Goal: Transaction & Acquisition: Purchase product/service

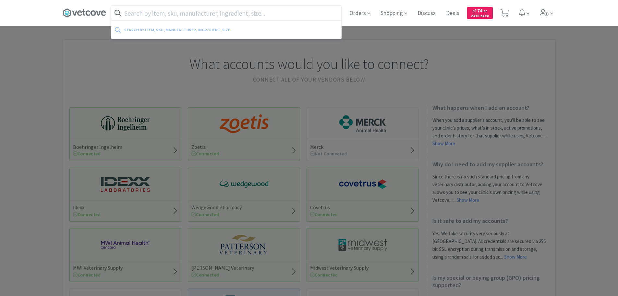
click at [221, 10] on input "text" at bounding box center [226, 13] width 230 height 15
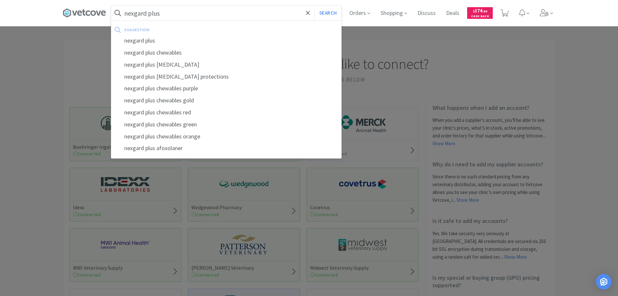
type input "nexgard plus"
click at [315, 6] on button "Search" at bounding box center [328, 13] width 27 height 15
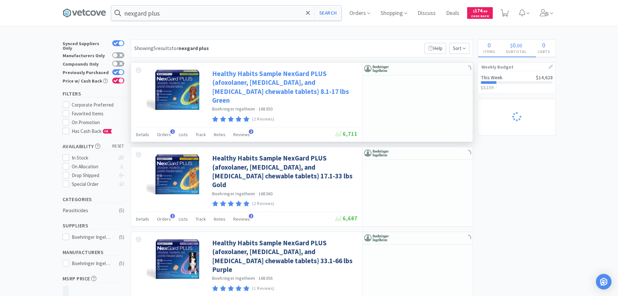
click at [271, 91] on link "Healthy Habits Sample NexGard PLUS (afoxolaner, [MEDICAL_DATA], and [MEDICAL_DA…" at bounding box center [284, 86] width 144 height 35
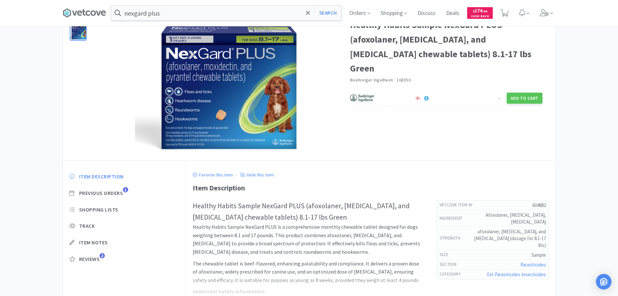
scroll to position [100, 0]
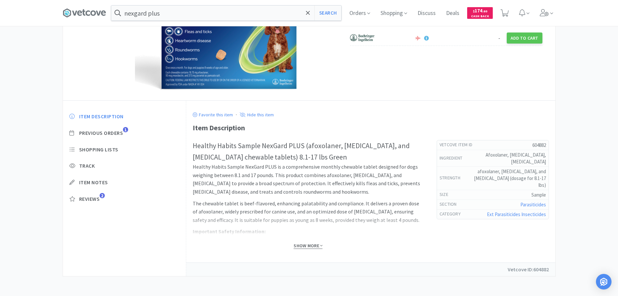
click at [306, 244] on span "Show More" at bounding box center [308, 245] width 29 height 6
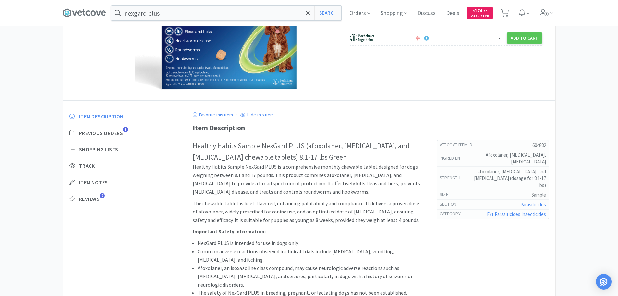
scroll to position [0, 0]
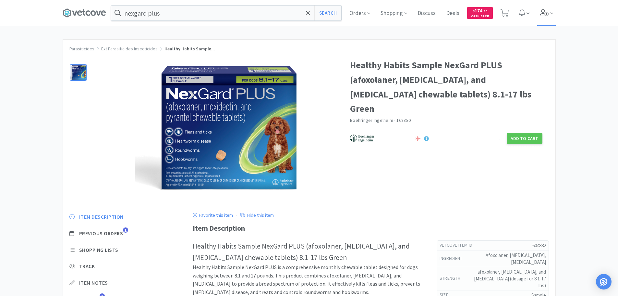
click at [546, 13] on icon at bounding box center [544, 12] width 9 height 7
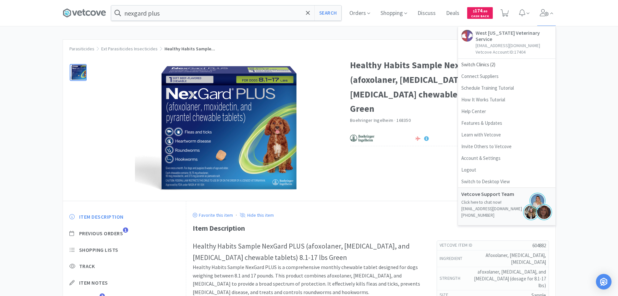
click at [574, 73] on div "Parasiticides Ext Parasiticides Insecticides Healthy Habits Sample... Healthy H…" at bounding box center [309, 250] width 618 height 422
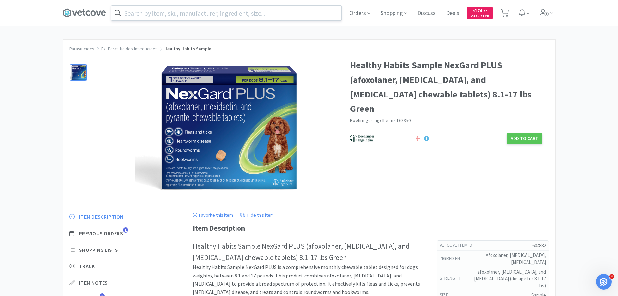
click at [155, 12] on input "text" at bounding box center [226, 13] width 230 height 15
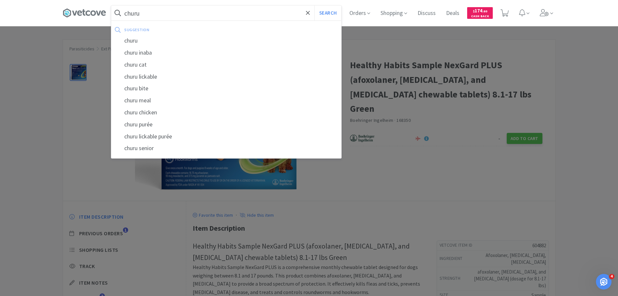
type input "churu"
click at [315, 6] on button "Search" at bounding box center [328, 13] width 27 height 15
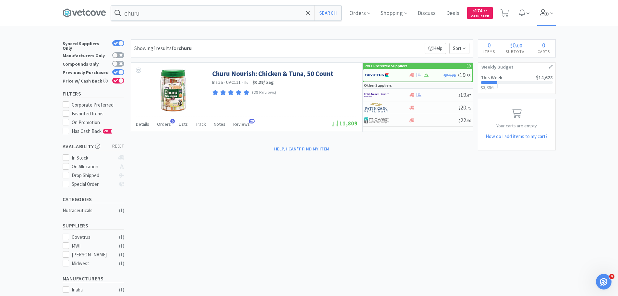
click at [549, 10] on icon at bounding box center [544, 12] width 9 height 7
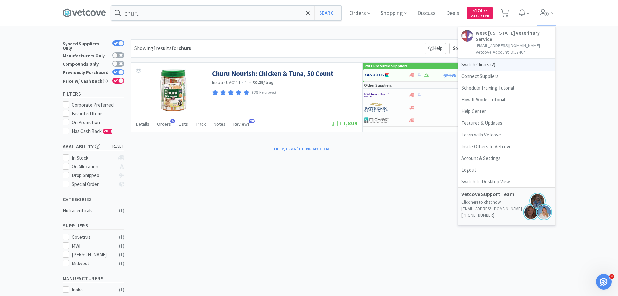
click at [493, 59] on span "Switch Clinics ( 2 )" at bounding box center [506, 65] width 97 height 12
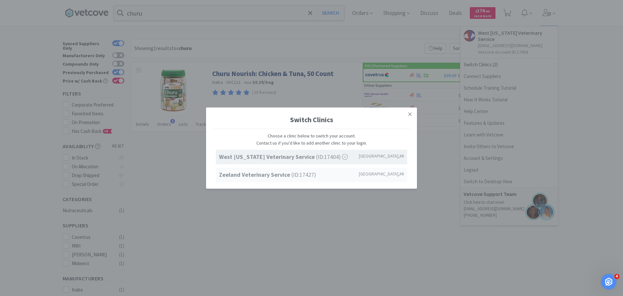
click at [268, 176] on strong "Zeeland Veterinary Service" at bounding box center [255, 174] width 72 height 7
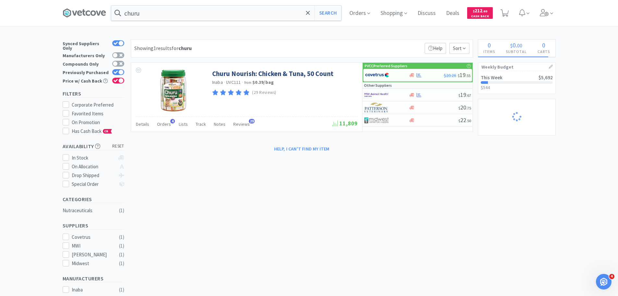
select select "1"
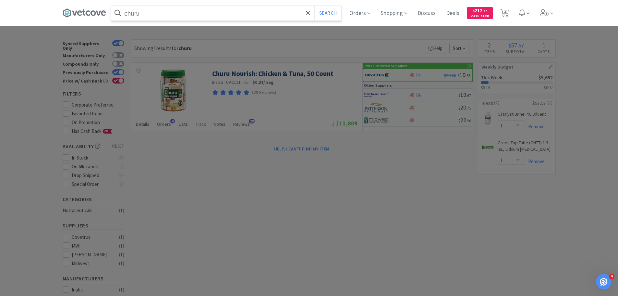
click at [145, 12] on input "churu" at bounding box center [226, 13] width 230 height 15
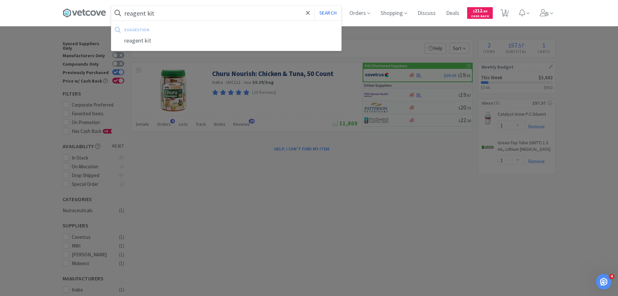
type input "reagent kit"
click at [315, 6] on button "Search" at bounding box center [328, 13] width 27 height 15
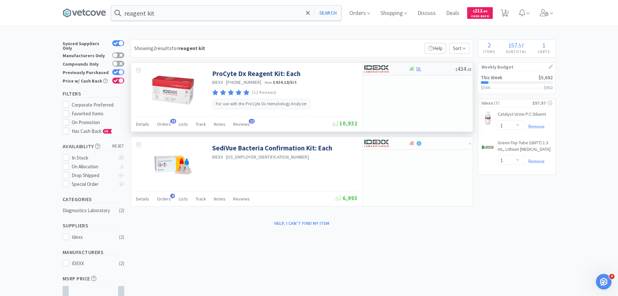
click at [429, 72] on div "$ 434 . 18" at bounding box center [418, 69] width 110 height 13
select select "1"
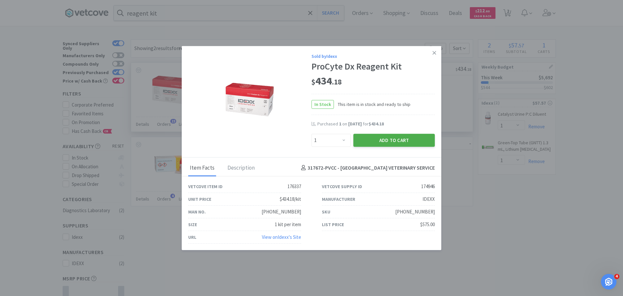
click at [419, 142] on button "Add to Cart" at bounding box center [393, 139] width 81 height 13
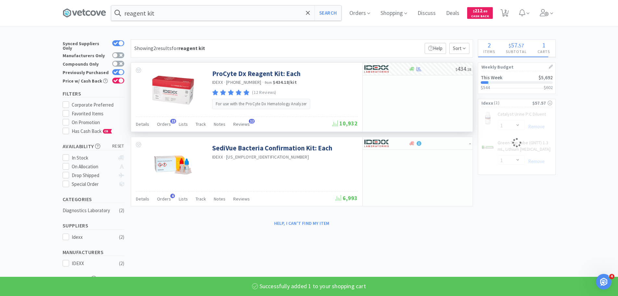
select select "1"
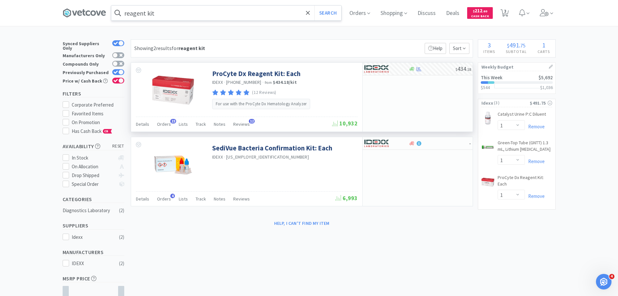
click at [168, 18] on input "reagent kit" at bounding box center [226, 13] width 230 height 15
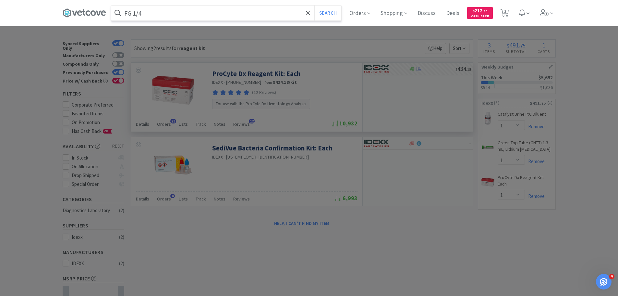
type input "FG 1/4"
click at [315, 6] on button "Search" at bounding box center [328, 13] width 27 height 15
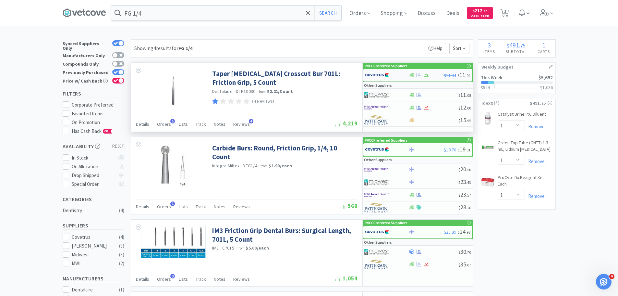
click at [384, 77] on img at bounding box center [377, 75] width 24 height 10
select select "1"
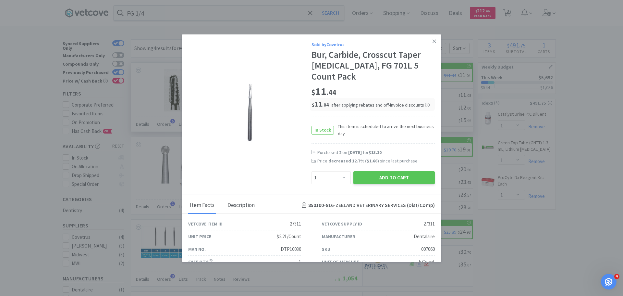
click at [234, 197] on div "Description" at bounding box center [241, 205] width 31 height 16
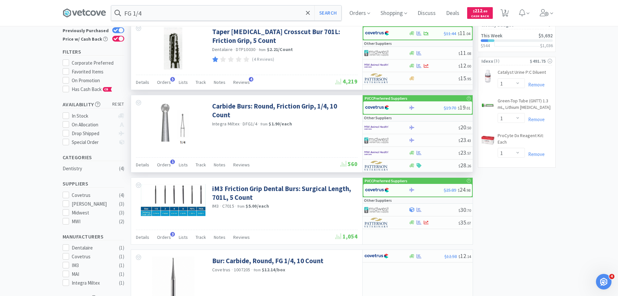
scroll to position [97, 0]
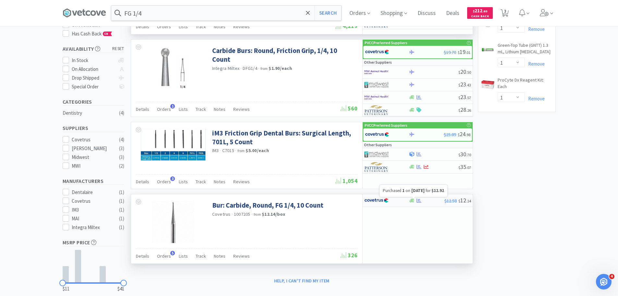
click at [420, 202] on icon at bounding box center [419, 200] width 5 height 5
select select "1"
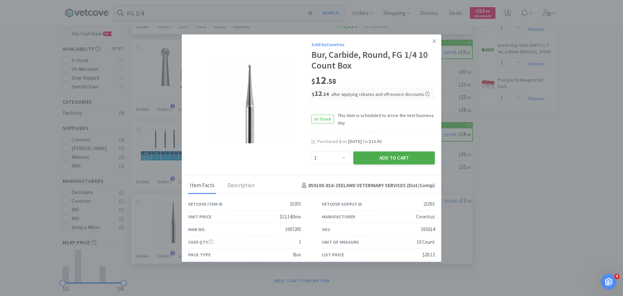
click at [418, 160] on button "Add to Cart" at bounding box center [393, 157] width 81 height 13
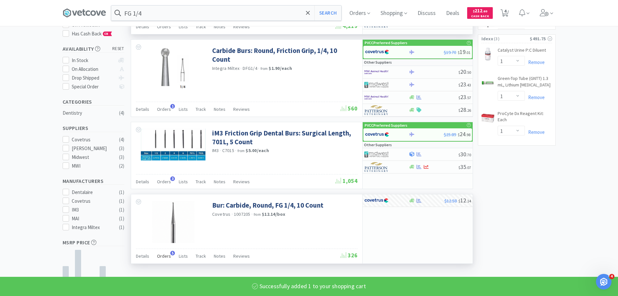
click at [165, 256] on span "Orders" at bounding box center [164, 256] width 14 height 6
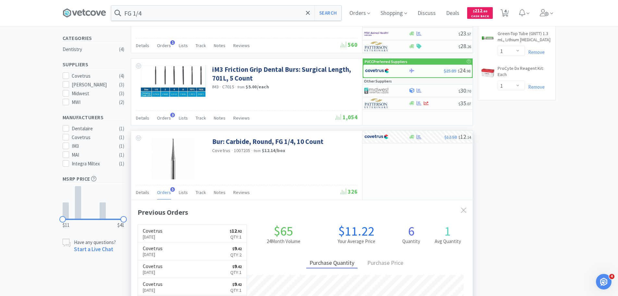
scroll to position [193, 0]
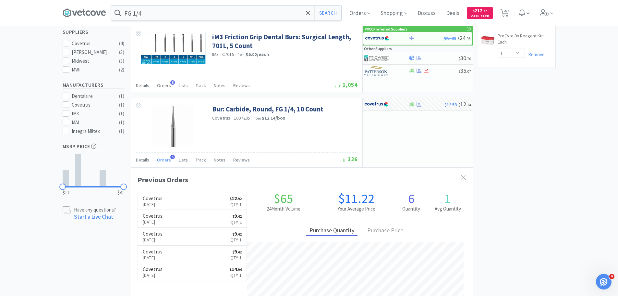
click at [491, 219] on div "× Filter Results Synced Suppliers Only Manufacturers Only Compounds Only Previo…" at bounding box center [309, 102] width 493 height 512
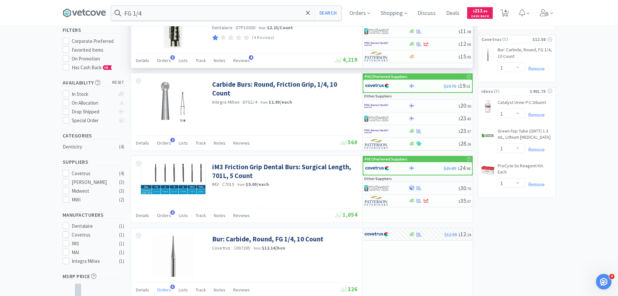
scroll to position [0, 0]
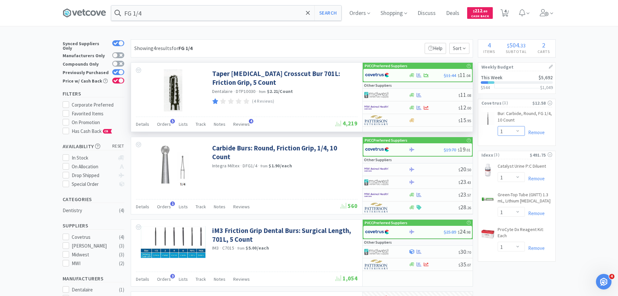
click at [515, 129] on select "Enter Quantity 1 2 3 4 5 6 7 8 9 10 11 12 13 14 15 16 17 18 19 20 Enter Quantity" at bounding box center [511, 131] width 27 height 10
click at [498, 126] on select "Enter Quantity 1 2 3 4 5 6 7 8 9 10 11 12 13 14 15 16 17 18 19 20 Enter Quantity" at bounding box center [511, 131] width 27 height 10
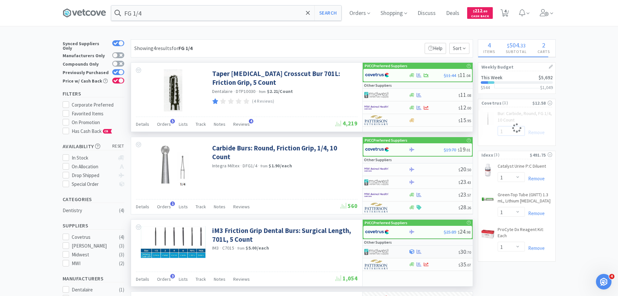
select select "2"
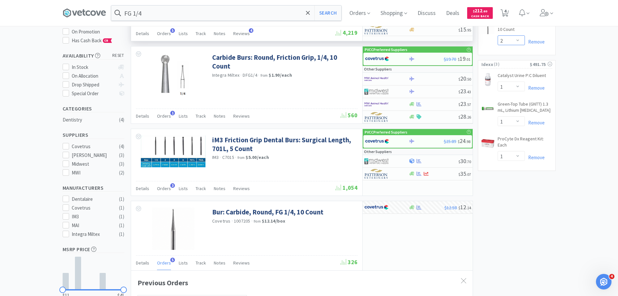
scroll to position [130, 0]
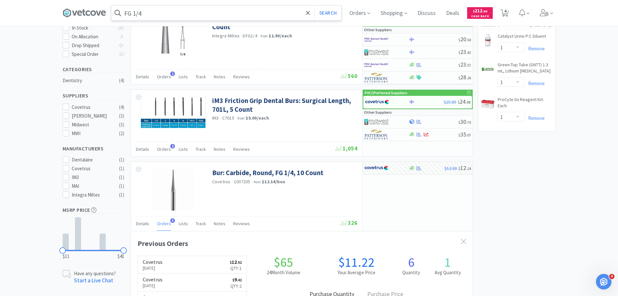
click at [173, 12] on input "FG 1/4" at bounding box center [226, 13] width 230 height 15
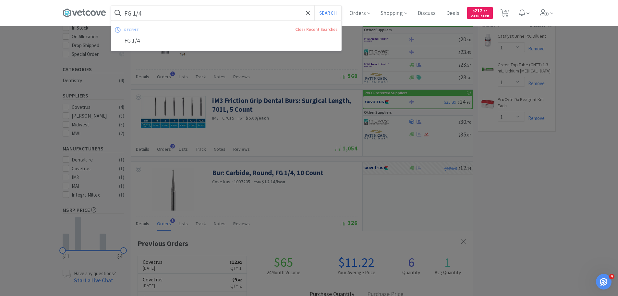
click at [173, 12] on input "FG 1/4" at bounding box center [226, 13] width 230 height 15
type input "FG 701L"
click at [315, 6] on button "Search" at bounding box center [328, 13] width 27 height 15
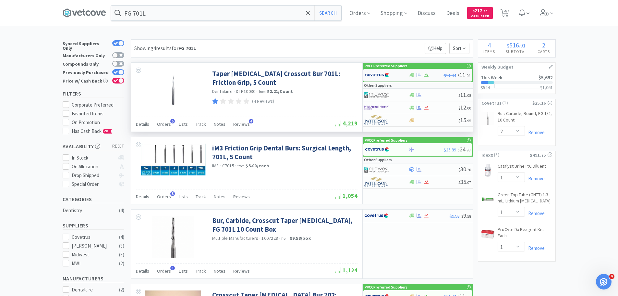
click at [396, 77] on div at bounding box center [383, 74] width 36 height 11
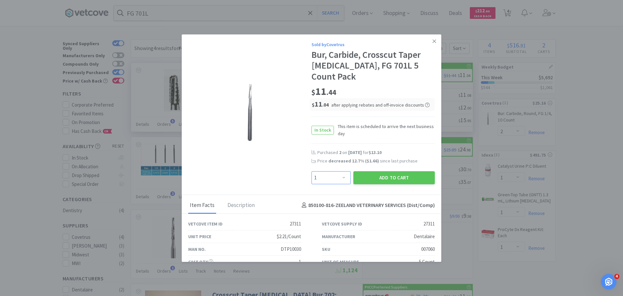
drag, startPoint x: 330, startPoint y: 168, endPoint x: 330, endPoint y: 161, distance: 7.1
click at [330, 171] on select "Enter Quantity 1 2 3 4 5 6 7 8 9 10 11 12 13 14 15 16 17 18 19 20 Enter Quantity" at bounding box center [331, 177] width 39 height 13
click at [312, 171] on select "Enter Quantity 1 2 3 4 5 6 7 8 9 10 11 12 13 14 15 16 17 18 19 20 Enter Quantity" at bounding box center [331, 177] width 39 height 13
drag, startPoint x: 333, startPoint y: 165, endPoint x: 335, endPoint y: 161, distance: 4.6
click at [333, 171] on select "Enter Quantity 1 2 3 4 5 6 7 8 9 10 11 12 13 14 15 16 17 18 19 20 Enter Quantity" at bounding box center [331, 177] width 39 height 13
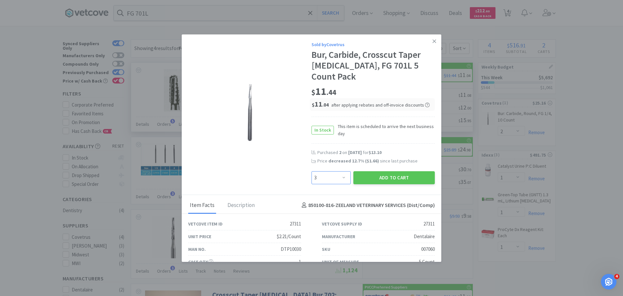
select select "2"
click at [312, 171] on select "Enter Quantity 1 2 3 4 5 6 7 8 9 10 11 12 13 14 15 16 17 18 19 20 Enter Quantity" at bounding box center [331, 177] width 39 height 13
click at [385, 171] on button "Add to Cart" at bounding box center [393, 177] width 81 height 13
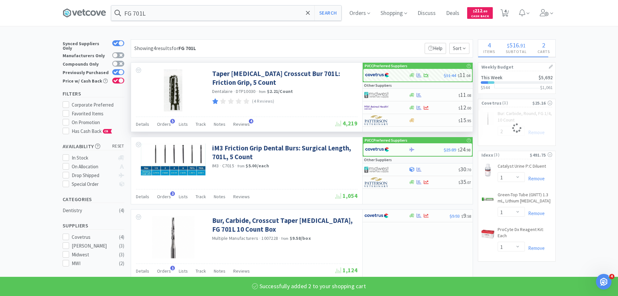
select select "2"
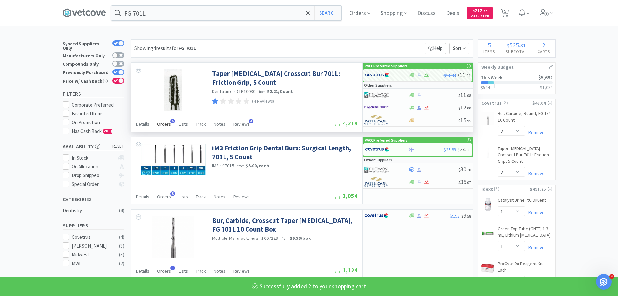
click at [163, 124] on span "Orders" at bounding box center [164, 124] width 14 height 6
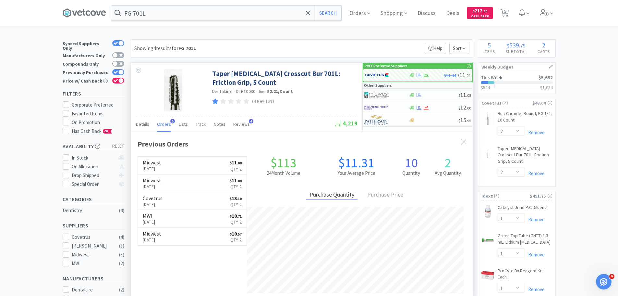
scroll to position [168, 342]
click at [163, 124] on span "Orders" at bounding box center [164, 124] width 14 height 6
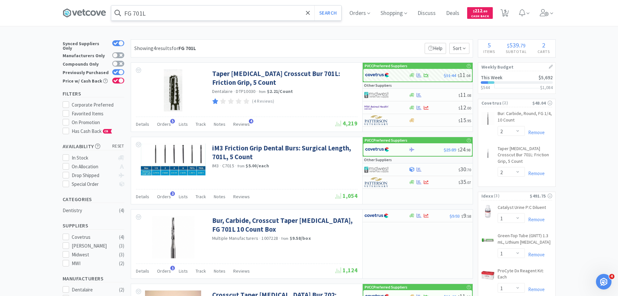
click at [236, 12] on input "FG 701L" at bounding box center [226, 13] width 230 height 15
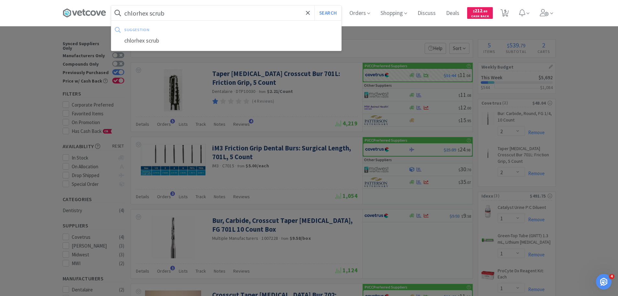
type input "chlorhex scrub"
click at [315, 6] on button "Search" at bounding box center [328, 13] width 27 height 15
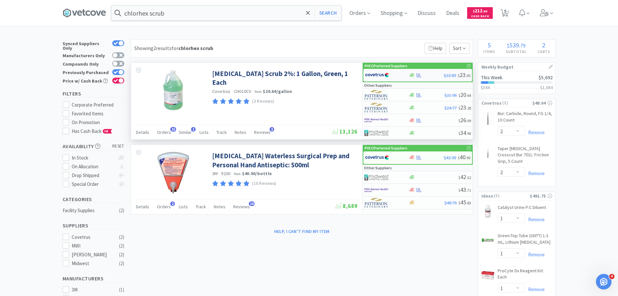
click at [387, 74] on img at bounding box center [377, 75] width 24 height 10
select select "1"
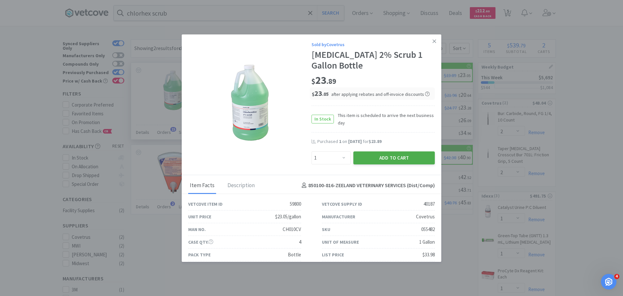
click at [392, 157] on button "Add to Cart" at bounding box center [393, 157] width 81 height 13
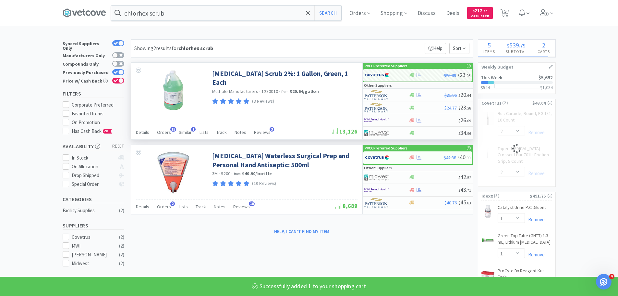
select select "1"
select select "2"
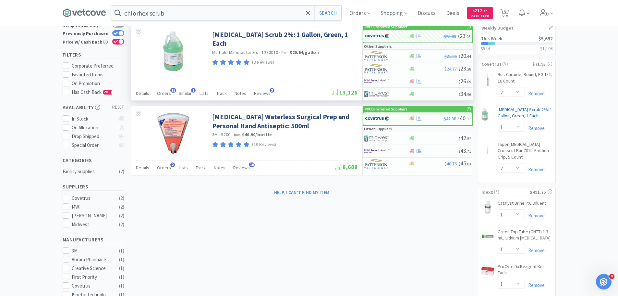
scroll to position [65, 0]
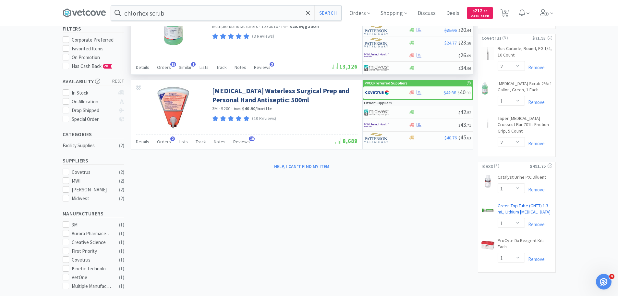
click at [524, 204] on link "Green-Top Tube (GNTT) 1.3 mL, Lithium Heparin CB" at bounding box center [525, 210] width 55 height 15
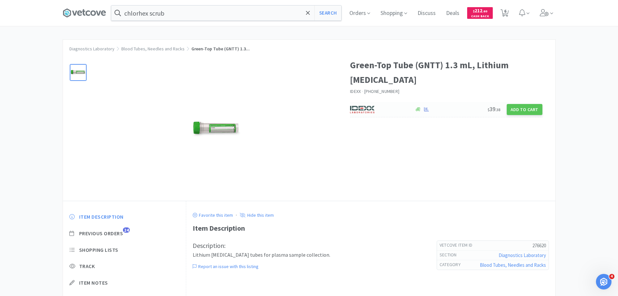
click at [465, 102] on div "$ 39 . 38 Add to Cart" at bounding box center [446, 109] width 192 height 15
select select "1"
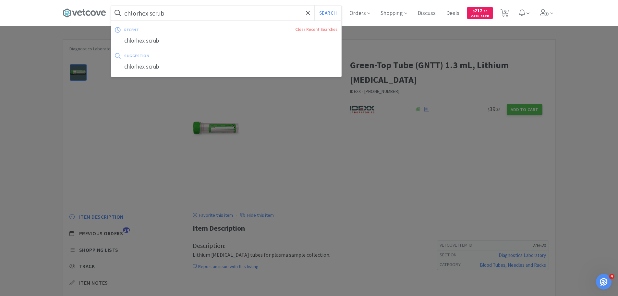
click at [231, 12] on input "chlorhex scrub" at bounding box center [226, 13] width 230 height 15
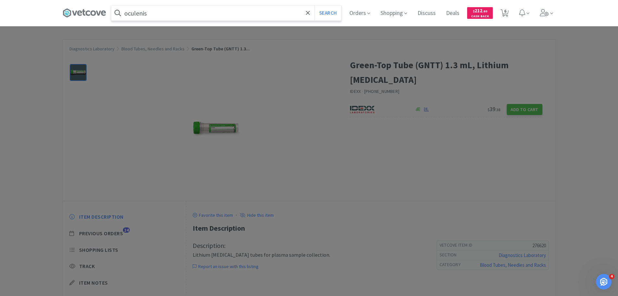
type input "oculenis"
click at [315, 6] on button "Search" at bounding box center [328, 13] width 27 height 15
select select "2"
select select "1"
select select "2"
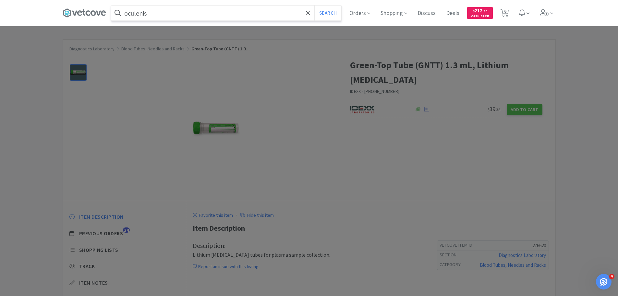
select select "1"
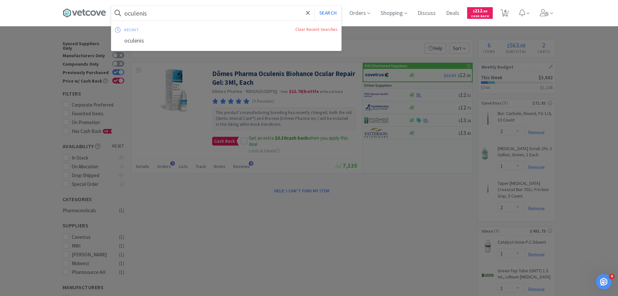
click at [170, 14] on input "oculenis" at bounding box center [226, 13] width 230 height 15
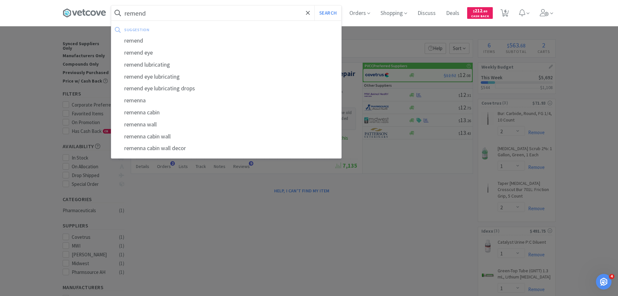
type input "remend"
click at [315, 6] on button "Search" at bounding box center [328, 13] width 27 height 15
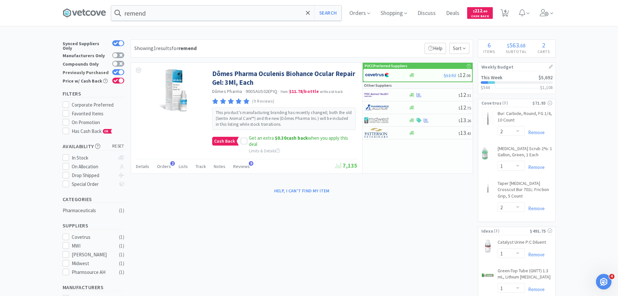
click at [120, 69] on div at bounding box center [120, 71] width 5 height 5
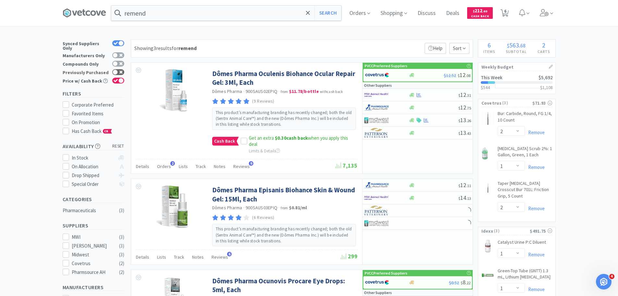
click at [120, 69] on div at bounding box center [118, 72] width 12 height 6
checkbox input "true"
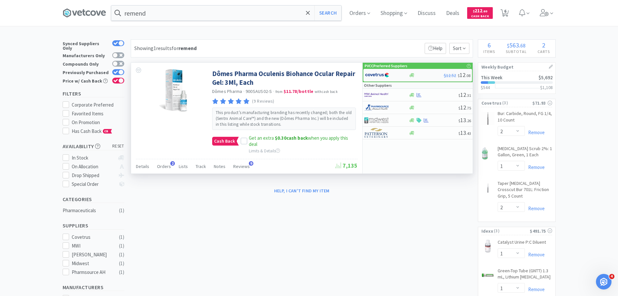
click at [390, 73] on div at bounding box center [383, 74] width 36 height 11
select select "1"
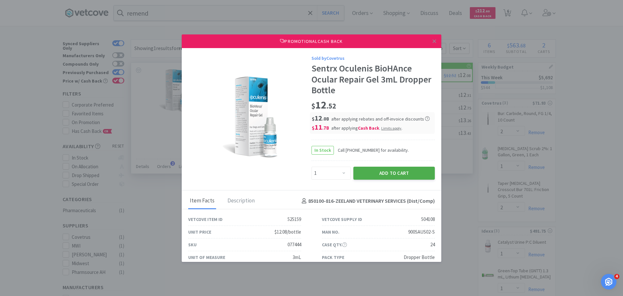
click at [386, 172] on button "Add to Cart" at bounding box center [393, 173] width 81 height 13
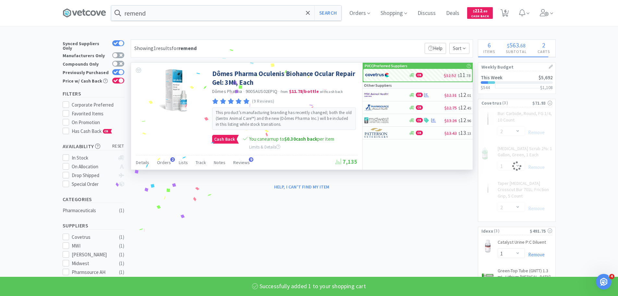
select select "1"
select select "2"
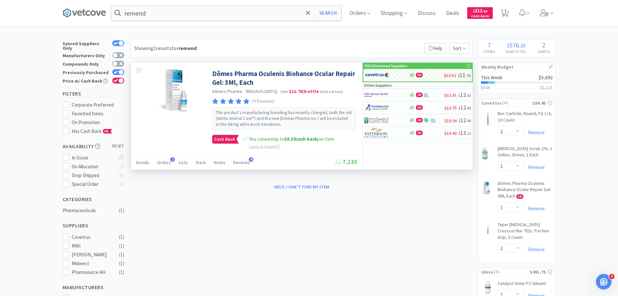
click at [117, 70] on icon at bounding box center [116, 71] width 4 height 3
checkbox input "false"
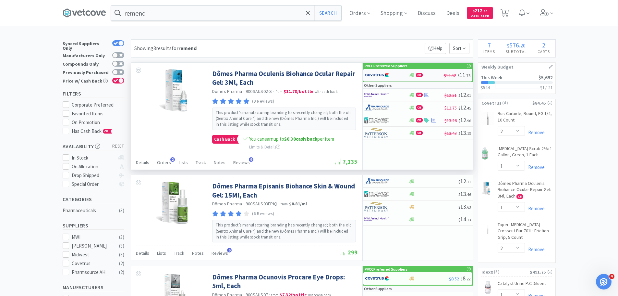
click at [389, 76] on img at bounding box center [377, 75] width 24 height 10
select select "1"
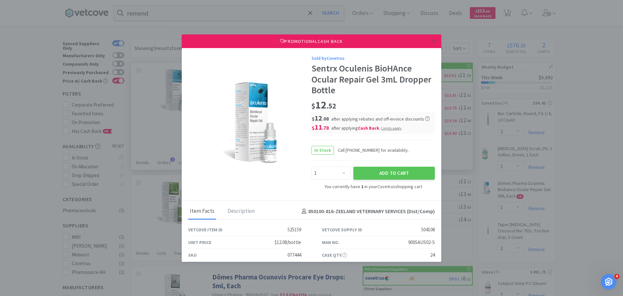
click at [432, 42] on link at bounding box center [434, 41] width 11 height 14
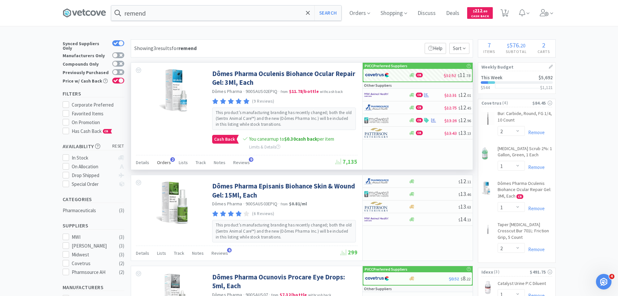
click at [165, 159] on div "Orders 2" at bounding box center [164, 163] width 14 height 12
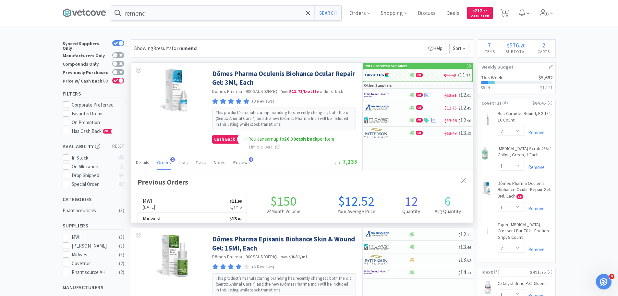
scroll to position [168, 342]
click at [165, 159] on div "Orders 2" at bounding box center [164, 163] width 14 height 12
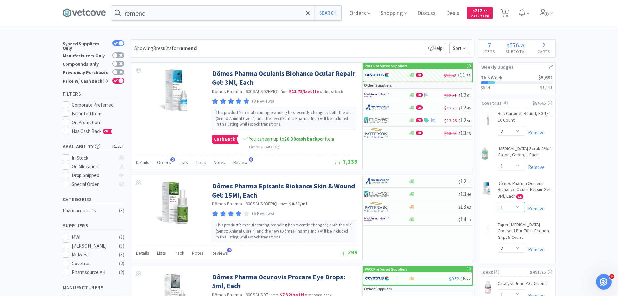
click at [519, 205] on select "Enter Quantity 1 2 3 4 5 6 7 8 9 10 11 12 13 14 15 16 17 18 19 20 Enter Quantity" at bounding box center [511, 207] width 27 height 10
click at [498, 202] on select "Enter Quantity 1 2 3 4 5 6 7 8 9 10 11 12 13 14 15 16 17 18 19 20 Enter Quantity" at bounding box center [511, 207] width 27 height 10
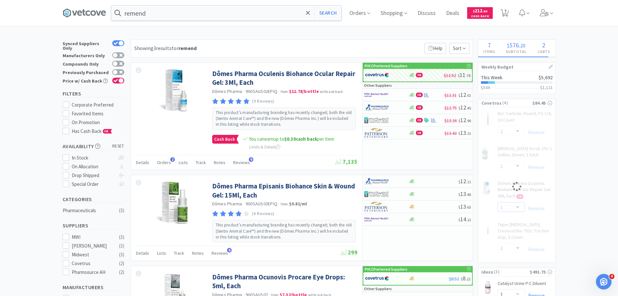
select select "6"
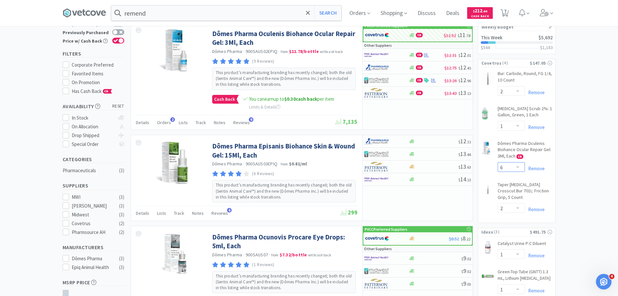
scroll to position [65, 0]
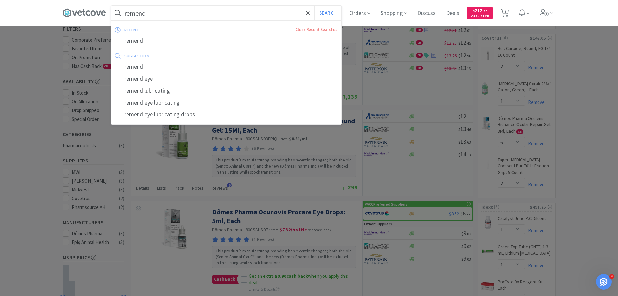
click at [211, 12] on input "remend" at bounding box center [226, 13] width 230 height 15
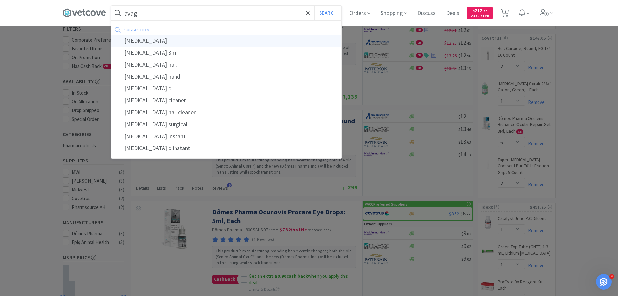
click at [214, 45] on div "avagard" at bounding box center [226, 41] width 230 height 12
type input "avagard"
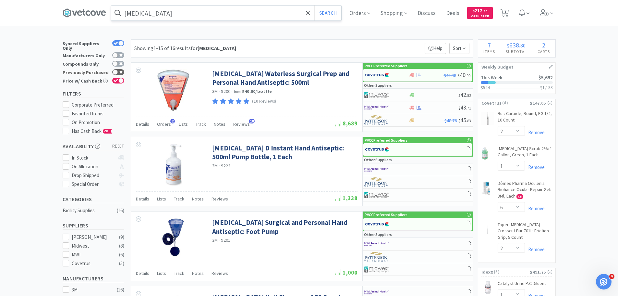
click at [119, 70] on icon at bounding box center [120, 71] width 3 height 3
checkbox input "true"
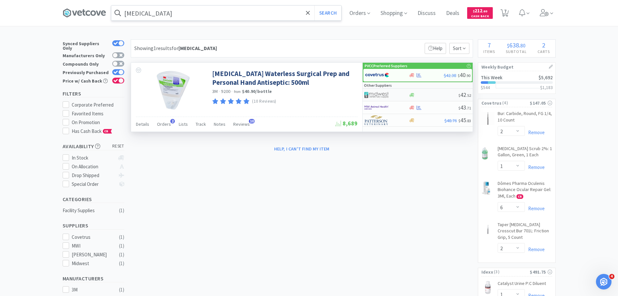
click at [429, 93] on div at bounding box center [434, 95] width 50 height 5
select select "1"
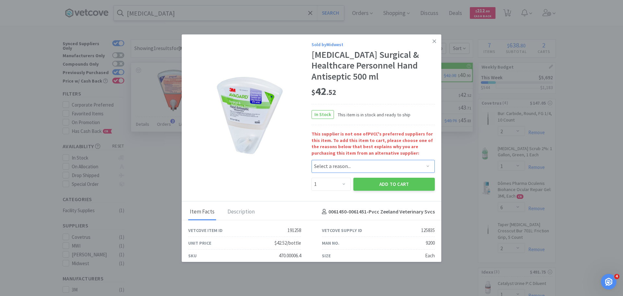
click at [356, 169] on select "Select a reason... Availability - This item is out of stock at the preferred su…" at bounding box center [373, 166] width 123 height 13
select select "availability"
click at [312, 160] on select "Select a reason... Availability - This item is out of stock at the preferred su…" at bounding box center [373, 166] width 123 height 13
click at [368, 182] on button "Add to Cart" at bounding box center [393, 184] width 81 height 13
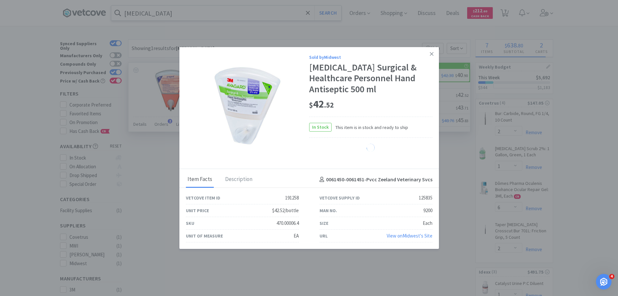
select select "1"
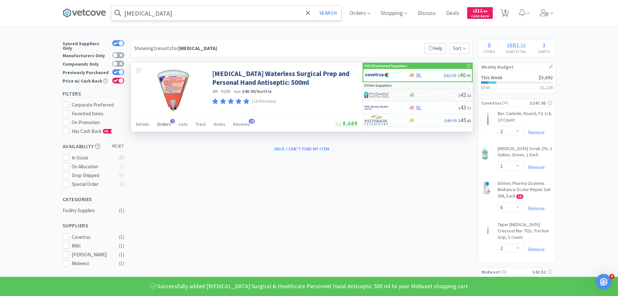
click at [164, 125] on span "Orders" at bounding box center [164, 124] width 14 height 6
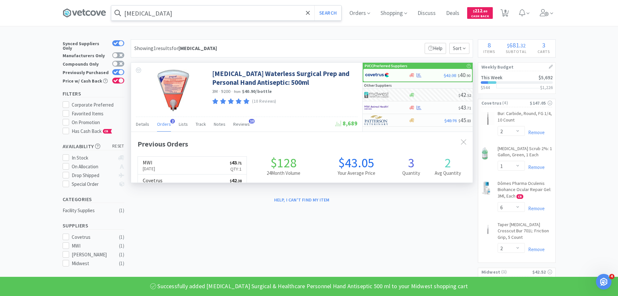
scroll to position [168, 342]
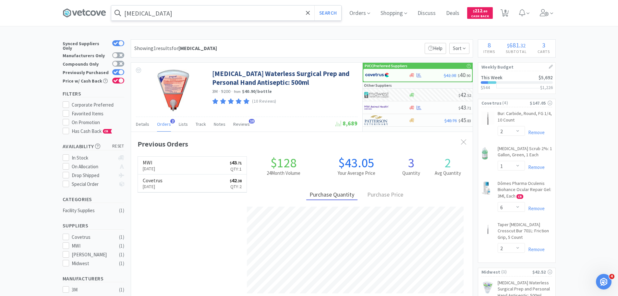
click at [185, 14] on input "avagard" at bounding box center [226, 13] width 230 height 15
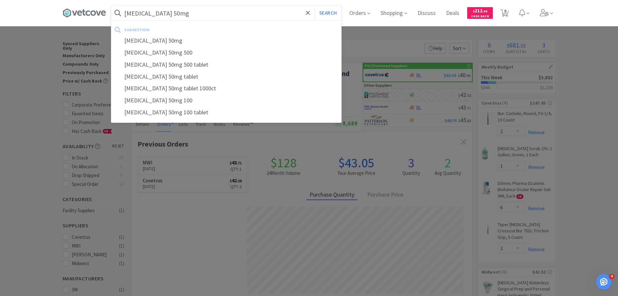
type input "trazodone 50mg"
click at [315, 6] on button "Search" at bounding box center [328, 13] width 27 height 15
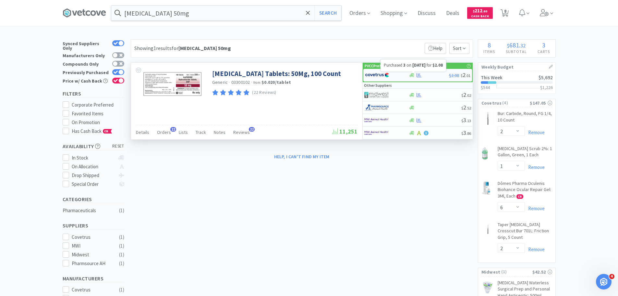
click at [420, 77] on icon at bounding box center [419, 75] width 5 height 4
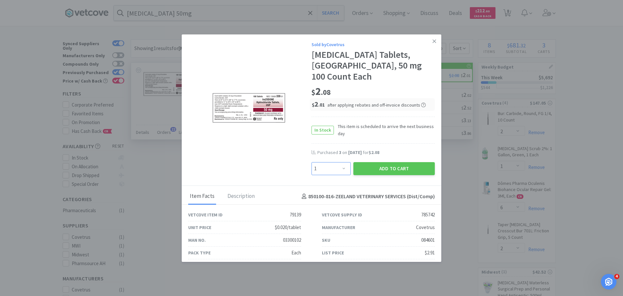
click at [332, 172] on select "Enter Quantity 1 2 3 4 5 6 7 8 9 10 11 12 13 14 15 16 17 18 19 20 Enter Quantity" at bounding box center [331, 168] width 39 height 13
select select "3"
click at [312, 162] on select "Enter Quantity 1 2 3 4 5 6 7 8 9 10 11 12 13 14 15 16 17 18 19 20 Enter Quantity" at bounding box center [331, 168] width 39 height 13
click at [372, 165] on button "Add to Cart" at bounding box center [393, 168] width 81 height 13
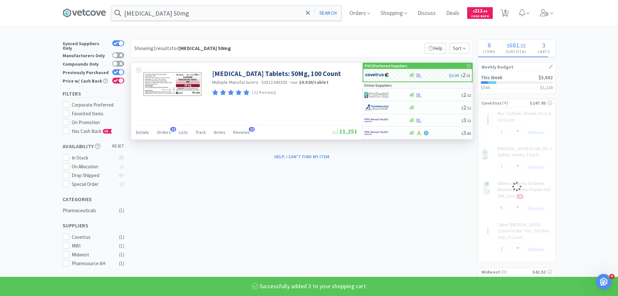
select select "3"
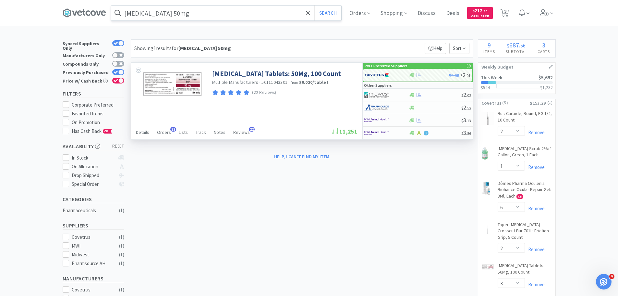
click at [264, 13] on input "trazodone 50mg" at bounding box center [226, 13] width 230 height 15
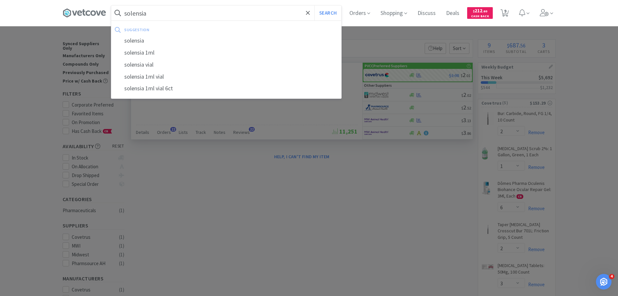
type input "solensia"
click at [315, 6] on button "Search" at bounding box center [328, 13] width 27 height 15
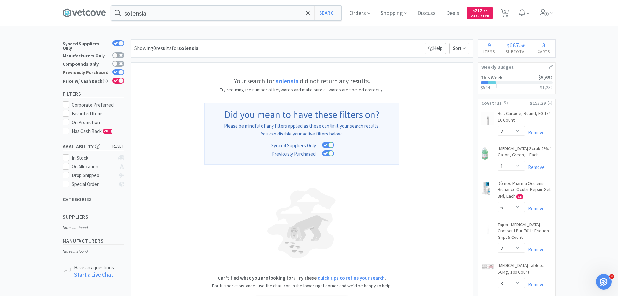
click at [117, 70] on icon at bounding box center [116, 72] width 5 height 4
checkbox input "false"
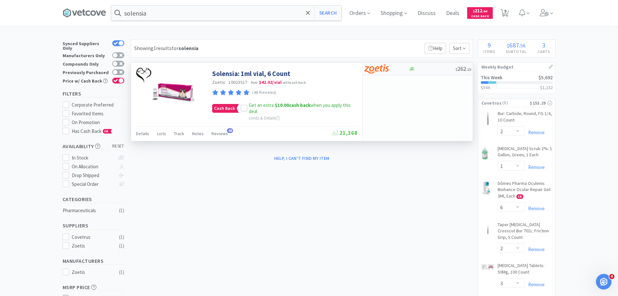
click at [381, 70] on img at bounding box center [377, 69] width 24 height 10
select select "1"
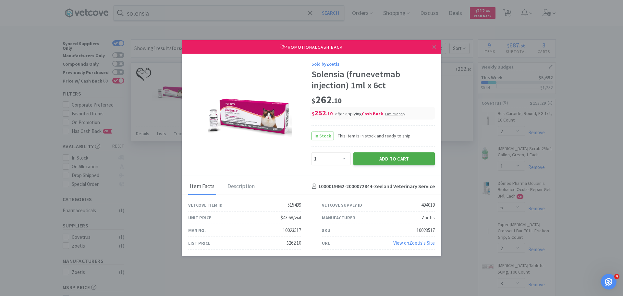
click at [382, 161] on button "Add to Cart" at bounding box center [393, 158] width 81 height 13
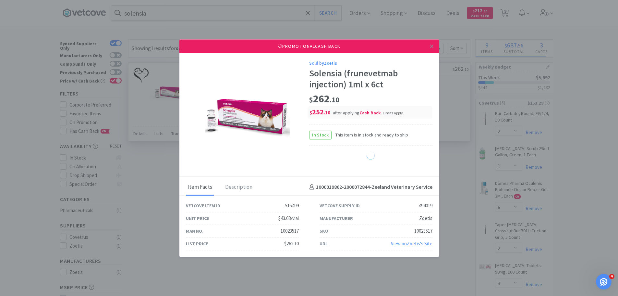
select select "1"
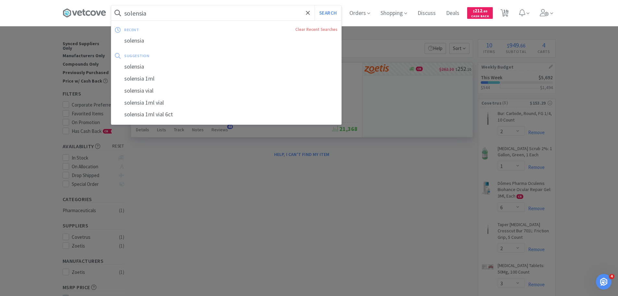
click at [178, 18] on input "solensia" at bounding box center [226, 13] width 230 height 15
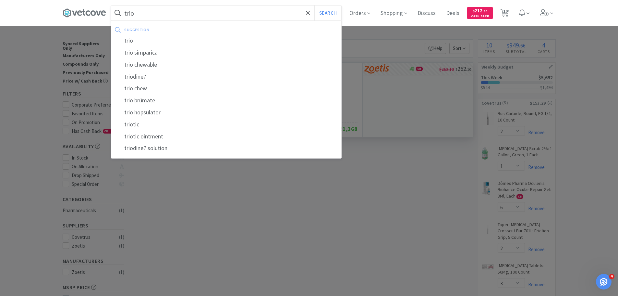
type input "trio"
click at [315, 6] on button "Search" at bounding box center [328, 13] width 27 height 15
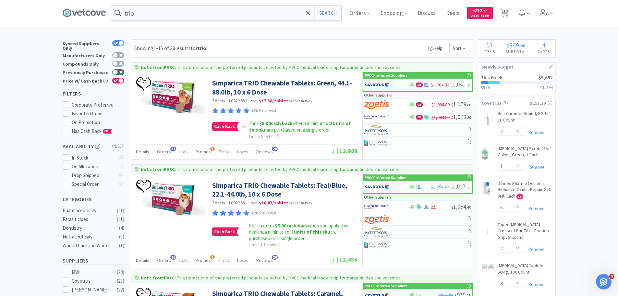
click at [117, 69] on div at bounding box center [115, 71] width 5 height 5
checkbox input "true"
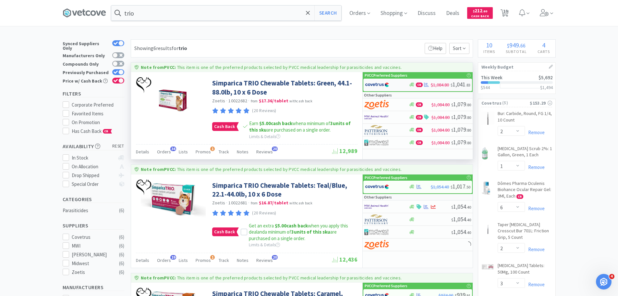
click at [378, 84] on img at bounding box center [377, 85] width 24 height 10
select select "2"
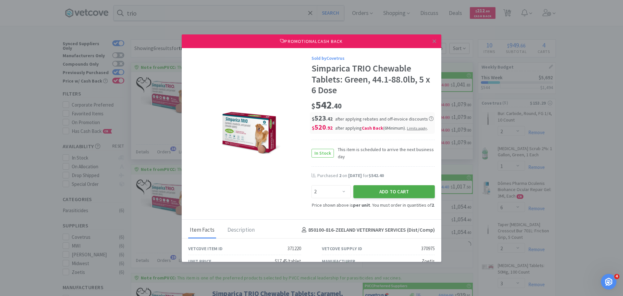
click at [382, 189] on button "Add to Cart" at bounding box center [393, 191] width 81 height 13
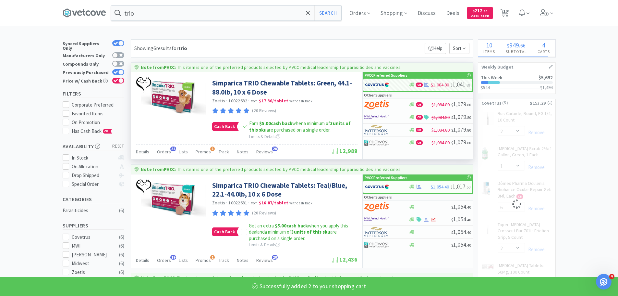
select select "2"
select select "3"
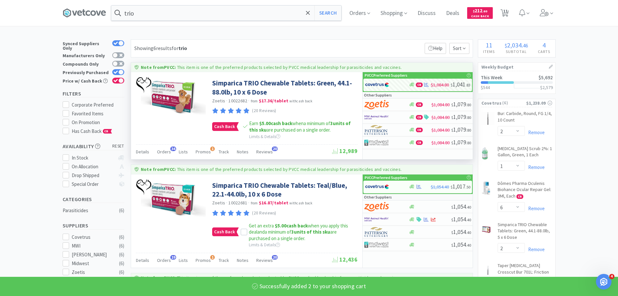
click at [382, 189] on img at bounding box center [377, 187] width 24 height 10
select select "2"
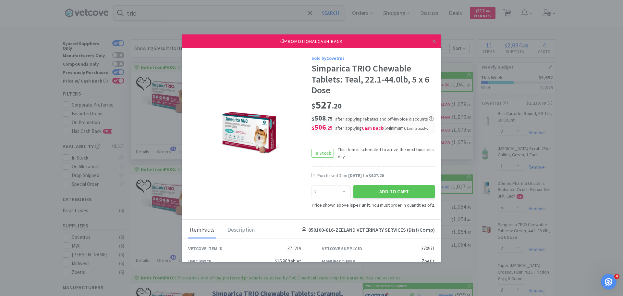
click at [382, 189] on button "Add to Cart" at bounding box center [393, 191] width 81 height 13
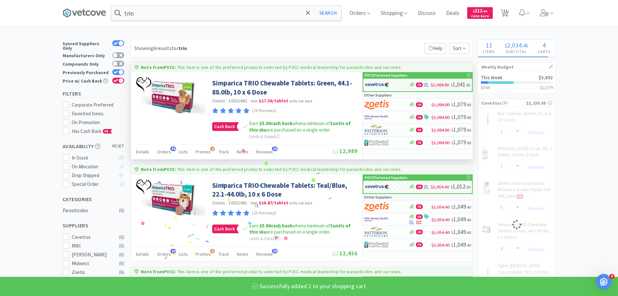
select select "2"
select select "3"
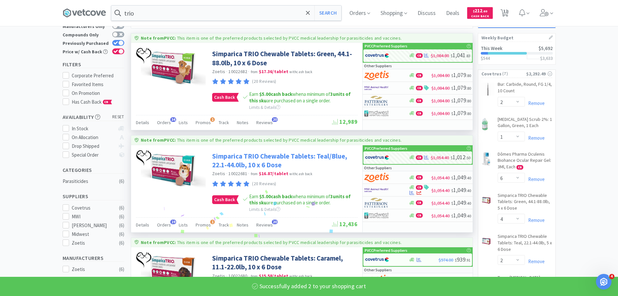
scroll to position [65, 0]
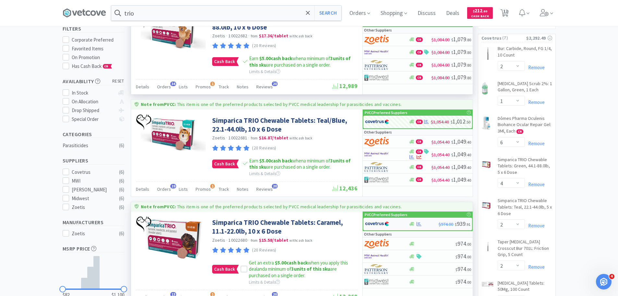
click at [389, 222] on img at bounding box center [377, 224] width 24 height 10
select select "2"
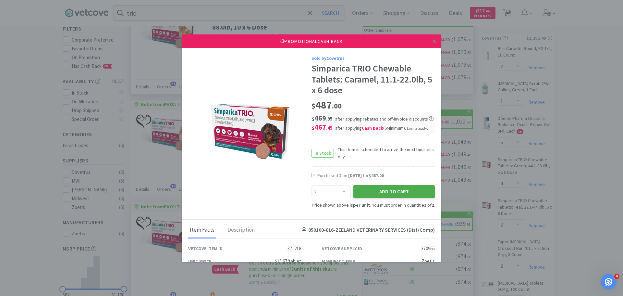
click at [394, 196] on button "Add to Cart" at bounding box center [393, 191] width 81 height 13
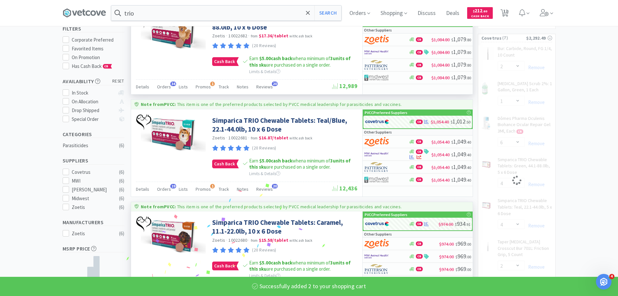
select select "2"
select select "3"
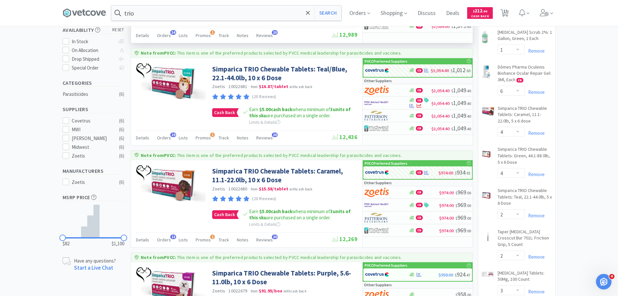
scroll to position [90, 0]
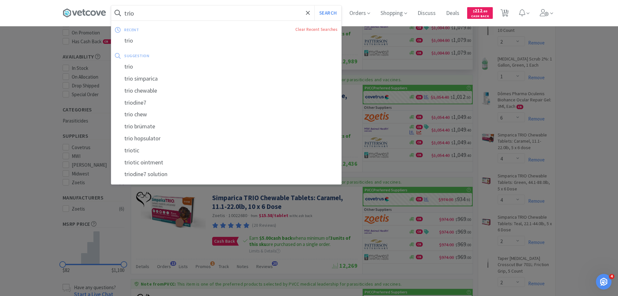
click at [190, 10] on input "trio" at bounding box center [226, 13] width 230 height 15
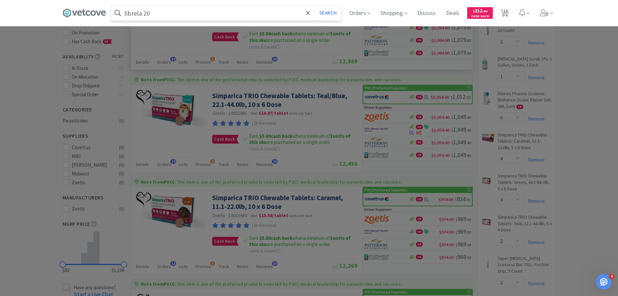
type input "librela 20"
click at [315, 6] on button "Search" at bounding box center [328, 13] width 27 height 15
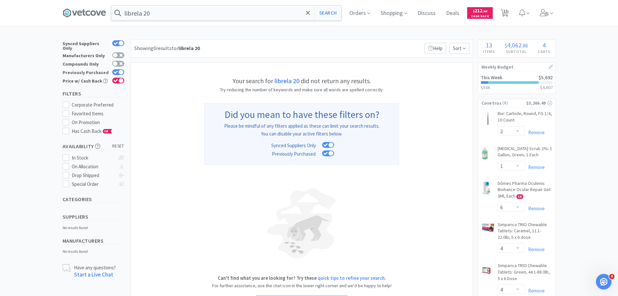
click at [121, 69] on div at bounding box center [120, 71] width 5 height 5
checkbox input "false"
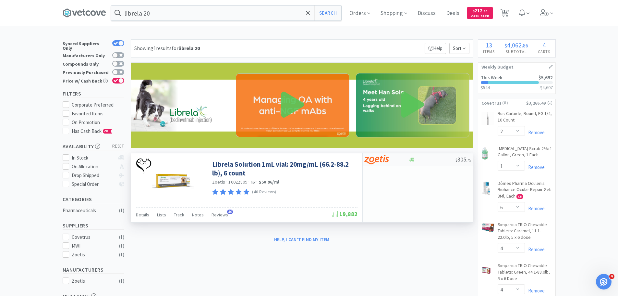
click at [387, 159] on img at bounding box center [377, 160] width 24 height 10
select select "1"
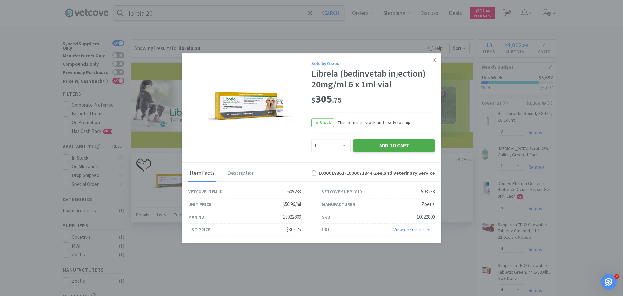
click at [395, 143] on button "Add to Cart" at bounding box center [393, 145] width 81 height 13
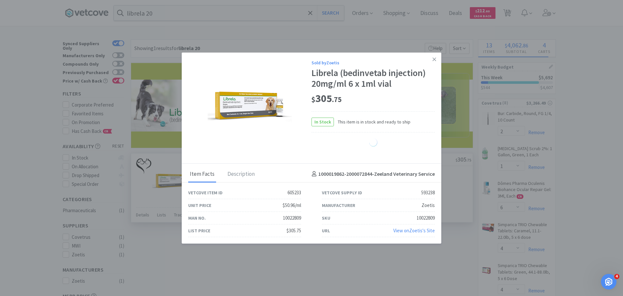
select select "1"
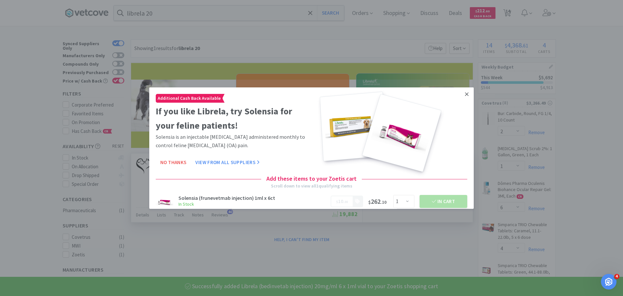
click at [465, 95] on icon at bounding box center [467, 94] width 4 height 4
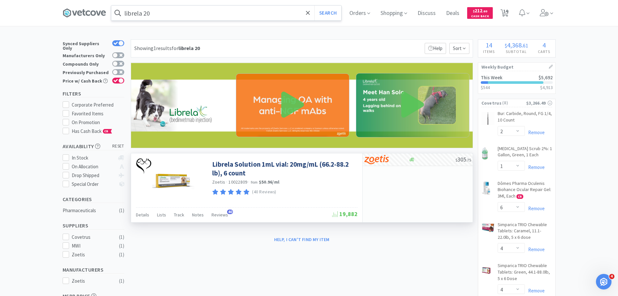
click at [268, 13] on input "librela 20" at bounding box center [226, 13] width 230 height 15
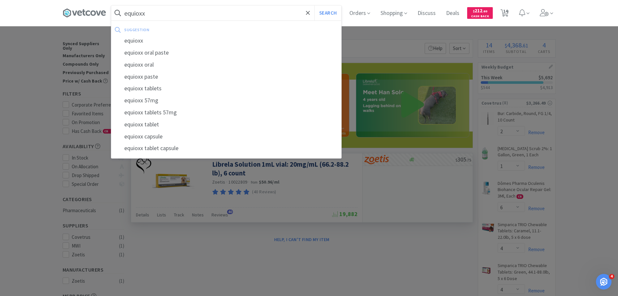
type input "equioxx"
click at [315, 6] on button "Search" at bounding box center [328, 13] width 27 height 15
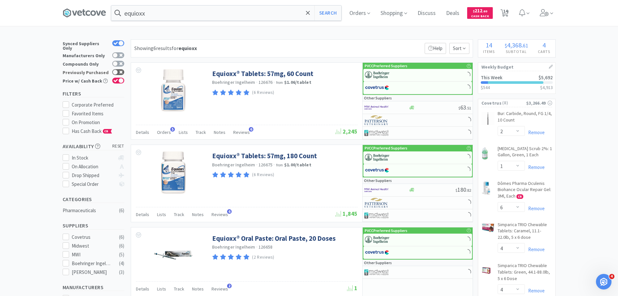
click at [119, 69] on div at bounding box center [118, 72] width 12 height 6
checkbox input "true"
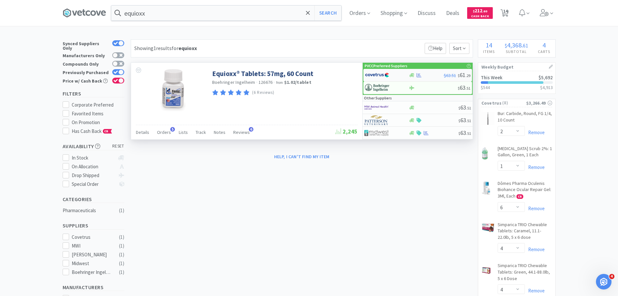
click at [375, 77] on img at bounding box center [377, 75] width 24 height 10
select select "1"
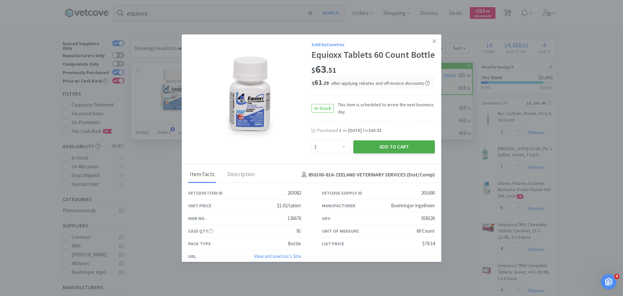
click at [393, 153] on button "Add to Cart" at bounding box center [393, 146] width 81 height 13
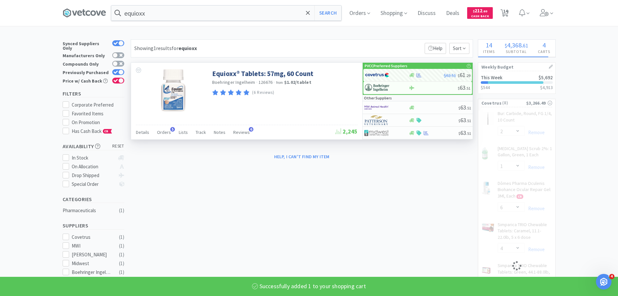
select select "2"
select select "1"
select select "3"
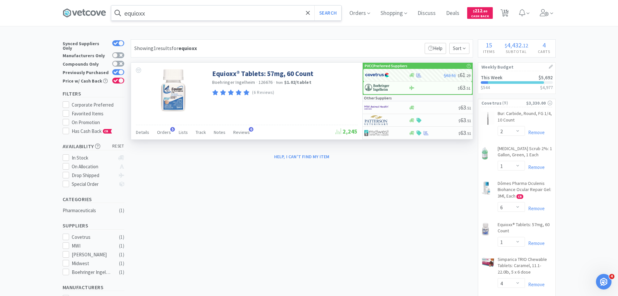
click at [216, 8] on input "equioxx" at bounding box center [226, 13] width 230 height 15
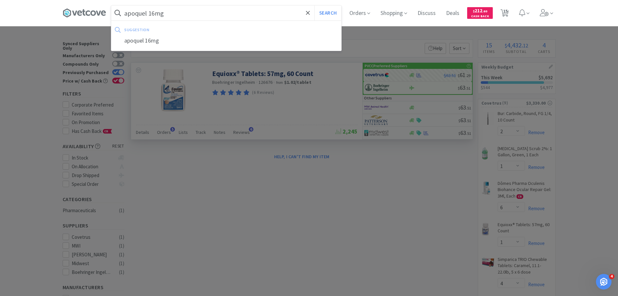
type input "apoquel 16mg"
click at [315, 6] on button "Search" at bounding box center [328, 13] width 27 height 15
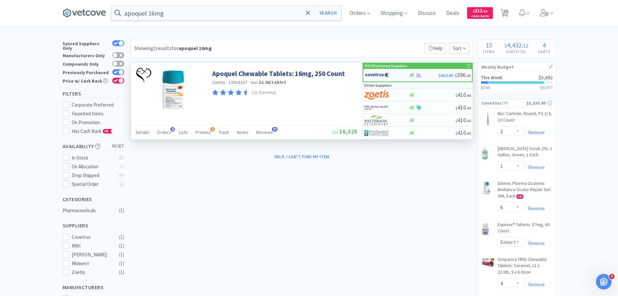
click at [415, 75] on div at bounding box center [412, 75] width 6 height 5
select select "1"
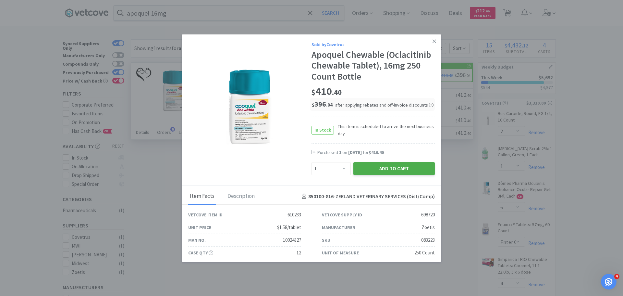
click at [406, 169] on button "Add to Cart" at bounding box center [393, 168] width 81 height 13
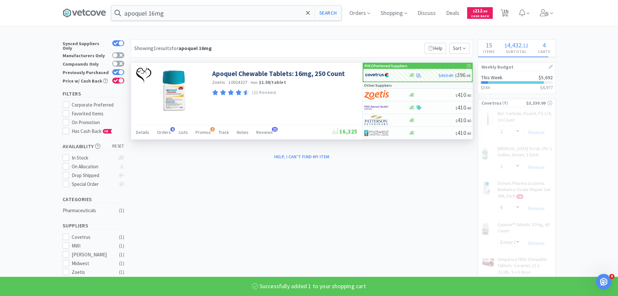
select select "1"
select select "2"
select select "1"
select select "6"
select select "2"
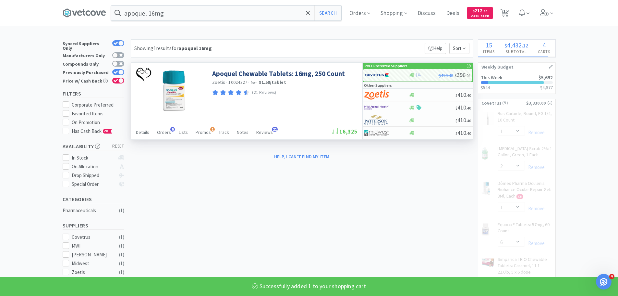
select select "1"
select select "3"
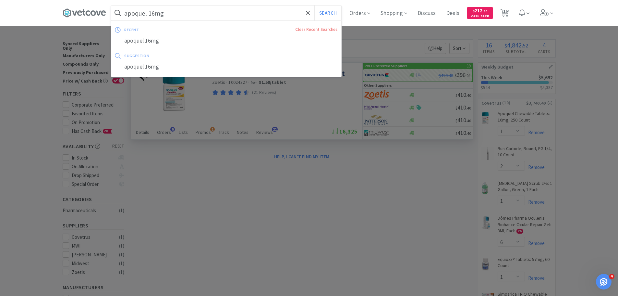
click at [183, 8] on input "apoquel 16mg" at bounding box center [226, 13] width 230 height 15
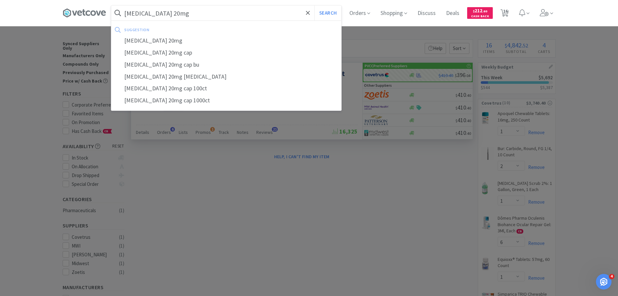
type input "fluoxetine 20mg"
click at [315, 6] on button "Search" at bounding box center [328, 13] width 27 height 15
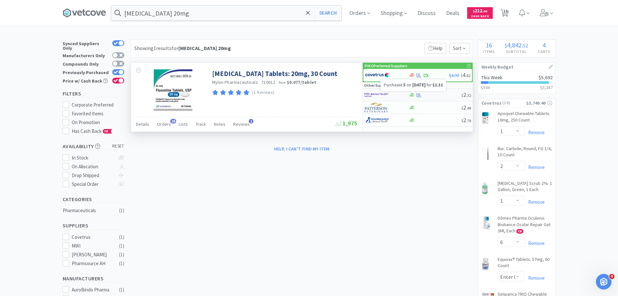
click at [418, 97] on icon at bounding box center [419, 95] width 5 height 4
select select "1"
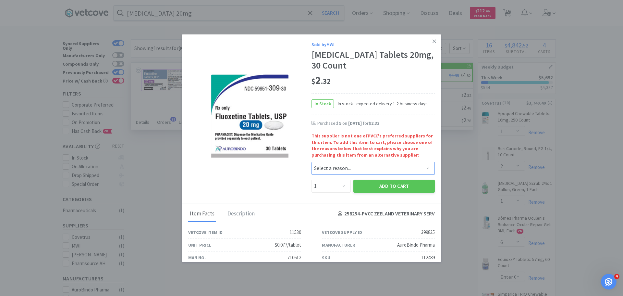
click at [338, 173] on select "Select a reason... Availability - This item is out of stock at the preferred su…" at bounding box center [373, 168] width 123 height 13
select select "availability"
click at [312, 162] on select "Select a reason... Availability - This item is out of stock at the preferred su…" at bounding box center [373, 168] width 123 height 13
click at [338, 188] on select "Enter Quantity 1 2 3 4 5 6 7 8 9 10 11 12 13 14 15 16 17 18 19 20 Enter Quantity" at bounding box center [331, 186] width 39 height 13
select select "6"
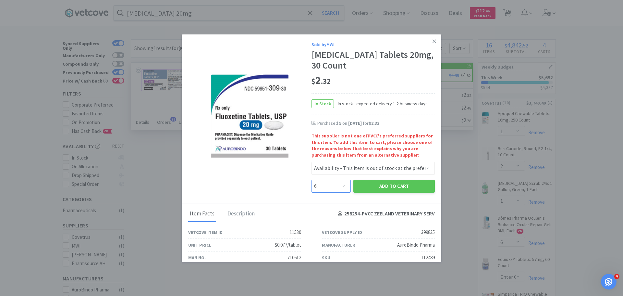
click at [312, 180] on select "Enter Quantity 1 2 3 4 5 6 7 8 9 10 11 12 13 14 15 16 17 18 19 20 Enter Quantity" at bounding box center [331, 186] width 39 height 13
click at [386, 184] on button "Add to Cart" at bounding box center [393, 186] width 81 height 13
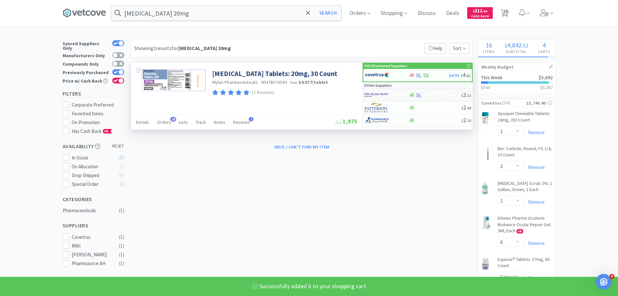
select select "6"
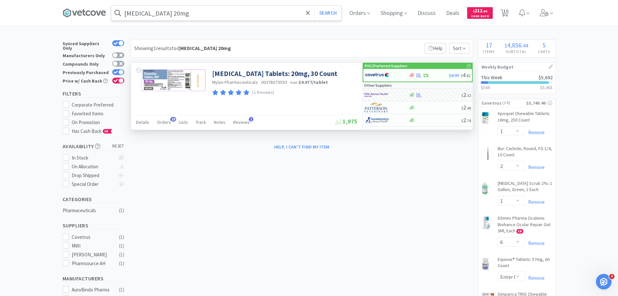
click at [283, 15] on input "fluoxetine 20mg" at bounding box center [226, 13] width 230 height 15
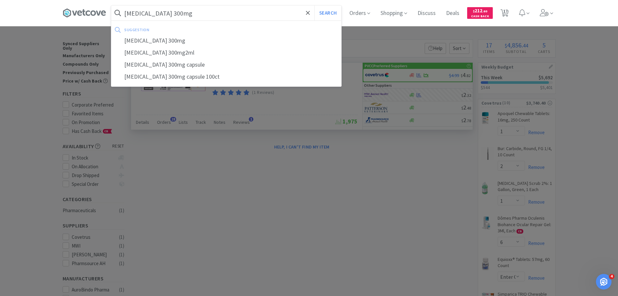
type input "clindamycin 300mg"
click at [315, 6] on button "Search" at bounding box center [328, 13] width 27 height 15
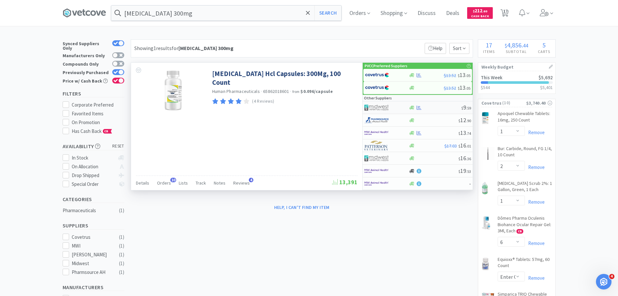
click at [406, 109] on div at bounding box center [387, 107] width 44 height 11
select select "1"
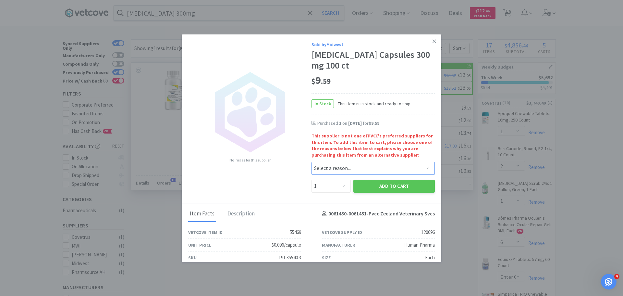
click at [335, 172] on select "Select a reason... Availability - This item is out of stock at the preferred su…" at bounding box center [373, 168] width 123 height 13
select select "pricing"
click at [312, 162] on select "Select a reason... Availability - This item is out of stock at the preferred su…" at bounding box center [373, 168] width 123 height 13
click at [365, 185] on button "Add to Cart" at bounding box center [393, 186] width 81 height 13
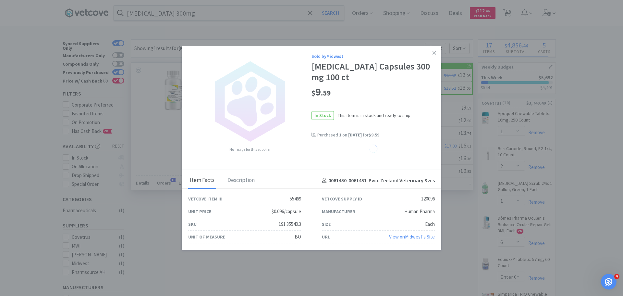
select select "1"
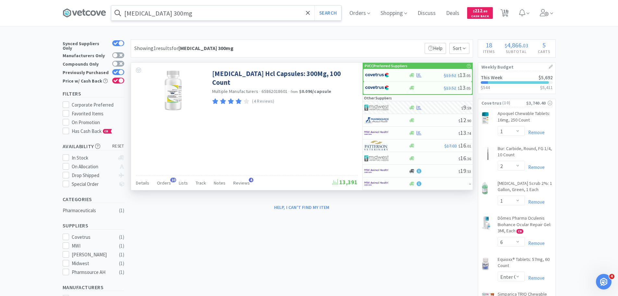
click at [229, 14] on input "clindamycin 300mg" at bounding box center [226, 13] width 230 height 15
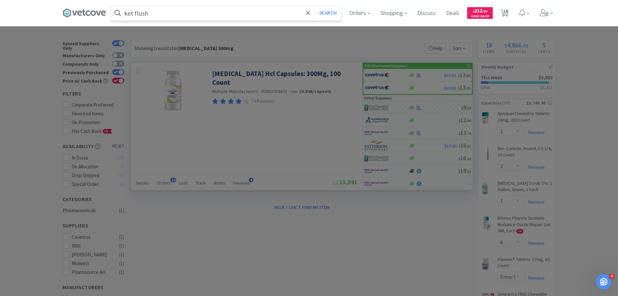
type input "ket flush"
click at [315, 6] on button "Search" at bounding box center [328, 13] width 27 height 15
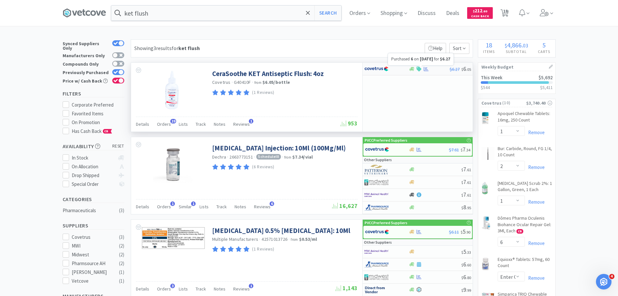
click at [429, 69] on icon at bounding box center [426, 69] width 5 height 5
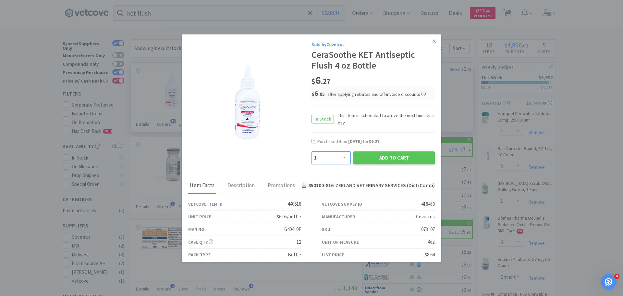
click at [340, 157] on select "Enter Quantity 1 2 3 4 5 6 7 8 9 10 11 12 13 14 15 16 17 18 19 20 Enter Quantity" at bounding box center [331, 157] width 39 height 13
select select "6"
click at [312, 151] on select "Enter Quantity 1 2 3 4 5 6 7 8 9 10 11 12 13 14 15 16 17 18 19 20 Enter Quantity" at bounding box center [331, 157] width 39 height 13
click at [385, 160] on button "Add to Cart" at bounding box center [393, 157] width 81 height 13
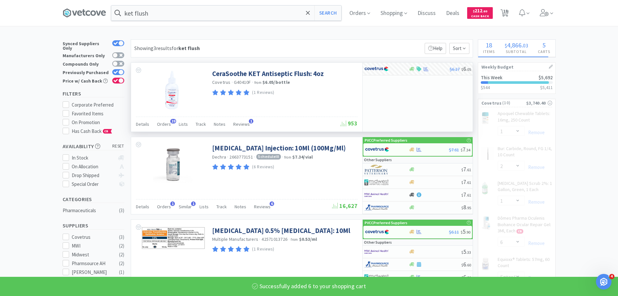
select select "6"
select select "1"
select select "6"
select select "2"
select select "1"
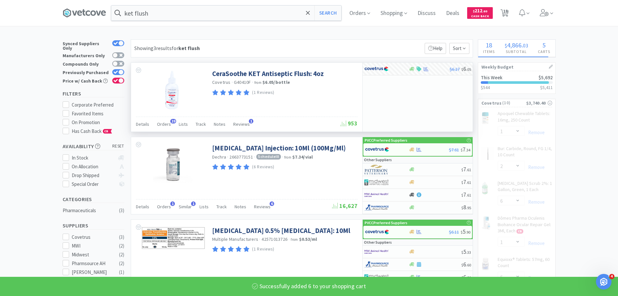
select select "3"
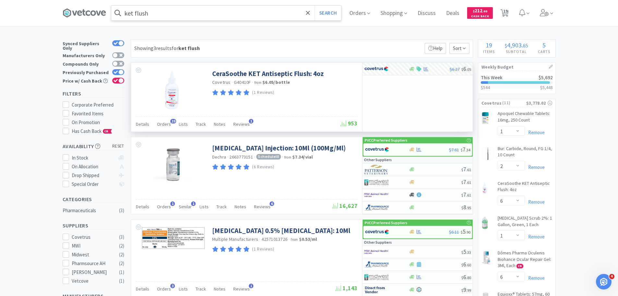
click at [212, 7] on input "ket flush" at bounding box center [226, 13] width 230 height 15
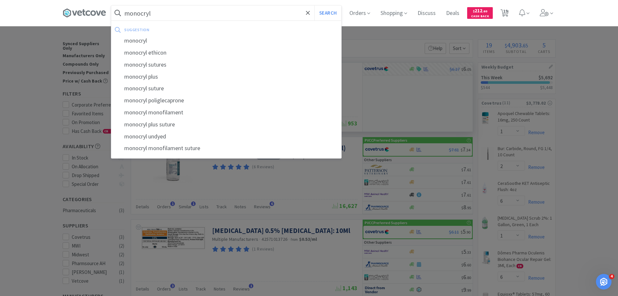
type input "monocryl"
click at [315, 6] on button "Search" at bounding box center [328, 13] width 27 height 15
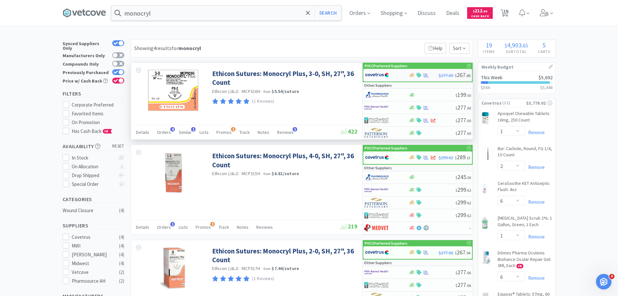
click at [384, 75] on img at bounding box center [377, 75] width 24 height 10
select select "1"
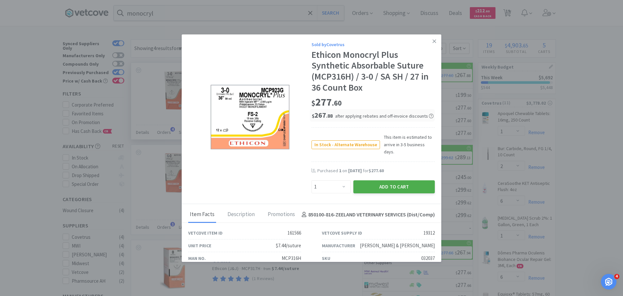
click at [400, 180] on button "Add to Cart" at bounding box center [393, 186] width 81 height 13
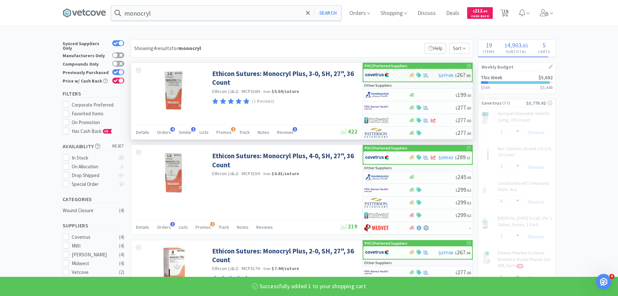
select select "2"
select select "1"
select select "3"
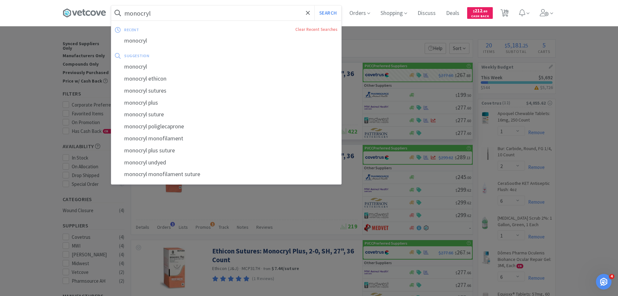
click at [233, 10] on input "monocryl" at bounding box center [226, 13] width 230 height 15
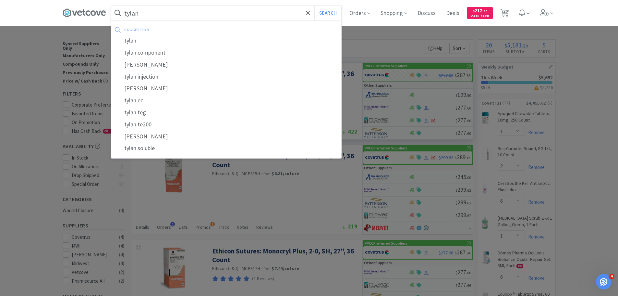
type input "tylan"
click at [315, 6] on button "Search" at bounding box center [328, 13] width 27 height 15
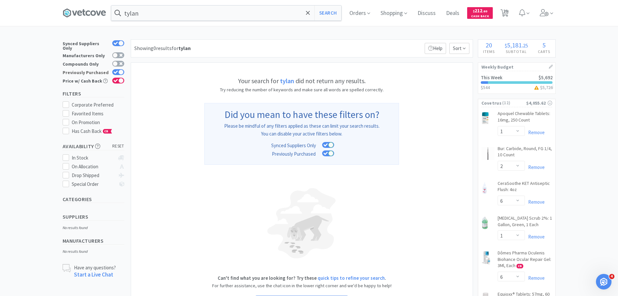
click at [122, 69] on div at bounding box center [120, 71] width 5 height 5
checkbox input "false"
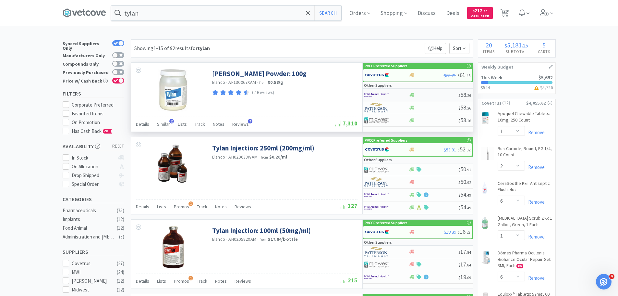
click at [381, 93] on img at bounding box center [377, 95] width 24 height 10
select select "1"
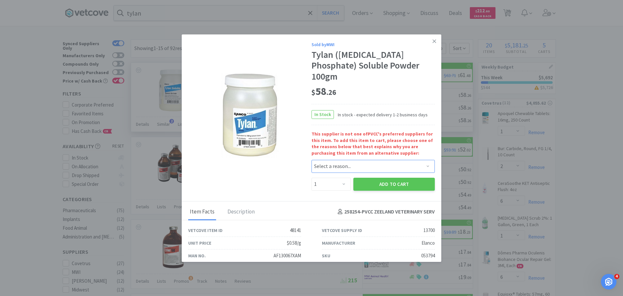
click at [325, 160] on select "Select a reason... Availability - This item is out of stock at the preferred su…" at bounding box center [373, 166] width 123 height 13
select select "pricing"
click at [312, 160] on select "Select a reason... Availability - This item is out of stock at the preferred su…" at bounding box center [373, 166] width 123 height 13
click at [254, 204] on div "Description" at bounding box center [241, 212] width 31 height 16
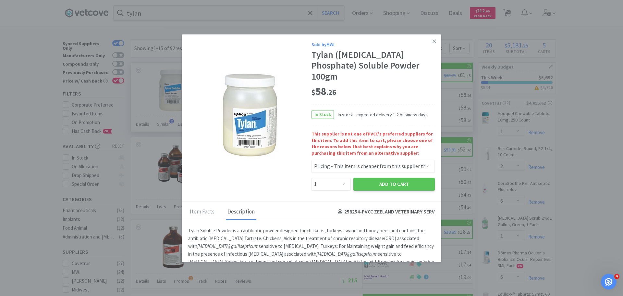
scroll to position [10, 0]
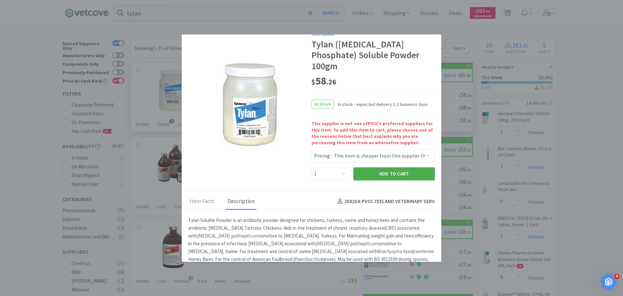
click at [383, 167] on button "Add to Cart" at bounding box center [393, 173] width 81 height 13
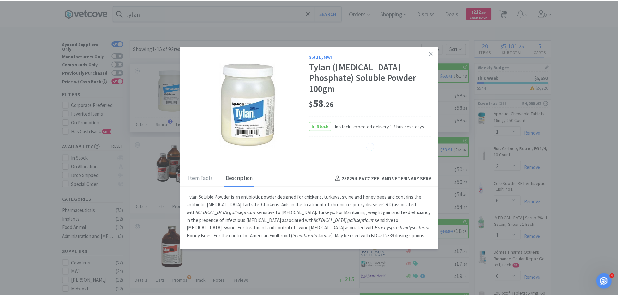
scroll to position [0, 0]
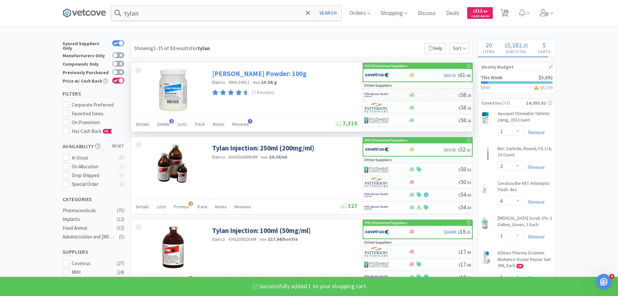
select select "1"
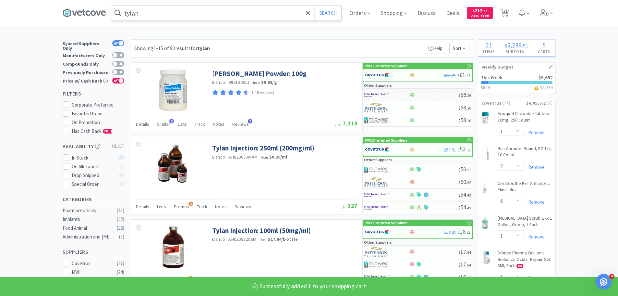
click at [208, 15] on input "tylan" at bounding box center [226, 13] width 230 height 15
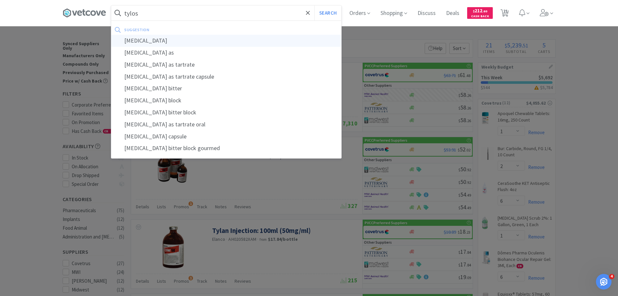
click at [216, 40] on div "tylosin" at bounding box center [226, 41] width 230 height 12
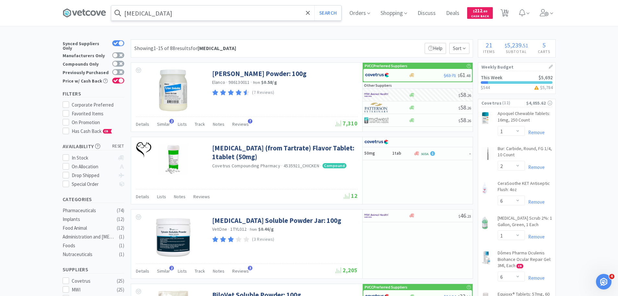
scroll to position [130, 0]
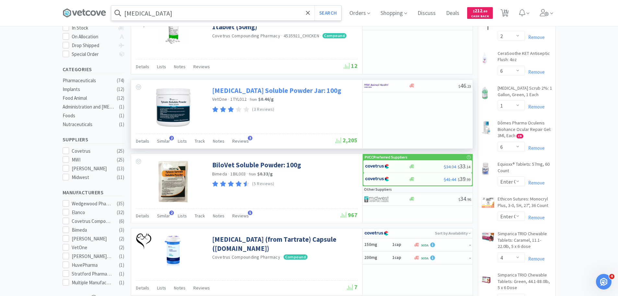
click at [277, 89] on link "Tylosin Soluble Powder Jar: 100g" at bounding box center [276, 90] width 129 height 9
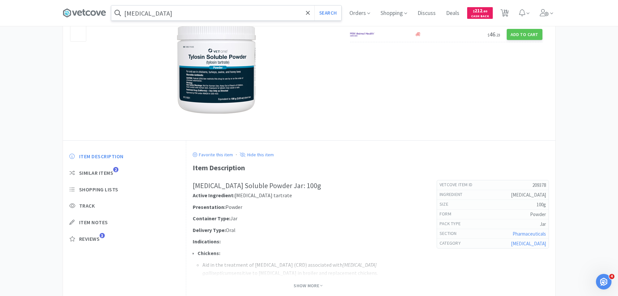
scroll to position [100, 0]
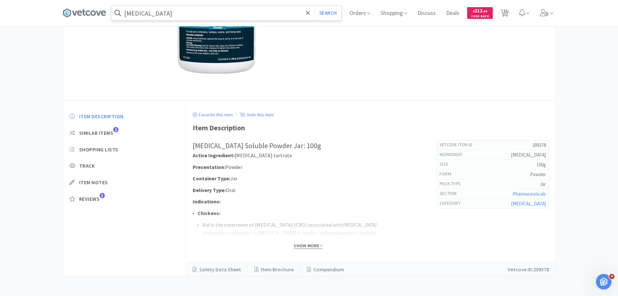
click at [301, 243] on span "Show More" at bounding box center [308, 245] width 29 height 6
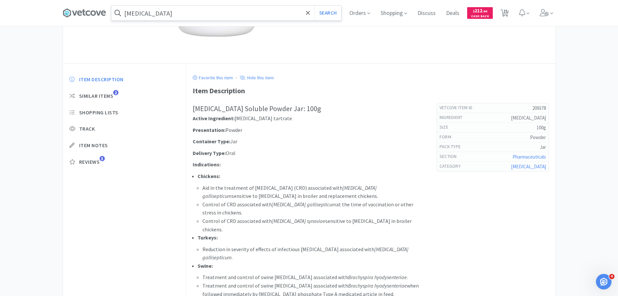
scroll to position [230, 0]
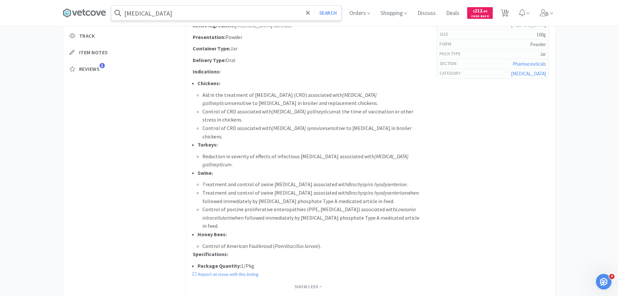
click at [201, 8] on input "tylosin" at bounding box center [226, 13] width 230 height 15
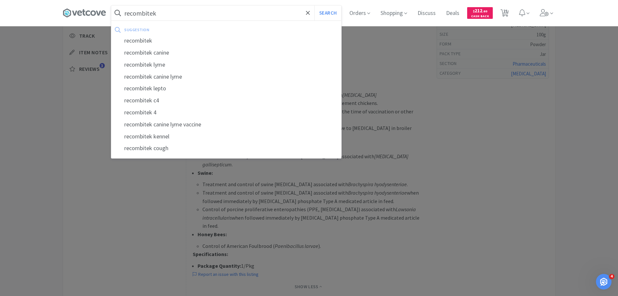
type input "recombitek"
click at [315, 6] on button "Search" at bounding box center [328, 13] width 27 height 15
select select "1"
select select "2"
select select "6"
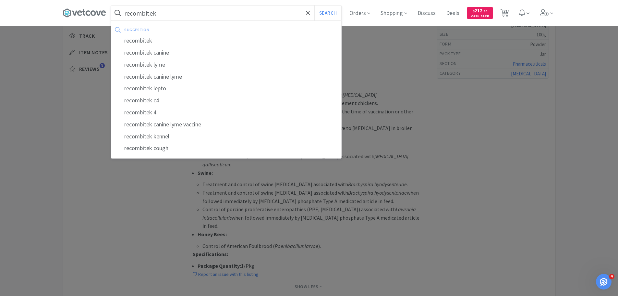
select select "1"
select select "6"
select select "1"
select select "2"
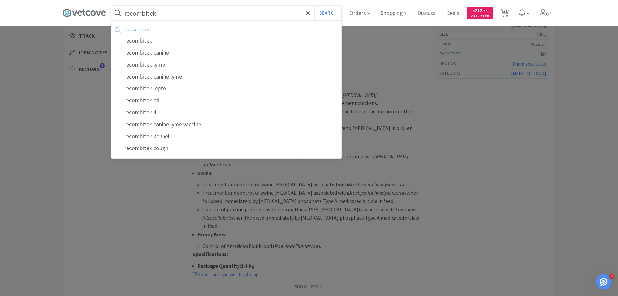
select select "2"
select select "3"
select select "6"
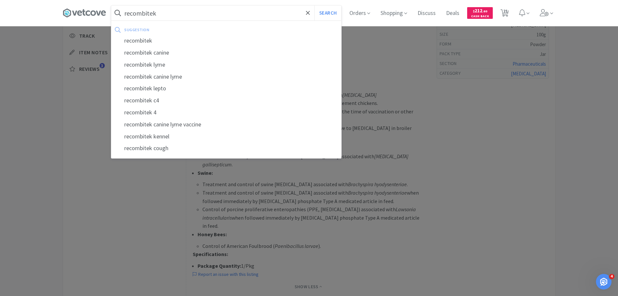
select select "1"
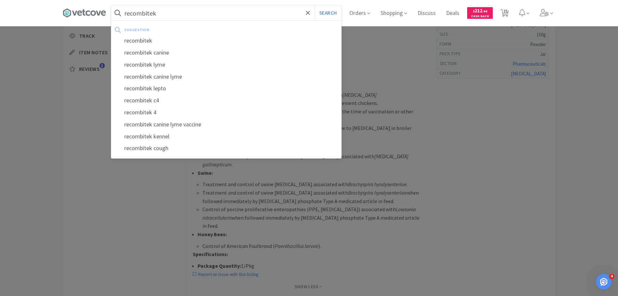
select select "1"
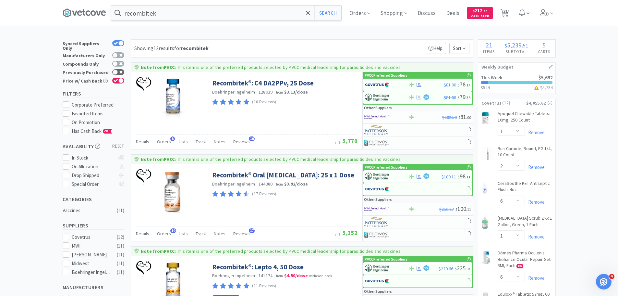
click at [121, 70] on icon at bounding box center [120, 71] width 3 height 3
checkbox input "true"
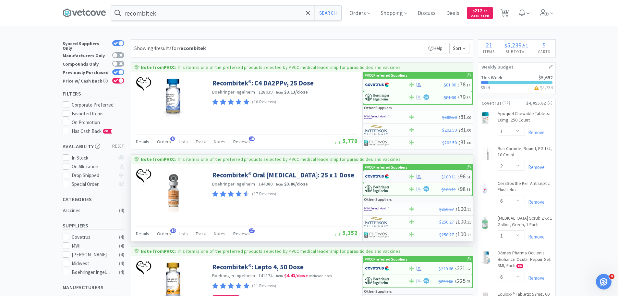
click at [384, 176] on img at bounding box center [377, 176] width 24 height 10
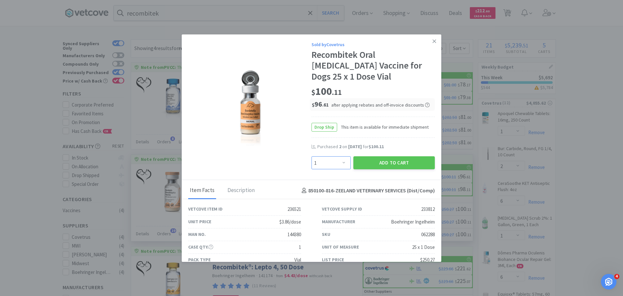
drag, startPoint x: 328, startPoint y: 162, endPoint x: 328, endPoint y: 158, distance: 3.6
click at [328, 162] on select "Enter Quantity 1 2 3 4 5 6 7 8 9 10 11 12 13 14 15 16 17 18 19 20 Enter Quantity" at bounding box center [331, 162] width 39 height 13
select select "2"
click at [312, 156] on select "Enter Quantity 1 2 3 4 5 6 7 8 9 10 11 12 13 14 15 16 17 18 19 20 Enter Quantity" at bounding box center [331, 162] width 39 height 13
click at [384, 164] on button "Add to Cart" at bounding box center [393, 162] width 81 height 13
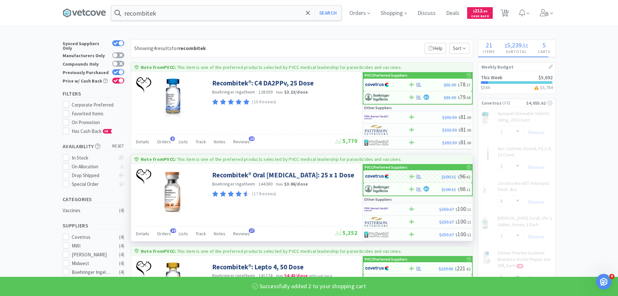
select select "2"
select select "3"
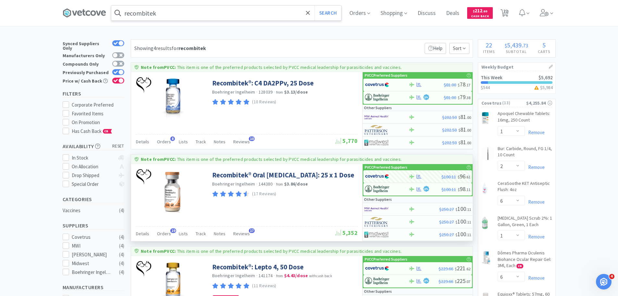
click at [248, 16] on input "recombitek" at bounding box center [226, 13] width 230 height 15
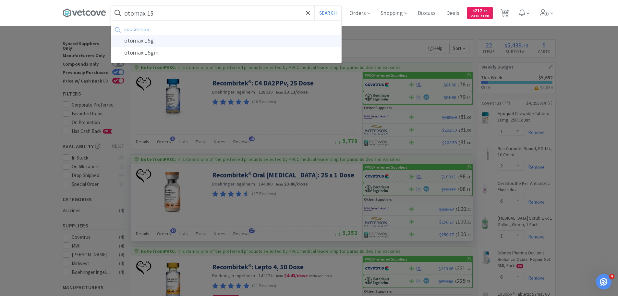
click at [257, 35] on div "otomax 15g" at bounding box center [226, 41] width 230 height 12
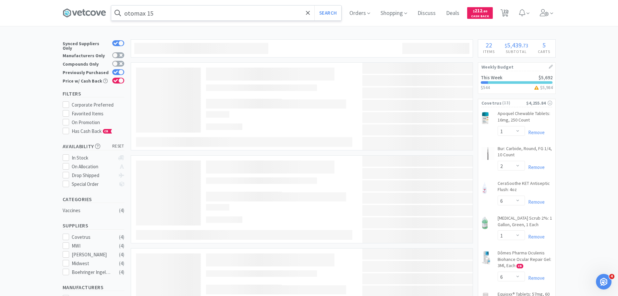
type input "otomax 15g"
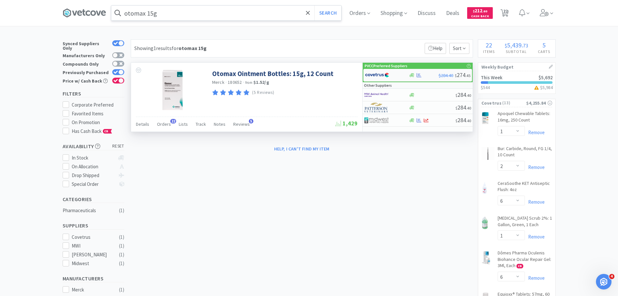
click at [377, 75] on img at bounding box center [377, 75] width 24 height 10
select select "1"
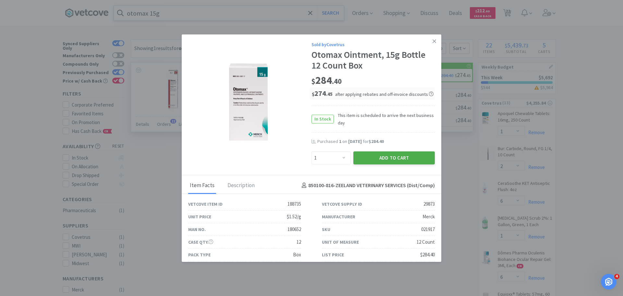
click at [389, 155] on button "Add to Cart" at bounding box center [393, 157] width 81 height 13
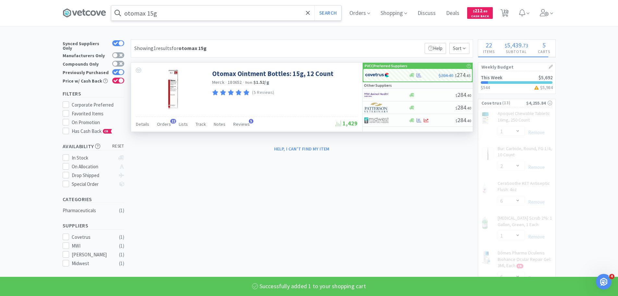
select select "1"
select select "2"
select select "3"
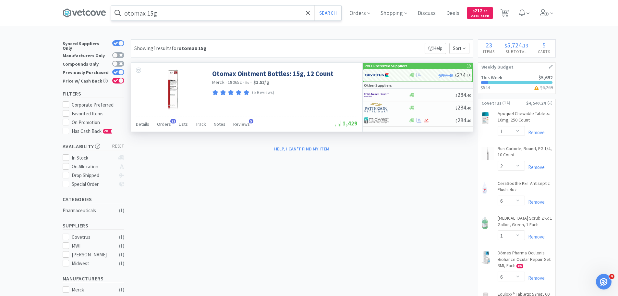
click at [178, 12] on input "otomax 15g" at bounding box center [226, 13] width 230 height 15
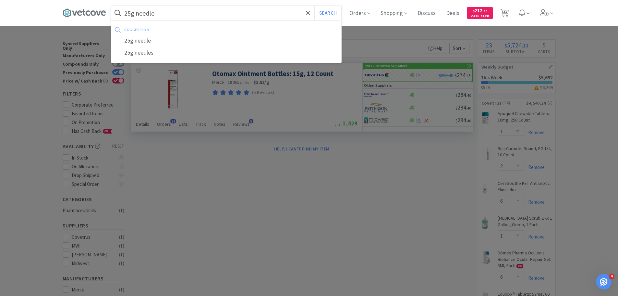
type input "25g needle"
click at [315, 6] on button "Search" at bounding box center [328, 13] width 27 height 15
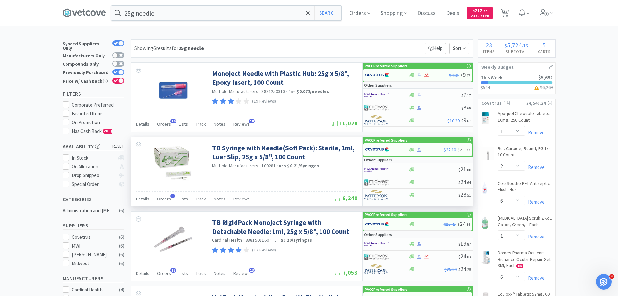
scroll to position [130, 0]
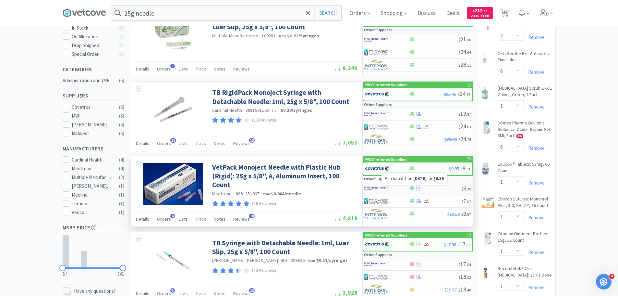
click at [419, 187] on icon at bounding box center [419, 188] width 5 height 4
select select "1"
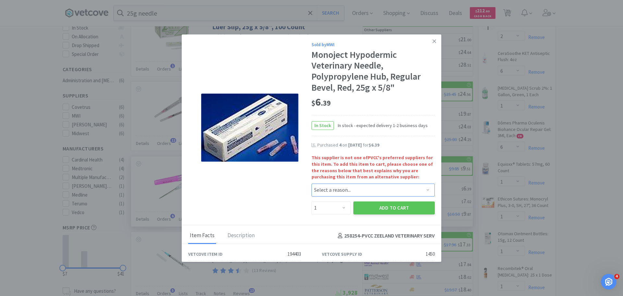
click at [326, 189] on select "Select a reason... Availability - This item is out of stock at the preferred su…" at bounding box center [373, 189] width 123 height 13
select select "pricing"
click at [312, 183] on select "Select a reason... Availability - This item is out of stock at the preferred su…" at bounding box center [373, 189] width 123 height 13
click at [327, 208] on select "Enter Quantity 1 2 3 4 5 6 7 8 9 10 11 12 13 14 15 16 17 18 19 20 Enter Quantity" at bounding box center [331, 207] width 39 height 13
select select "3"
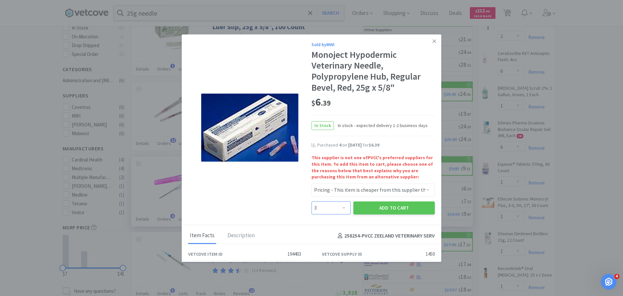
click at [312, 201] on select "Enter Quantity 1 2 3 4 5 6 7 8 9 10 11 12 13 14 15 16 17 18 19 20 Enter Quantity" at bounding box center [331, 207] width 39 height 13
click at [386, 206] on button "Add to Cart" at bounding box center [393, 207] width 81 height 13
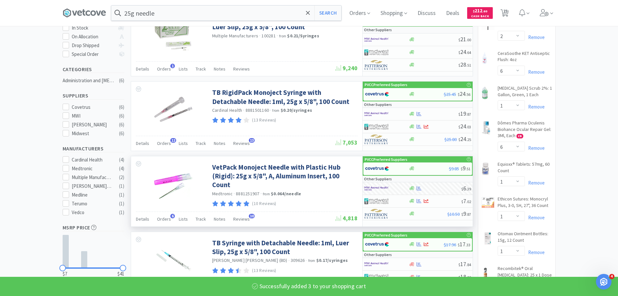
select select "3"
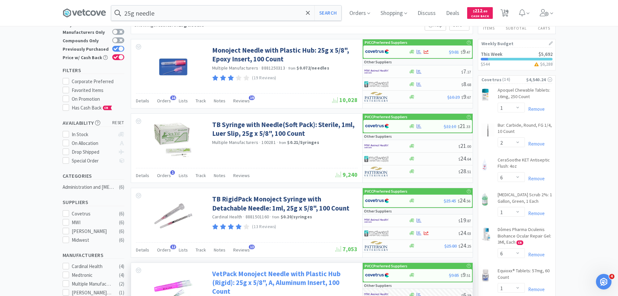
scroll to position [0, 0]
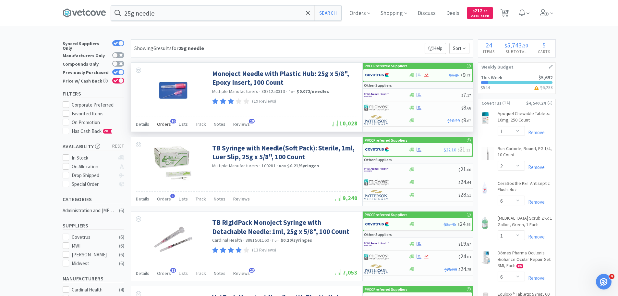
click at [162, 124] on span "Orders" at bounding box center [164, 124] width 14 height 6
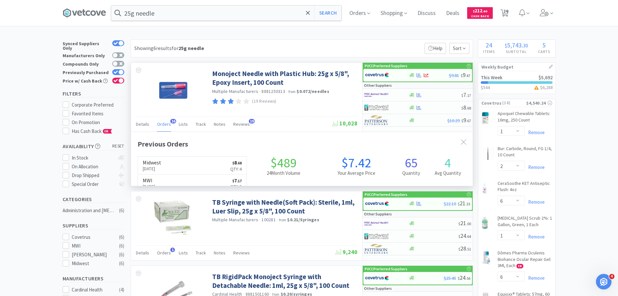
scroll to position [174, 342]
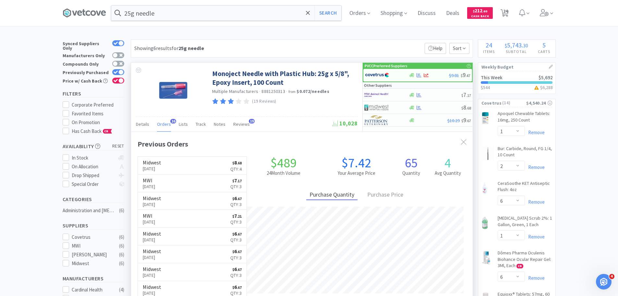
click at [162, 124] on span "Orders" at bounding box center [164, 124] width 14 height 6
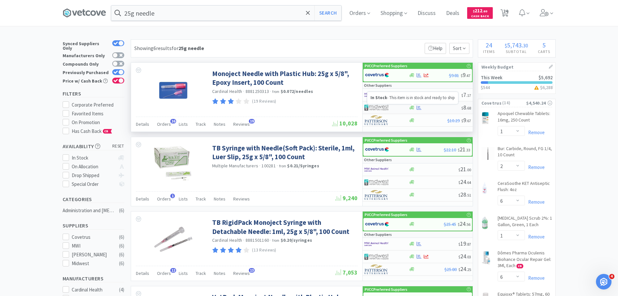
click at [411, 108] on icon at bounding box center [412, 107] width 5 height 4
select select "1"
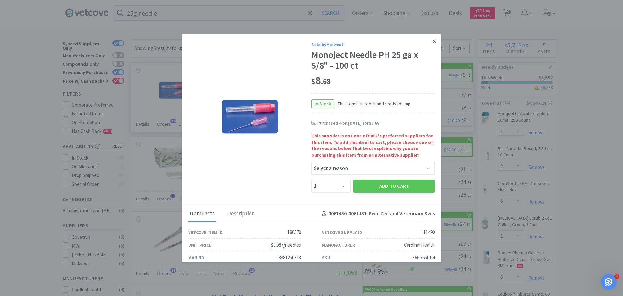
click at [433, 38] on icon at bounding box center [435, 41] width 4 height 6
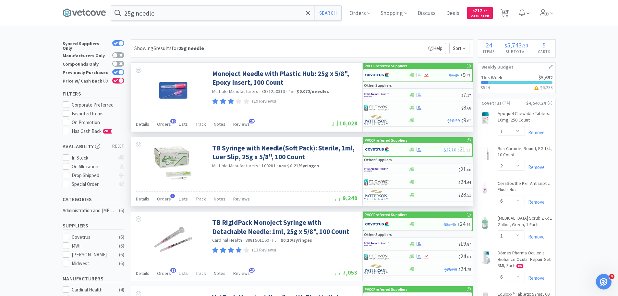
scroll to position [97, 0]
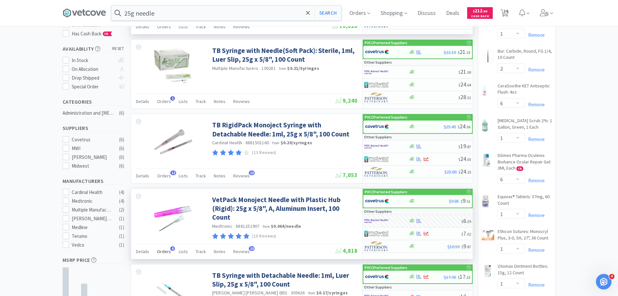
click at [168, 249] on span "Orders" at bounding box center [164, 251] width 14 height 6
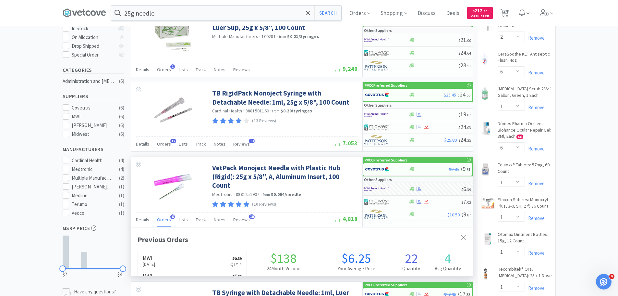
scroll to position [195, 0]
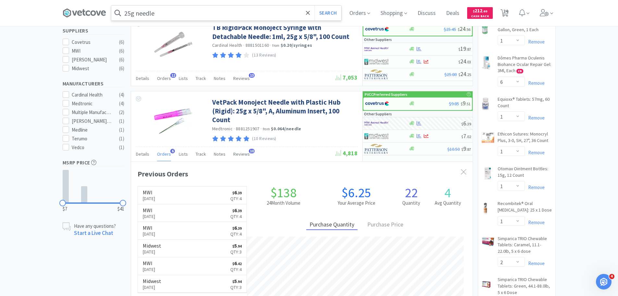
click at [163, 19] on input "25g needle" at bounding box center [226, 13] width 230 height 15
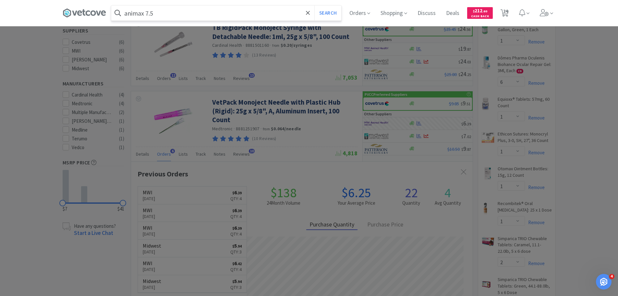
type input "animax 7.5"
click at [315, 6] on button "Search" at bounding box center [328, 13] width 27 height 15
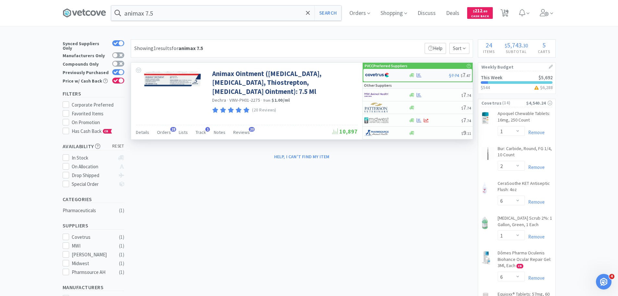
click at [409, 75] on div at bounding box center [412, 75] width 6 height 5
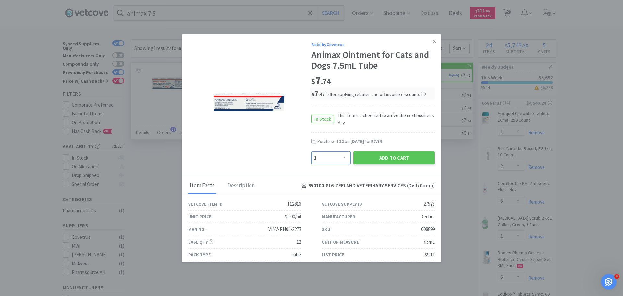
click at [338, 158] on select "Enter Quantity 1 2 3 4 5 6 7 8 9 10 11 12 13 14 15 16 17 18 19 20 Enter Quantity" at bounding box center [331, 157] width 39 height 13
select select "12"
click at [312, 151] on select "Enter Quantity 1 2 3 4 5 6 7 8 9 10 11 12 13 14 15 16 17 18 19 20 Enter Quantity" at bounding box center [331, 157] width 39 height 13
click at [361, 155] on button "Add to Cart" at bounding box center [393, 157] width 81 height 13
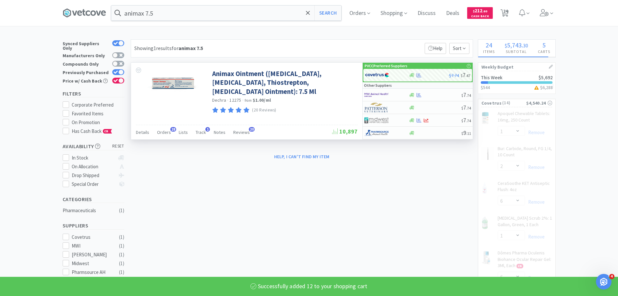
select select "12"
select select "1"
select select "2"
select select "6"
select select "1"
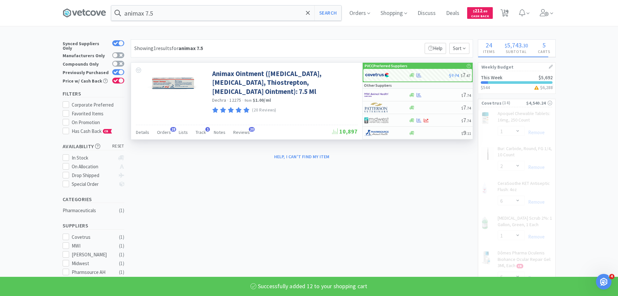
select select "6"
select select "1"
select select "2"
select select "3"
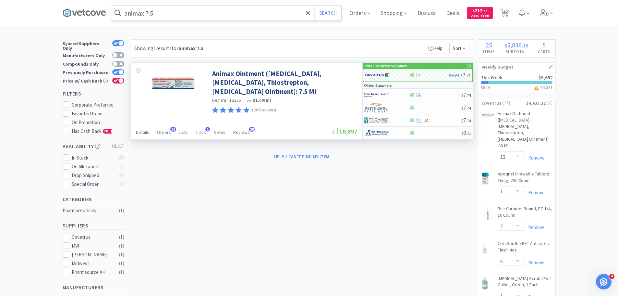
click at [229, 11] on input "animax 7.5" at bounding box center [226, 13] width 230 height 15
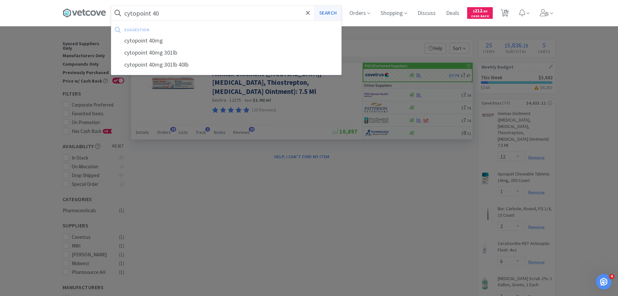
type input "cytopoint 40"
click at [315, 6] on button "Search" at bounding box center [328, 13] width 27 height 15
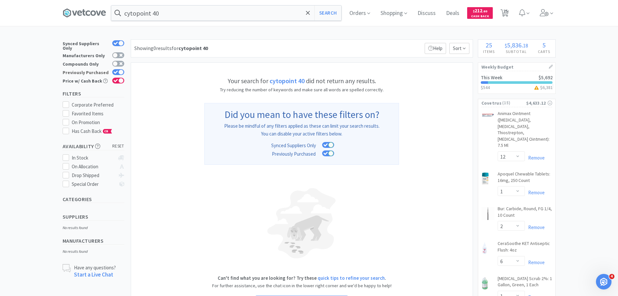
click at [120, 69] on div at bounding box center [120, 71] width 5 height 5
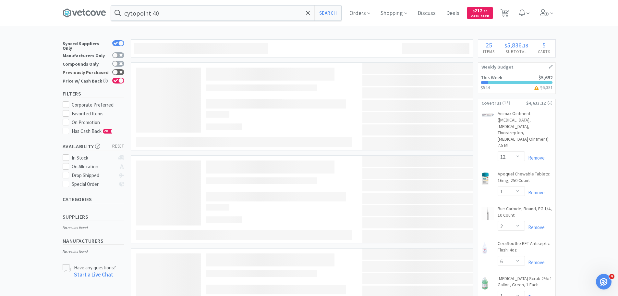
checkbox input "false"
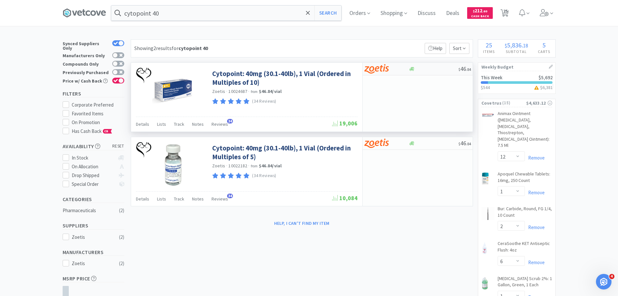
click at [402, 70] on div at bounding box center [387, 68] width 44 height 11
select select "10"
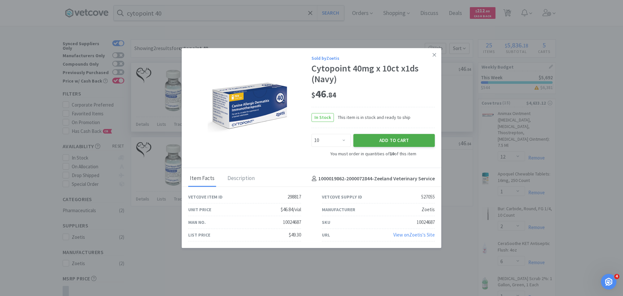
click at [392, 140] on button "Add to Cart" at bounding box center [393, 140] width 81 height 13
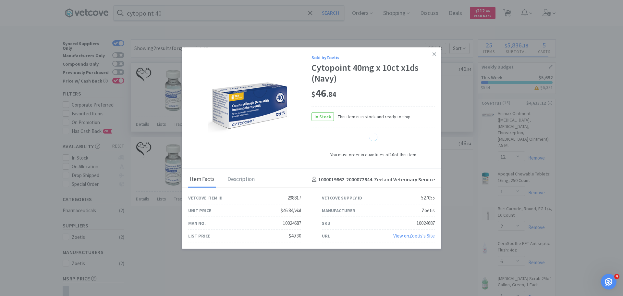
select select "10"
select select "1"
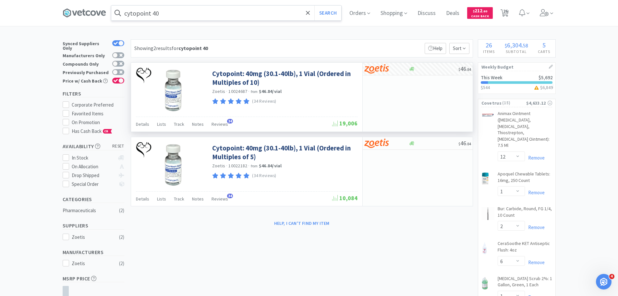
click at [240, 15] on input "cytopoint 40" at bounding box center [226, 13] width 230 height 15
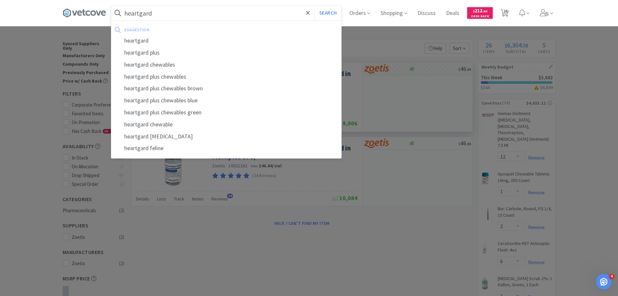
type input "heartgard"
click at [315, 6] on button "Search" at bounding box center [328, 13] width 27 height 15
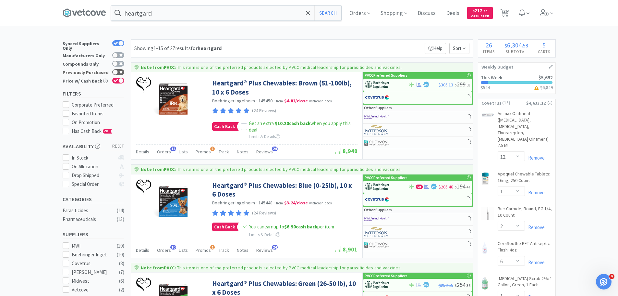
click at [121, 69] on div at bounding box center [118, 72] width 12 height 6
checkbox input "true"
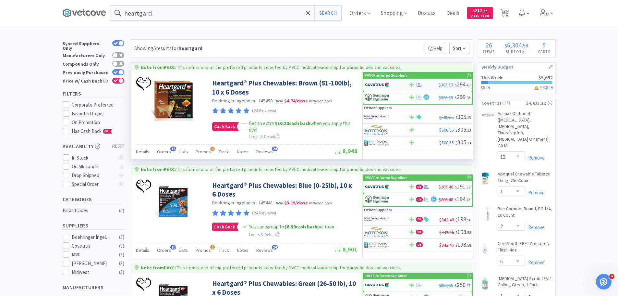
click at [384, 86] on img at bounding box center [377, 85] width 24 height 10
select select "1"
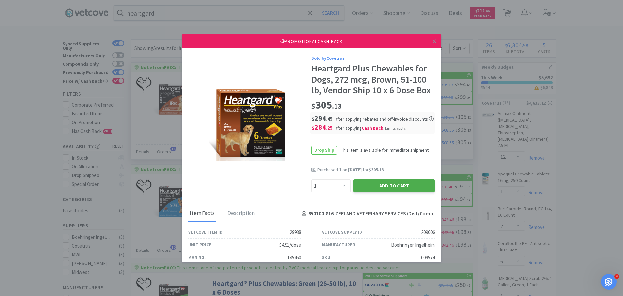
click at [399, 181] on button "Add to Cart" at bounding box center [393, 185] width 81 height 13
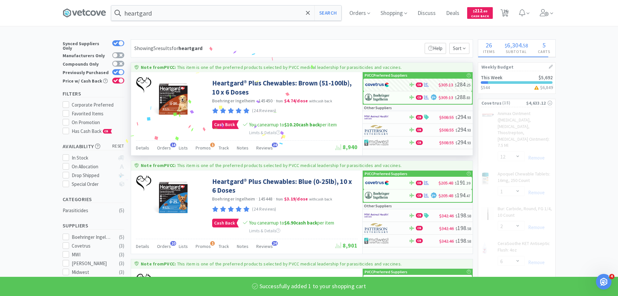
scroll to position [97, 0]
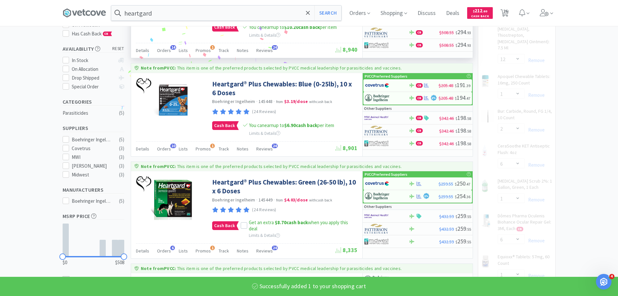
select select "1"
select select "2"
select select "3"
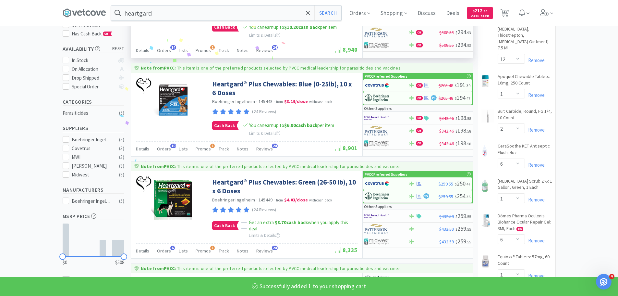
click at [399, 181] on div at bounding box center [383, 183] width 36 height 11
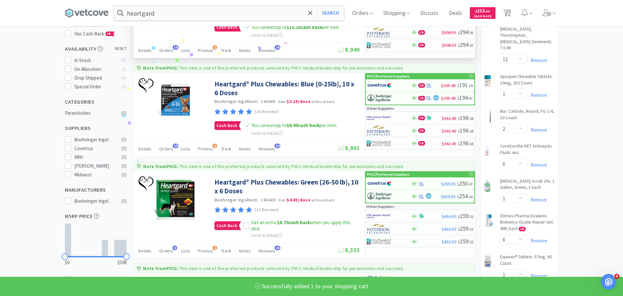
select select "1"
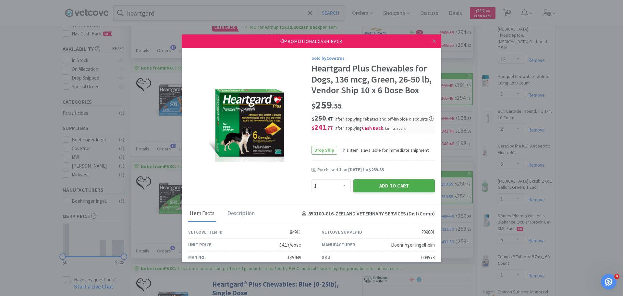
click at [401, 187] on button "Add to Cart" at bounding box center [393, 185] width 81 height 13
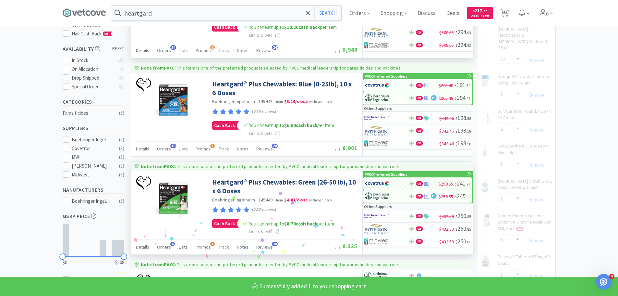
select select "1"
select select "2"
select select "3"
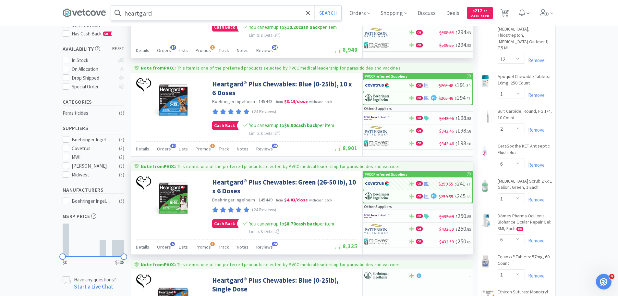
click at [177, 14] on input "heartgard" at bounding box center [226, 13] width 230 height 15
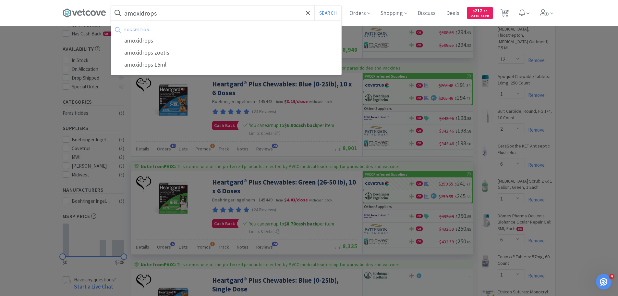
type input "amoxidrops"
click at [315, 6] on button "Search" at bounding box center [328, 13] width 27 height 15
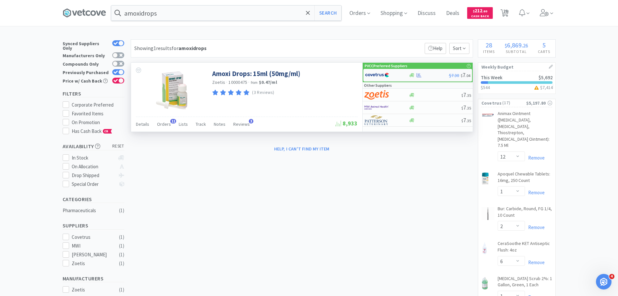
click at [378, 76] on img at bounding box center [377, 75] width 24 height 10
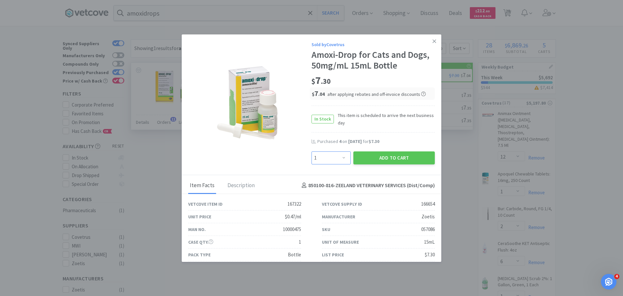
click at [342, 162] on select "Enter Quantity 1 2 3 4 5 6 7 8 9 10 11 12 13 14 15 16 17 18 19 20 Enter Quantity" at bounding box center [331, 157] width 39 height 13
select select "3"
click at [312, 151] on select "Enter Quantity 1 2 3 4 5 6 7 8 9 10 11 12 13 14 15 16 17 18 19 20 Enter Quantity" at bounding box center [331, 157] width 39 height 13
click at [373, 156] on button "Add to Cart" at bounding box center [393, 157] width 81 height 13
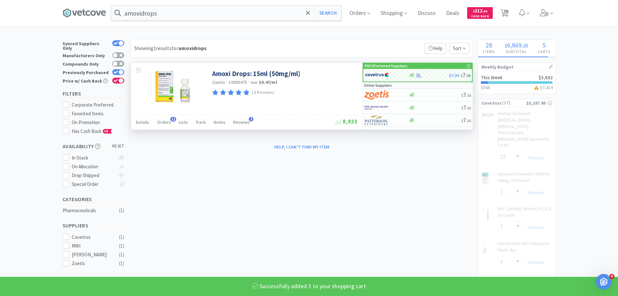
select select "3"
select select "12"
select select "1"
select select "2"
select select "6"
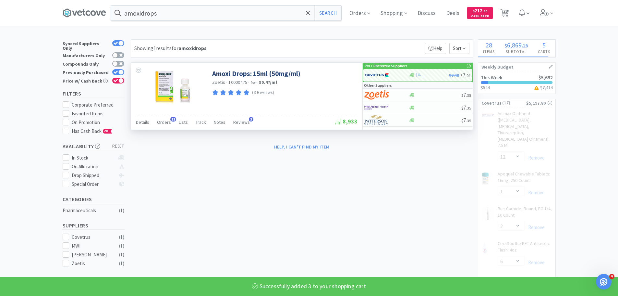
select select "1"
select select "6"
select select "1"
select select "2"
select select "3"
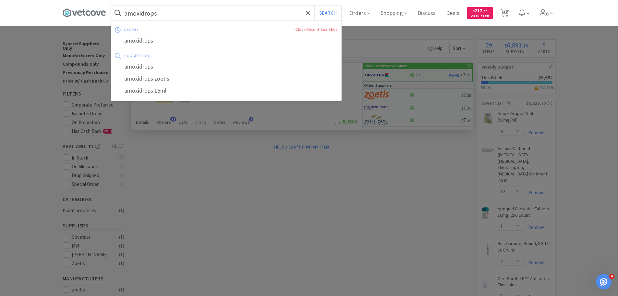
click at [188, 17] on input "amoxidrops" at bounding box center [226, 13] width 230 height 15
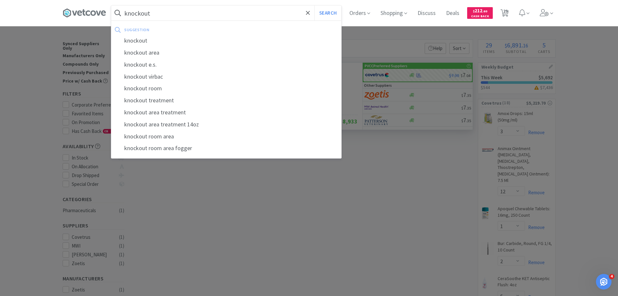
type input "knockout"
click at [315, 6] on button "Search" at bounding box center [328, 13] width 27 height 15
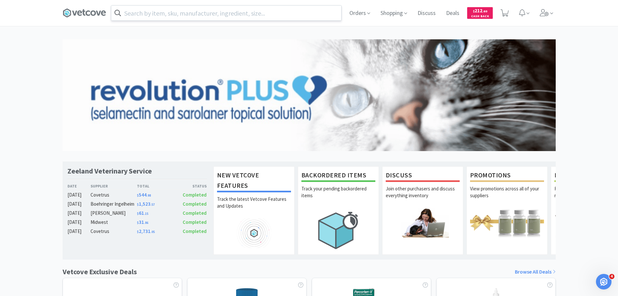
click at [192, 17] on input "text" at bounding box center [226, 13] width 230 height 15
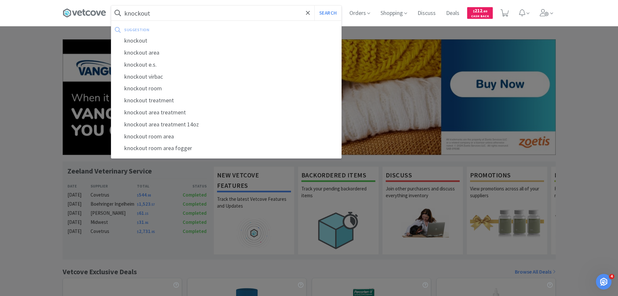
type input "knockout"
click at [315, 6] on button "Search" at bounding box center [328, 13] width 27 height 15
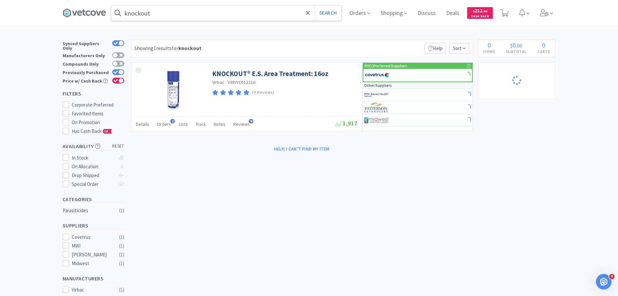
select select "3"
select select "12"
select select "1"
select select "2"
select select "6"
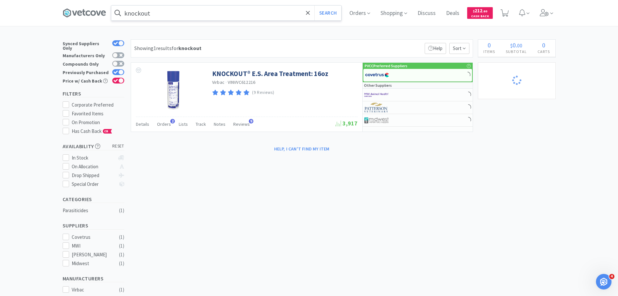
select select "1"
select select "6"
select select "1"
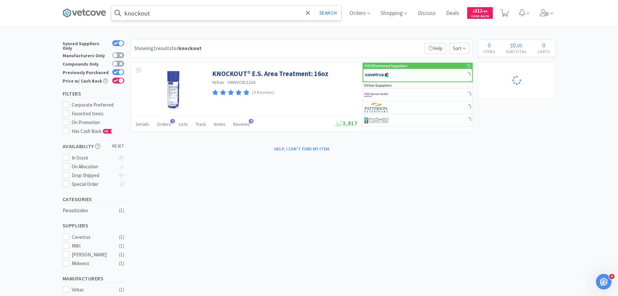
select select "1"
select select "2"
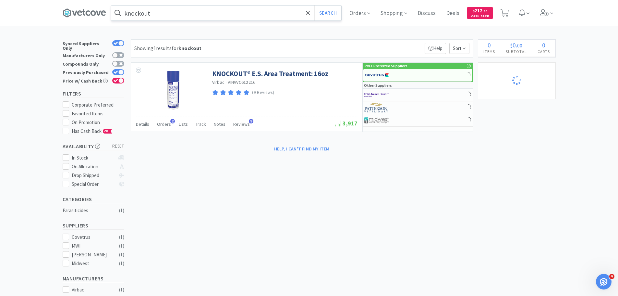
select select "2"
select select "3"
select select "6"
select select "1"
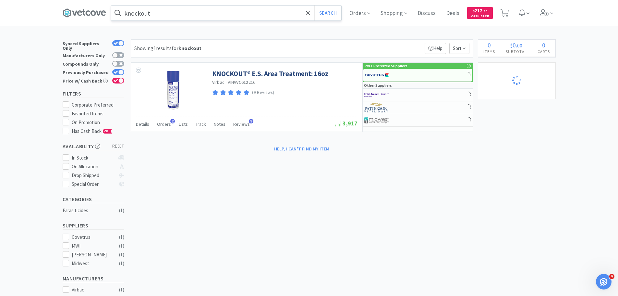
select select "3"
select select "1"
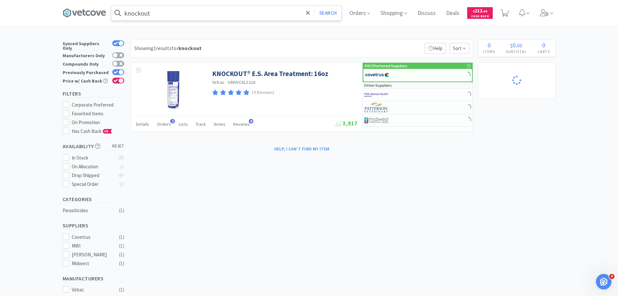
select select "1"
select select "10"
select select "1"
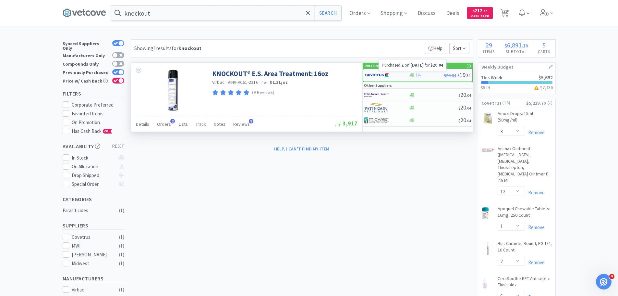
click at [421, 74] on icon at bounding box center [419, 75] width 5 height 5
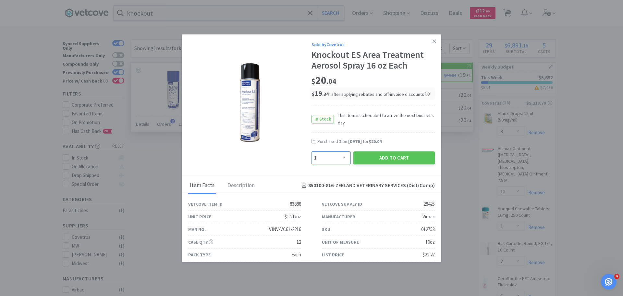
click at [334, 155] on select "Enter Quantity 1 2 3 4 5 6 7 8 9 10 11 12 13 14 15 16 17 18 19 20 Enter Quantity" at bounding box center [331, 157] width 39 height 13
select select "2"
click at [312, 151] on select "Enter Quantity 1 2 3 4 5 6 7 8 9 10 11 12 13 14 15 16 17 18 19 20 Enter Quantity" at bounding box center [331, 157] width 39 height 13
click at [383, 159] on button "Add to Cart" at bounding box center [393, 157] width 81 height 13
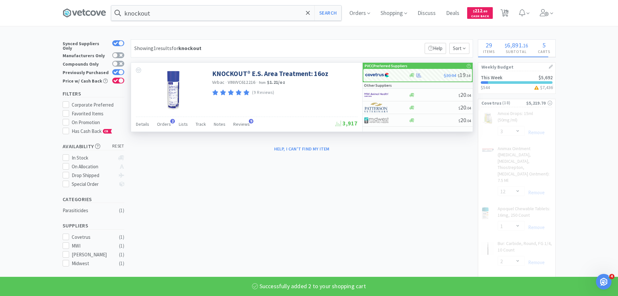
select select "2"
select select "1"
select select "2"
select select "3"
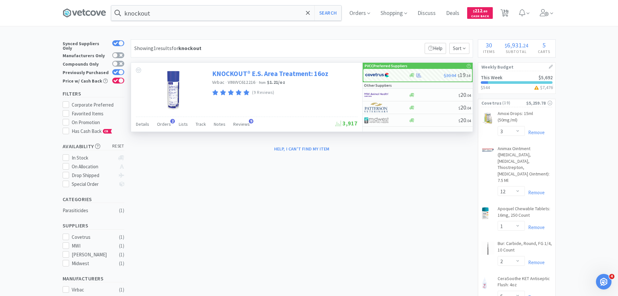
click at [304, 74] on link "KNOCKOUT® E.S. Area Treatment: 16oz" at bounding box center [270, 73] width 116 height 9
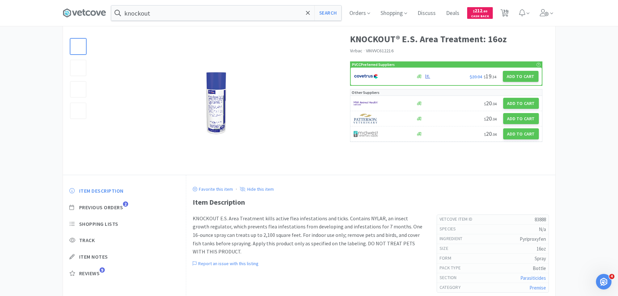
scroll to position [65, 0]
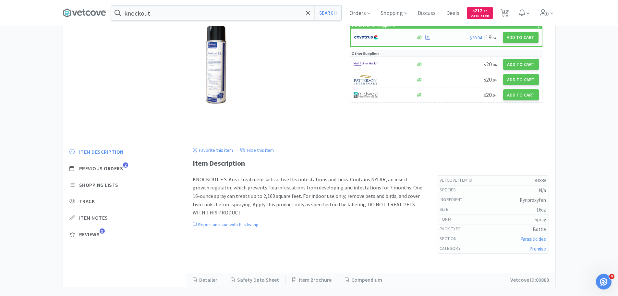
click at [388, 37] on div at bounding box center [381, 37] width 55 height 11
select select "1"
click at [192, 15] on input "knockout" at bounding box center [226, 13] width 230 height 15
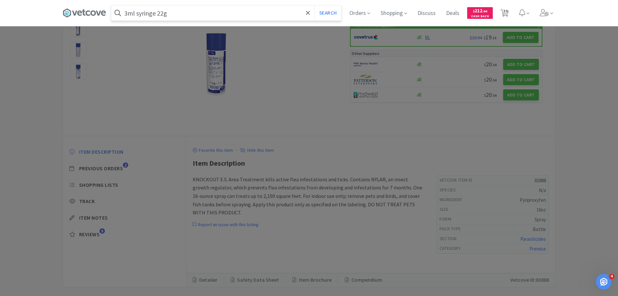
type input "3ml syringe 22g"
click at [315, 6] on button "Search" at bounding box center [328, 13] width 27 height 15
select select "3"
select select "12"
select select "1"
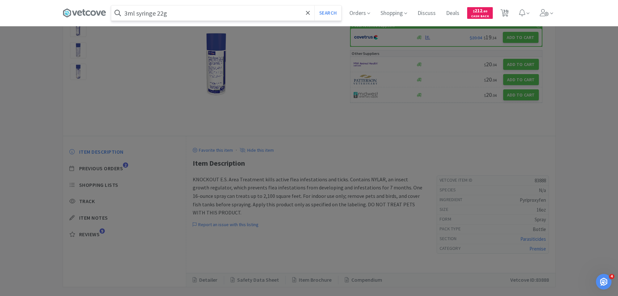
select select "2"
select select "6"
select select "1"
select select "6"
select select "1"
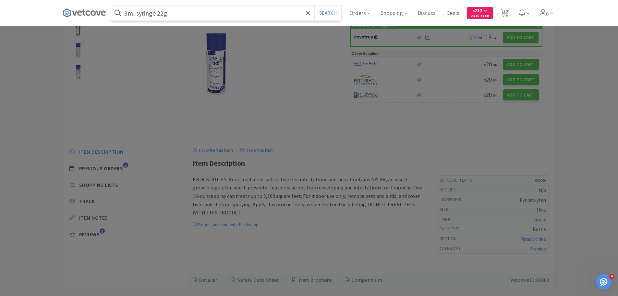
select select "1"
select select "2"
select select "1"
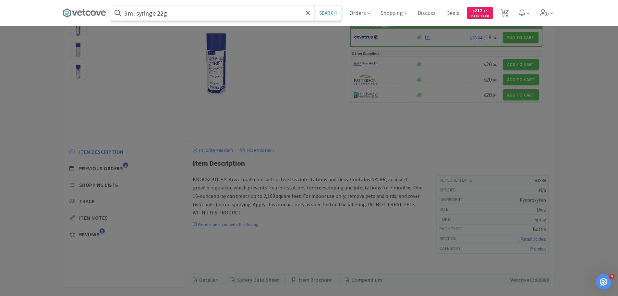
select select "2"
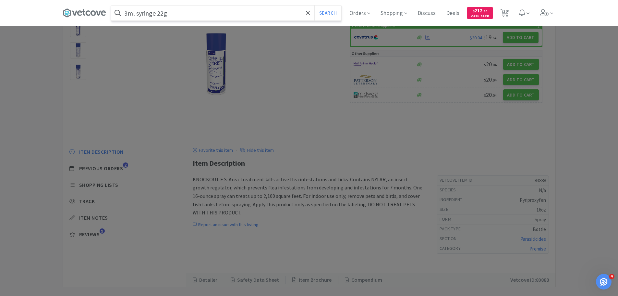
select select "3"
select select "6"
select select "1"
select select "3"
select select "1"
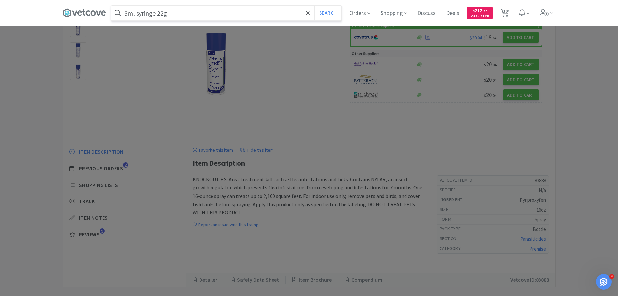
select select "1"
select select "10"
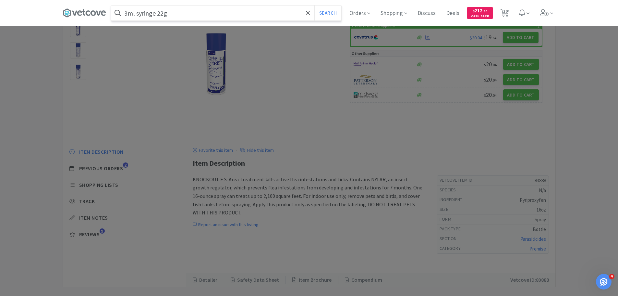
select select "1"
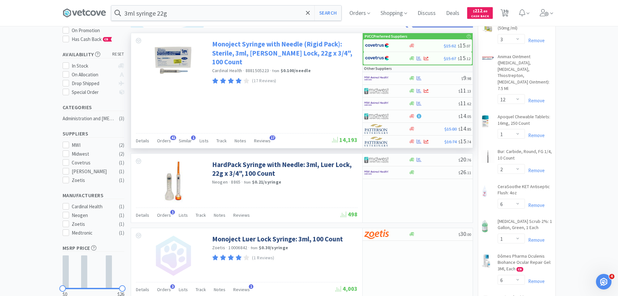
scroll to position [97, 0]
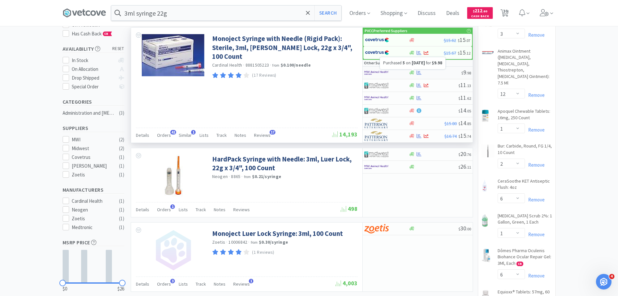
click at [419, 71] on icon at bounding box center [419, 72] width 5 height 4
select select "1"
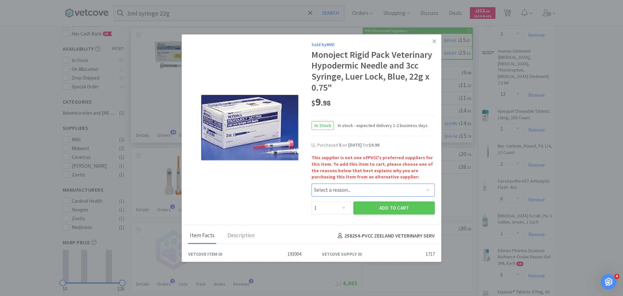
click at [333, 189] on select "Select a reason... Availability - This item is out of stock at the preferred su…" at bounding box center [373, 189] width 123 height 13
select select "pricing"
click at [312, 183] on select "Select a reason... Availability - This item is out of stock at the preferred su…" at bounding box center [373, 189] width 123 height 13
drag, startPoint x: 331, startPoint y: 208, endPoint x: 331, endPoint y: 204, distance: 4.5
click at [331, 208] on select "Enter Quantity 1 2 3 4 5 6 7 8 9 10 11 12 13 14 15 16 17 18 19 20 Enter Quantity" at bounding box center [331, 207] width 39 height 13
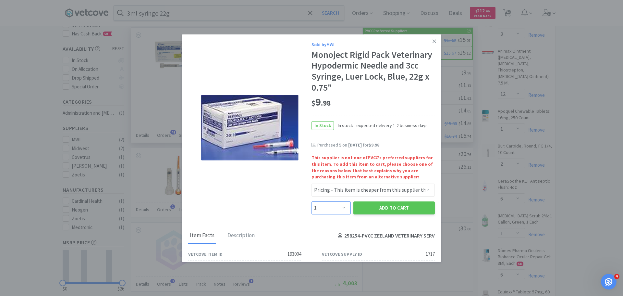
select select "5"
click at [312, 201] on select "Enter Quantity 1 2 3 4 5 6 7 8 9 10 11 12 13 14 15 16 17 18 19 20 Enter Quantity" at bounding box center [331, 207] width 39 height 13
click at [386, 209] on button "Add to Cart" at bounding box center [393, 207] width 81 height 13
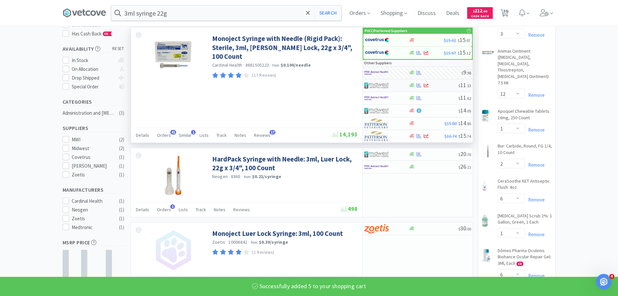
select select "5"
select select "1"
select select "3"
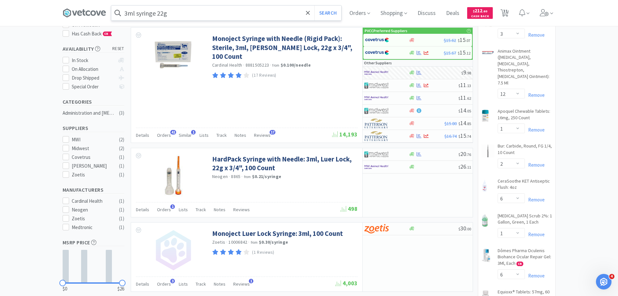
click at [204, 17] on input "3ml syringe 22g" at bounding box center [226, 13] width 230 height 15
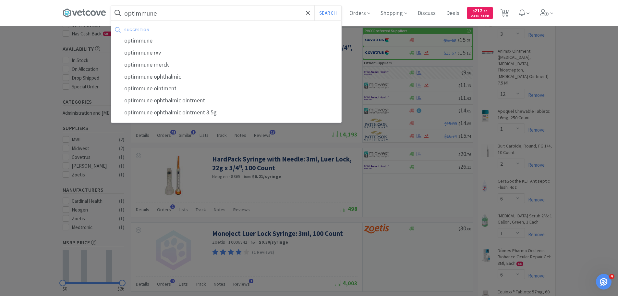
type input "optimmune"
click at [315, 6] on button "Search" at bounding box center [328, 13] width 27 height 15
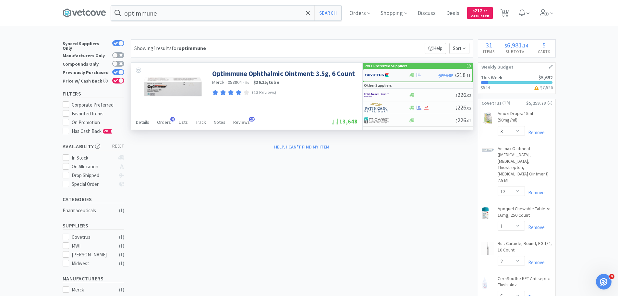
click at [370, 74] on img at bounding box center [377, 75] width 24 height 10
select select "1"
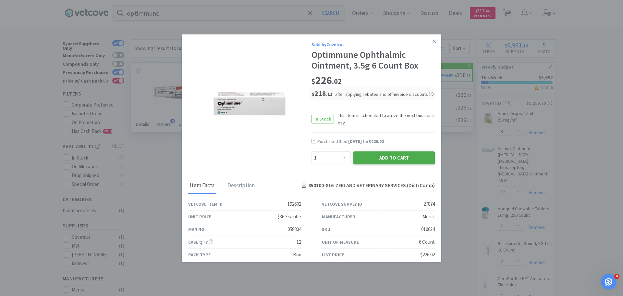
click at [385, 157] on button "Add to Cart" at bounding box center [393, 157] width 81 height 13
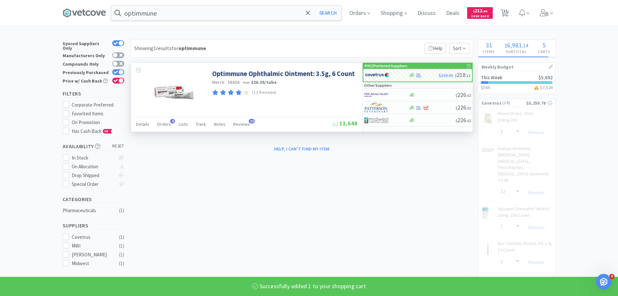
select select "1"
select select "2"
select select "3"
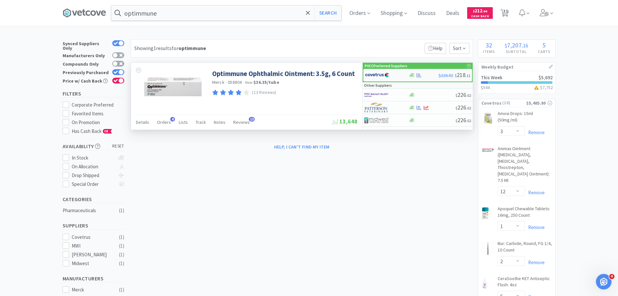
click at [432, 77] on div at bounding box center [424, 75] width 30 height 5
select select "1"
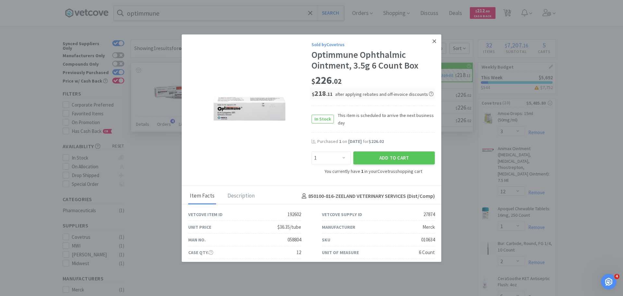
click at [432, 38] on link at bounding box center [434, 41] width 11 height 14
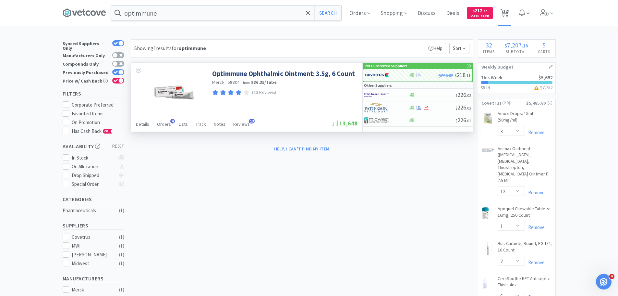
click at [507, 11] on span "32" at bounding box center [505, 11] width 5 height 26
select select "10"
select select "1"
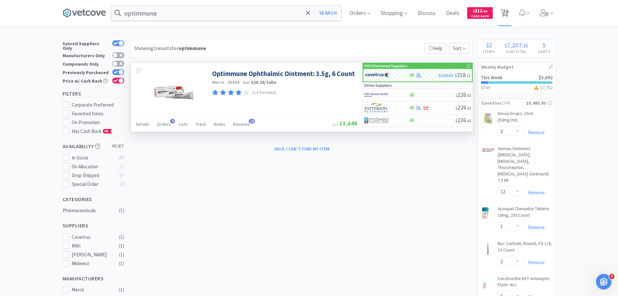
select select "1"
select select "3"
select select "12"
select select "1"
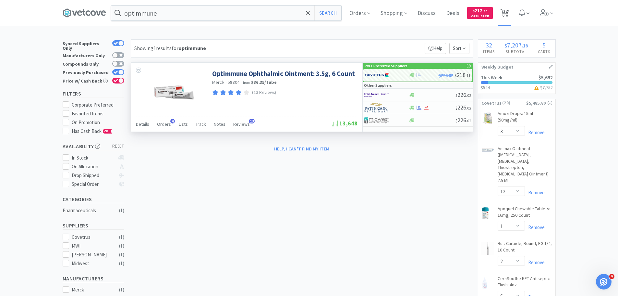
select select "2"
select select "6"
select select "1"
select select "6"
select select "1"
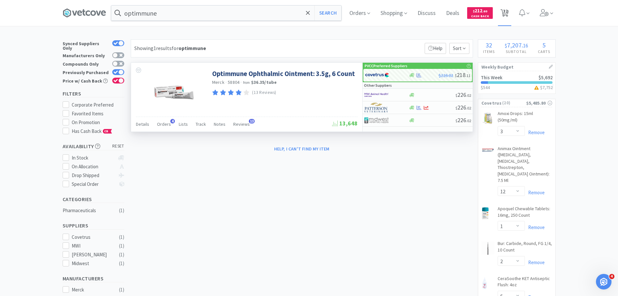
select select "1"
select select "2"
select select "1"
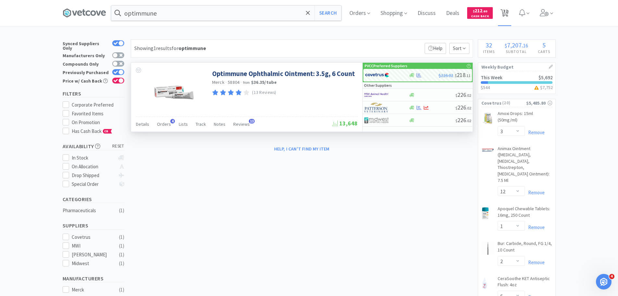
select select "1"
select select "2"
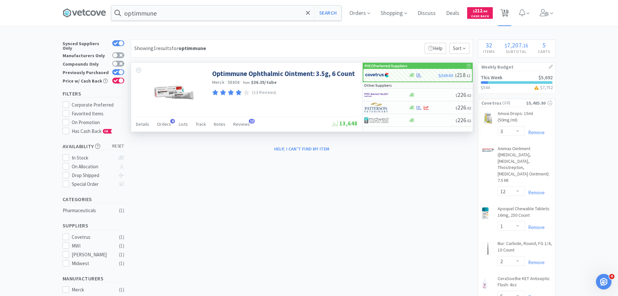
select select "2"
select select "3"
select select "6"
select select "5"
select select "1"
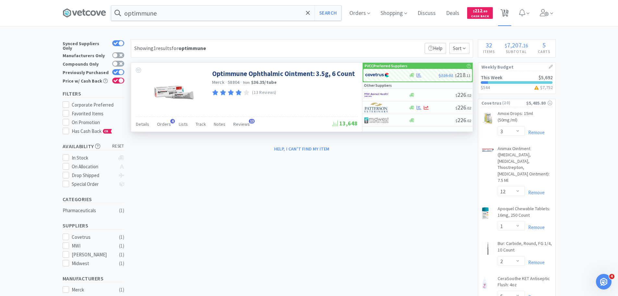
select select "3"
select select "1"
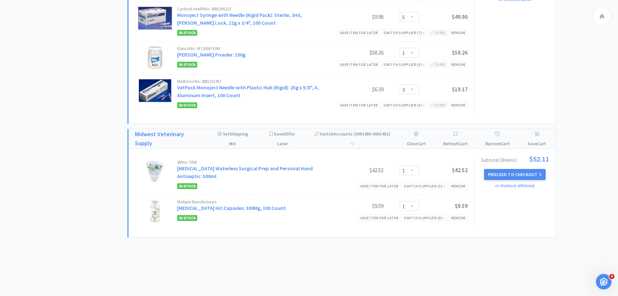
scroll to position [1401, 0]
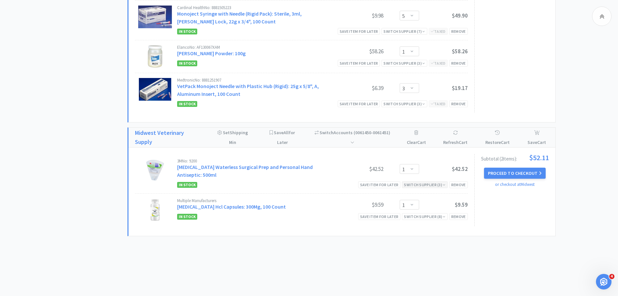
click at [414, 181] on div "Switch Supplier ( 3 )" at bounding box center [425, 184] width 42 height 6
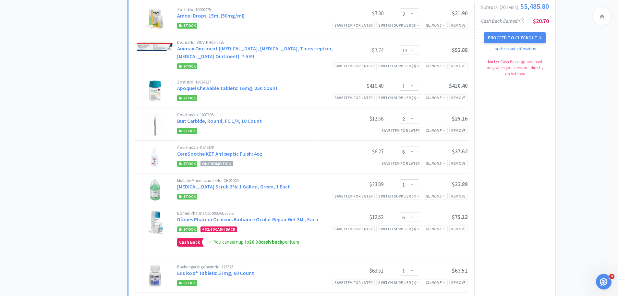
scroll to position [427, 0]
click at [401, 65] on div "Switch Supplier ( 4 )" at bounding box center [399, 66] width 42 height 6
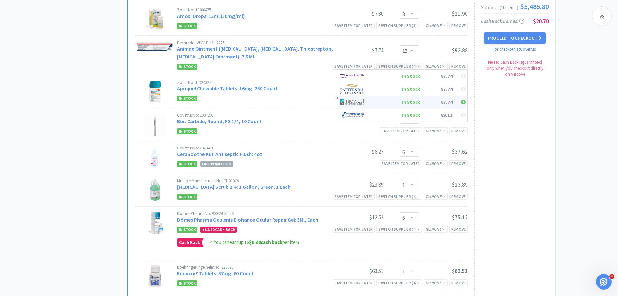
click at [409, 104] on div "In Stock" at bounding box center [397, 102] width 48 height 10
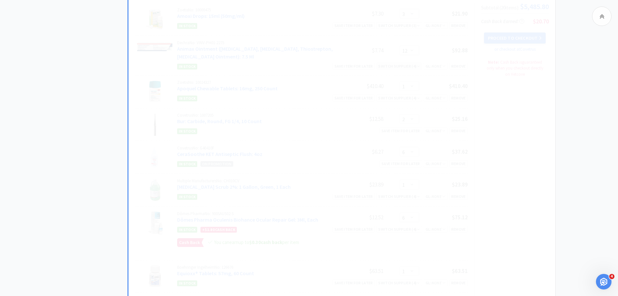
select select "1"
select select "2"
select select "6"
select select "1"
select select "6"
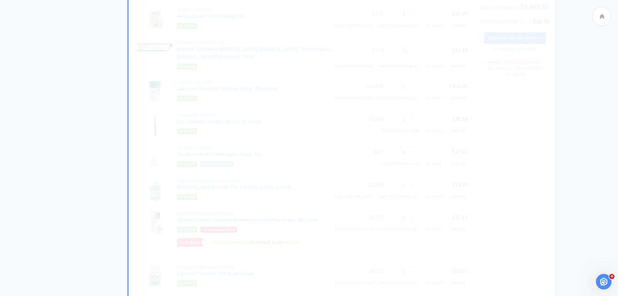
select select "1"
select select "2"
select select "1"
select select "2"
select select "3"
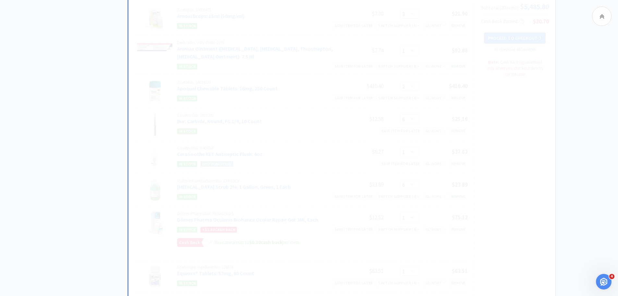
select select "12"
select select "1"
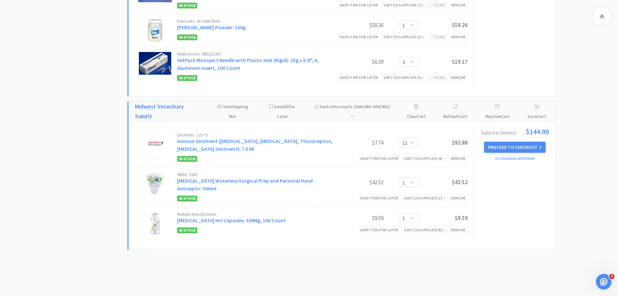
scroll to position [1412, 0]
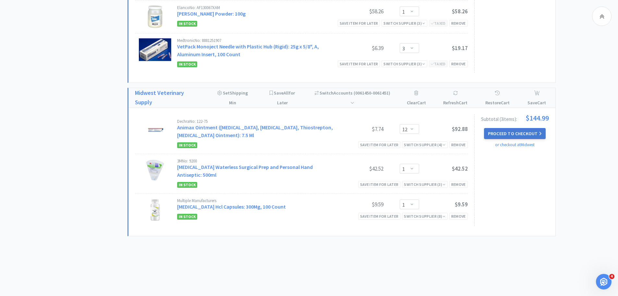
click at [495, 135] on button "Proceed to Checkout" at bounding box center [515, 133] width 62 height 11
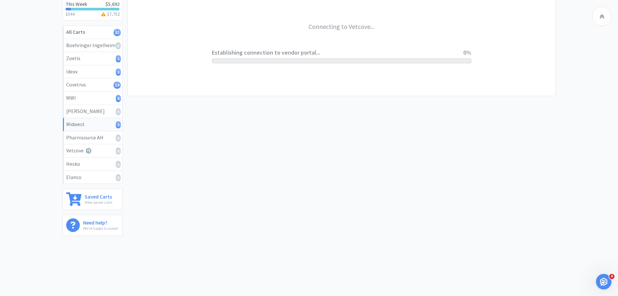
scroll to position [96, 0]
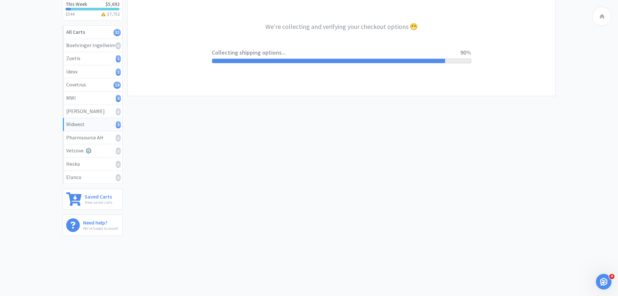
select select "0"
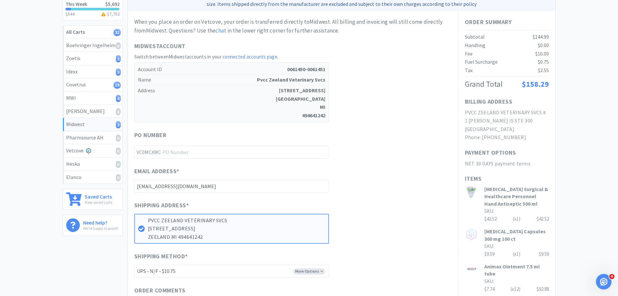
scroll to position [0, 0]
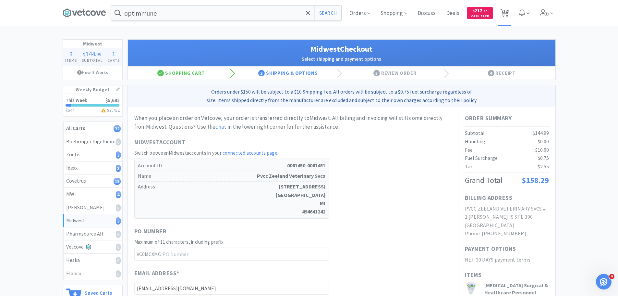
click at [506, 10] on span "32" at bounding box center [505, 11] width 5 height 26
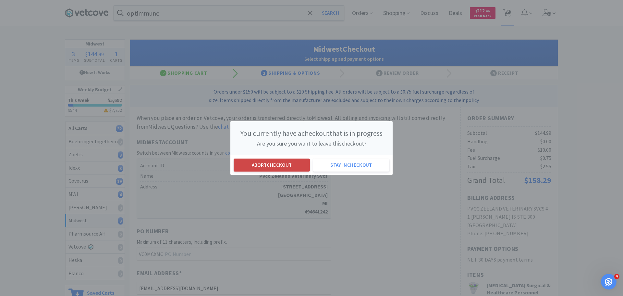
click at [271, 165] on button "Abort checkout" at bounding box center [272, 164] width 76 height 13
select select "10"
select select "1"
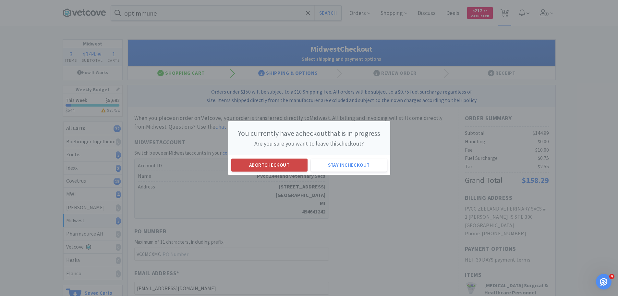
select select "1"
select select "3"
select select "1"
select select "2"
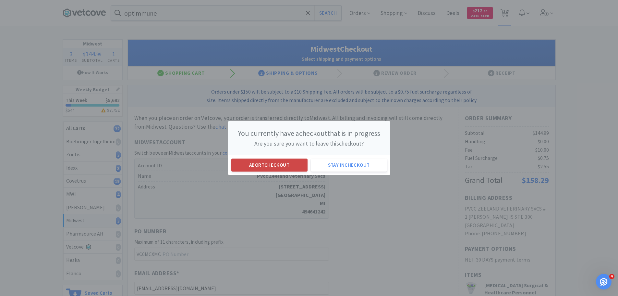
select select "6"
select select "1"
select select "6"
select select "1"
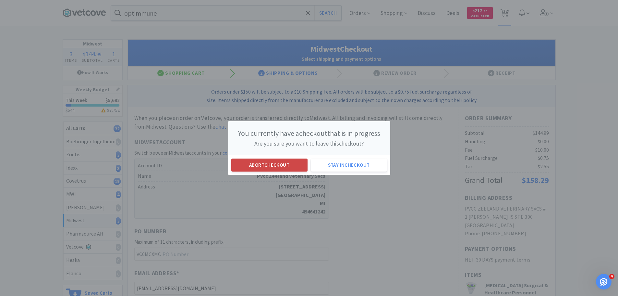
select select "1"
select select "2"
select select "1"
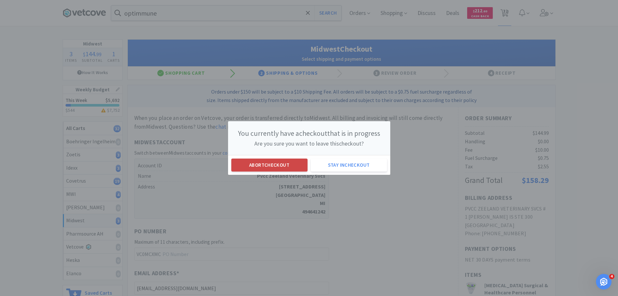
select select "2"
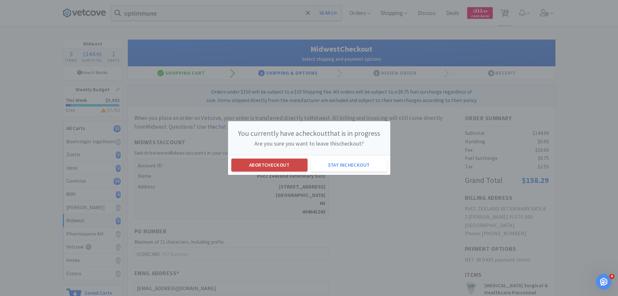
select select "3"
select select "6"
select select "5"
select select "1"
select select "3"
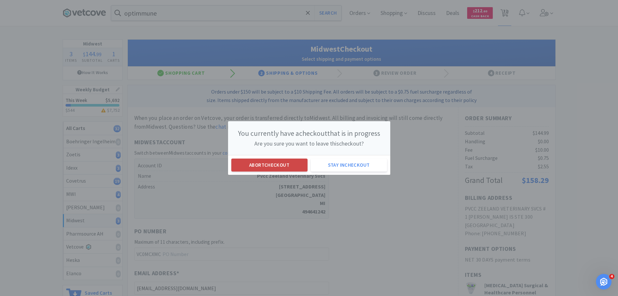
select select "12"
select select "1"
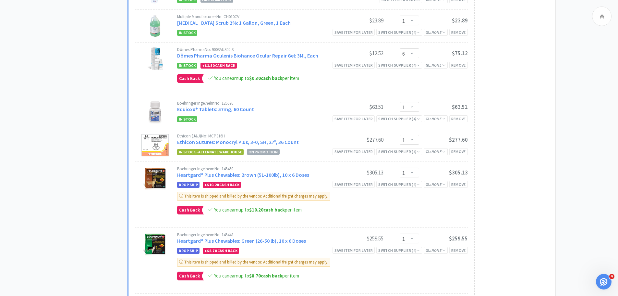
scroll to position [682, 0]
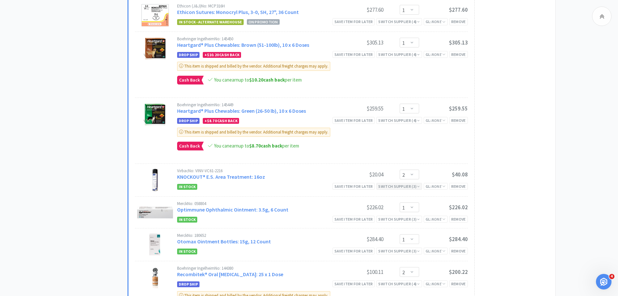
click at [414, 185] on div "Switch Supplier ( 3 )" at bounding box center [399, 186] width 42 height 6
click at [416, 220] on div "In Stock" at bounding box center [397, 222] width 48 height 10
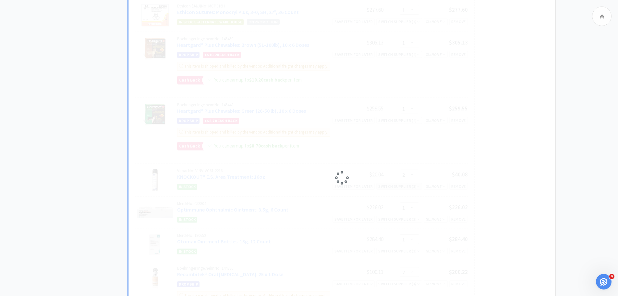
scroll to position [747, 0]
select select "2"
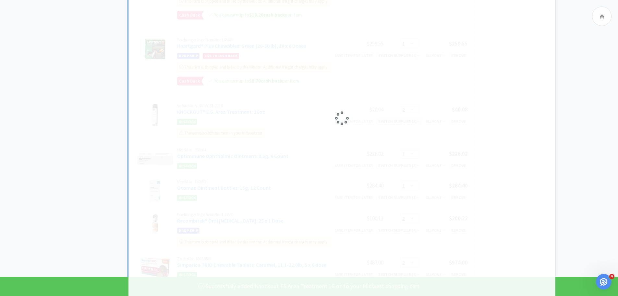
select select "1"
select select "2"
select select "3"
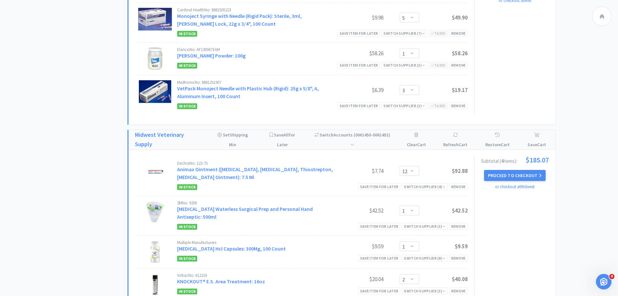
scroll to position [1380, 0]
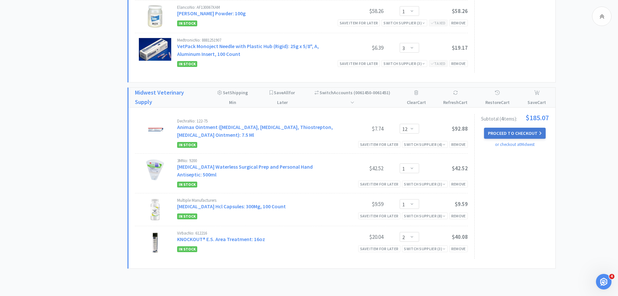
click at [521, 130] on button "Proceed to Checkout" at bounding box center [515, 133] width 62 height 11
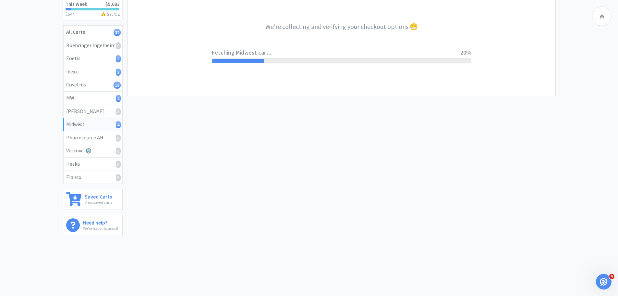
scroll to position [64, 0]
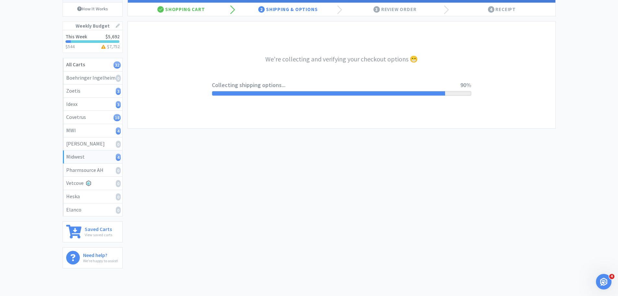
select select "0"
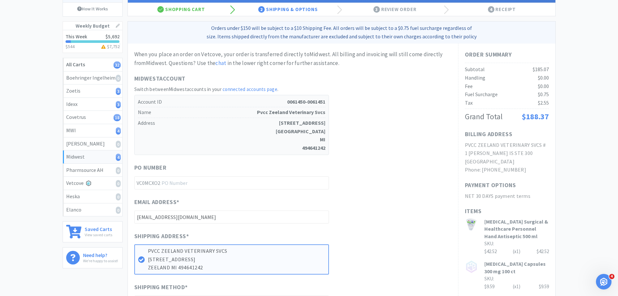
scroll to position [0, 0]
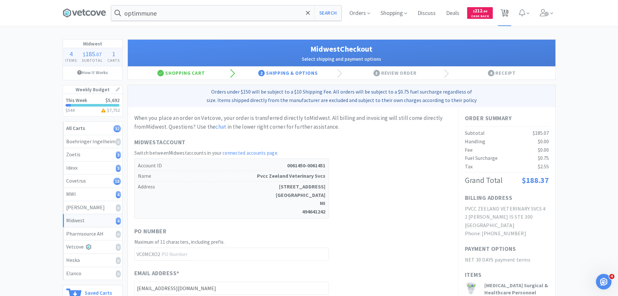
click at [507, 12] on span "32" at bounding box center [505, 11] width 5 height 26
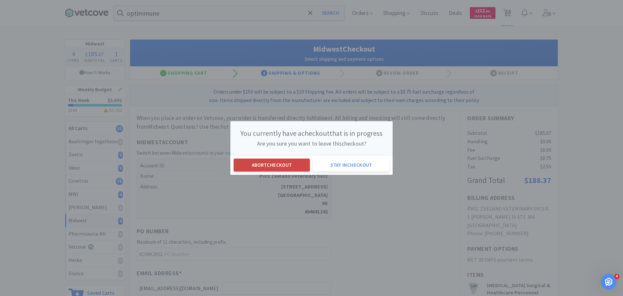
click at [284, 164] on button "Abort checkout" at bounding box center [272, 164] width 76 height 13
select select "10"
select select "1"
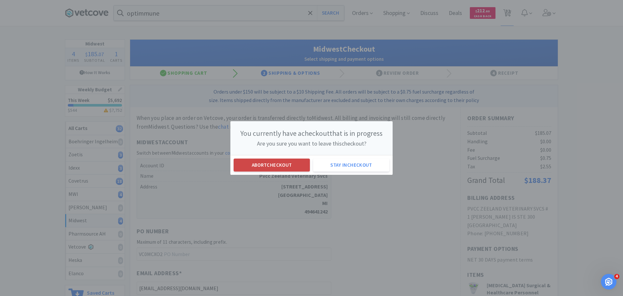
select select "1"
select select "3"
select select "1"
select select "2"
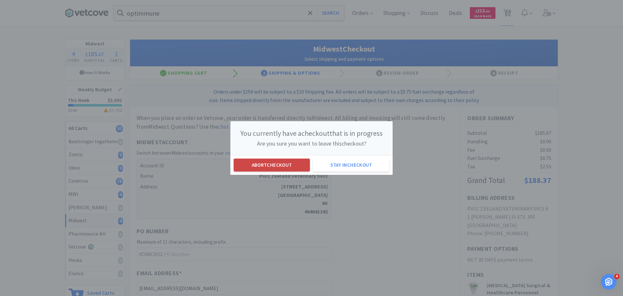
select select "6"
select select "1"
select select "6"
select select "1"
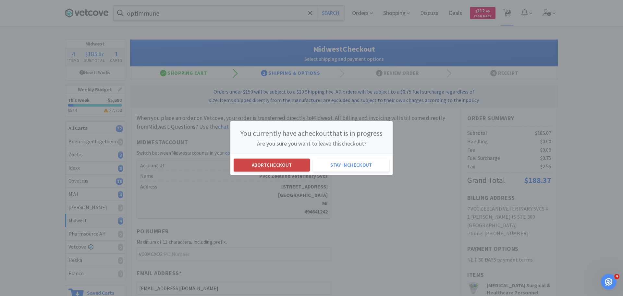
select select "1"
select select "2"
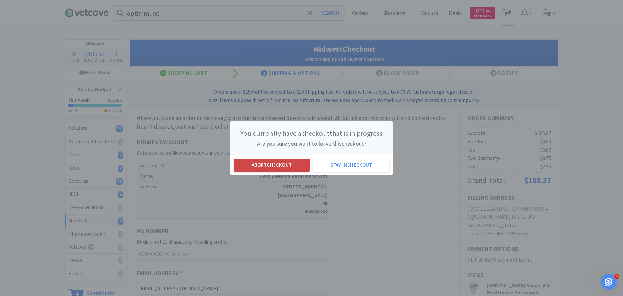
select select "2"
select select "3"
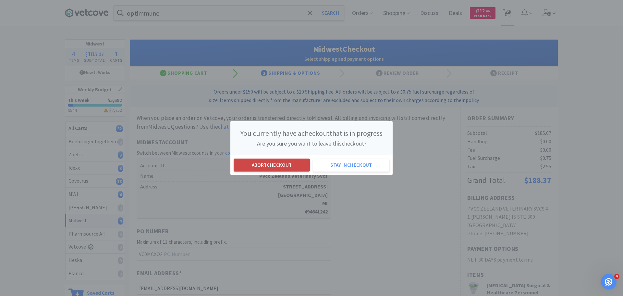
select select "6"
select select "5"
select select "1"
select select "3"
select select "12"
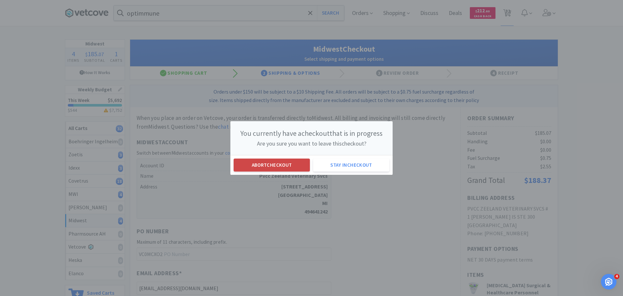
select select "1"
select select "2"
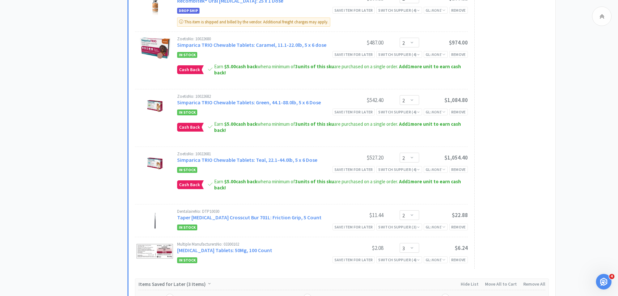
scroll to position [974, 0]
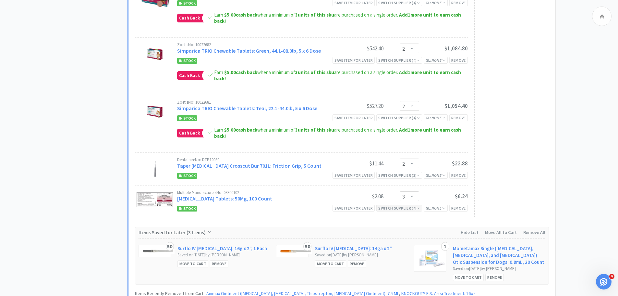
click at [415, 208] on div "Switch Supplier ( 4 )" at bounding box center [399, 208] width 42 height 6
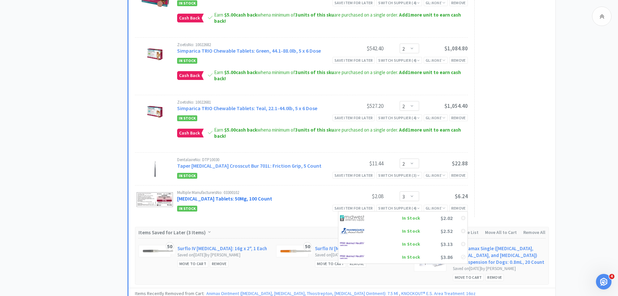
click at [247, 199] on link "Trazodone Tablets: 50Mg, 100 Count" at bounding box center [224, 198] width 95 height 6
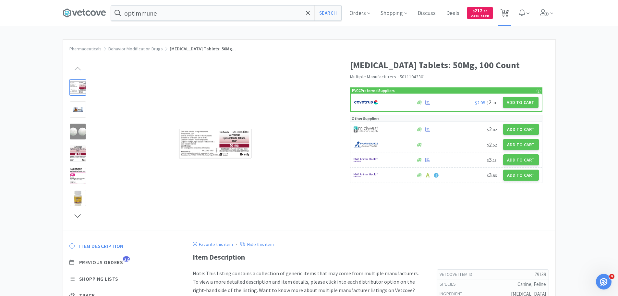
click at [506, 7] on span "32" at bounding box center [505, 11] width 5 height 26
select select "10"
select select "1"
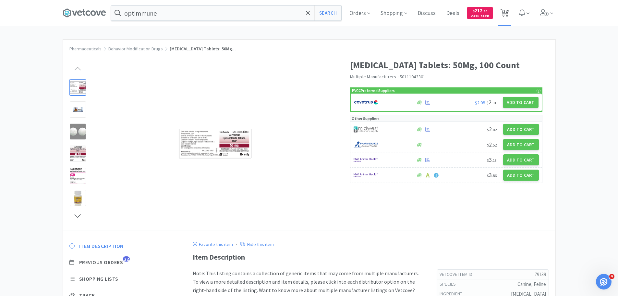
select select "1"
select select "3"
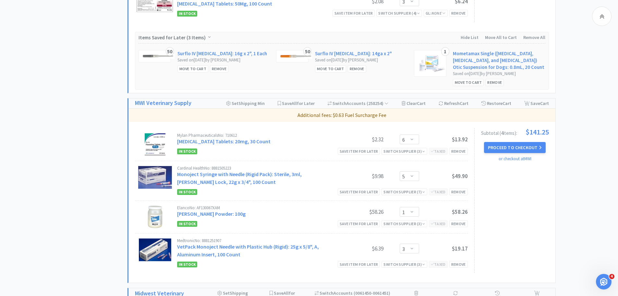
scroll to position [1363, 0]
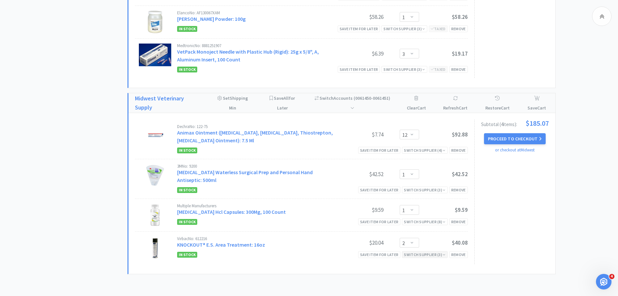
click at [435, 251] on div "Switch Supplier ( 3 )" at bounding box center [425, 254] width 42 height 6
click at [419, 259] on div "In Stock" at bounding box center [397, 264] width 48 height 10
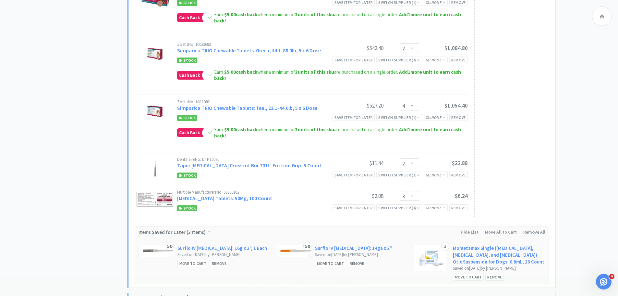
scroll to position [1039, 0]
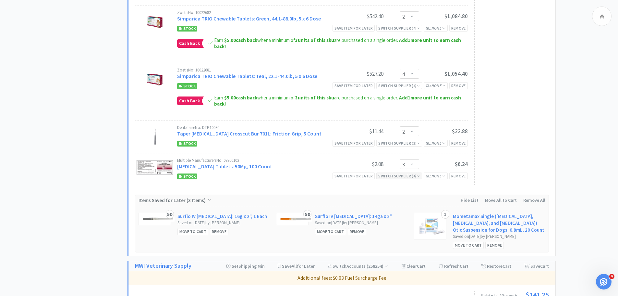
click at [406, 175] on div "Switch Supplier ( 4 )" at bounding box center [399, 176] width 42 height 6
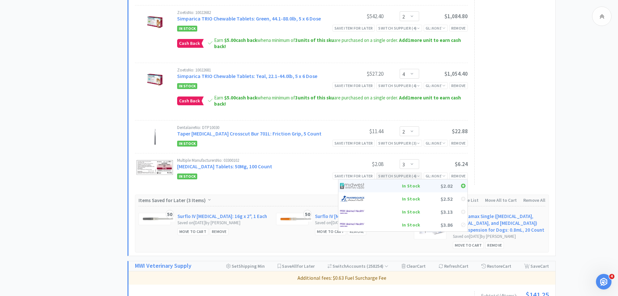
click at [410, 185] on div "In Stock" at bounding box center [397, 186] width 48 height 10
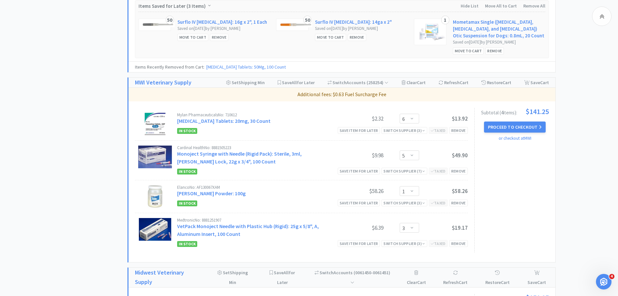
scroll to position [1424, 0]
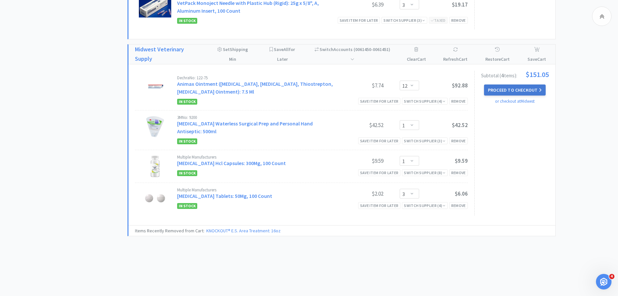
click at [516, 87] on button "Proceed to Checkout" at bounding box center [515, 89] width 62 height 11
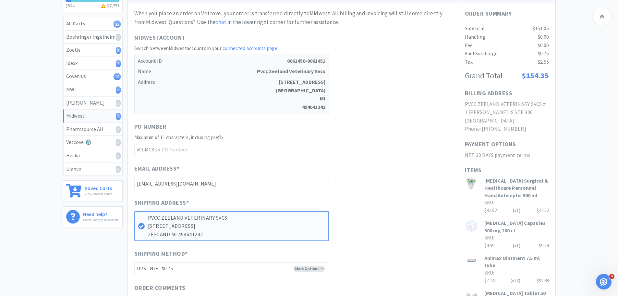
scroll to position [162, 0]
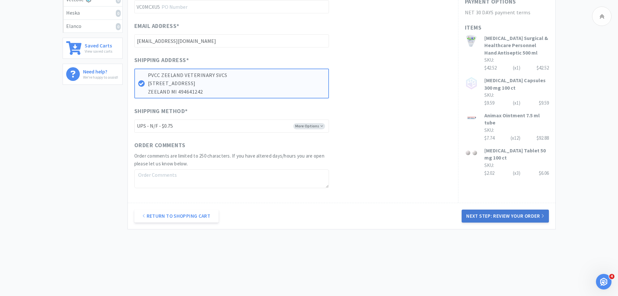
click at [507, 213] on button "Next Step: Review Your Order" at bounding box center [505, 215] width 87 height 13
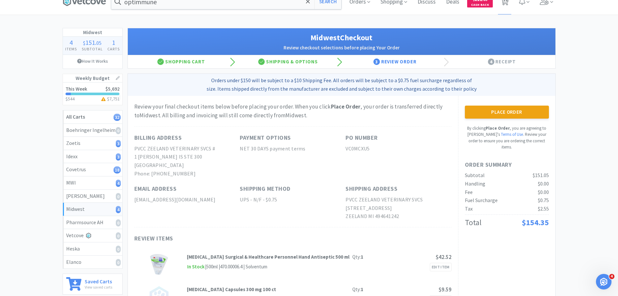
scroll to position [0, 0]
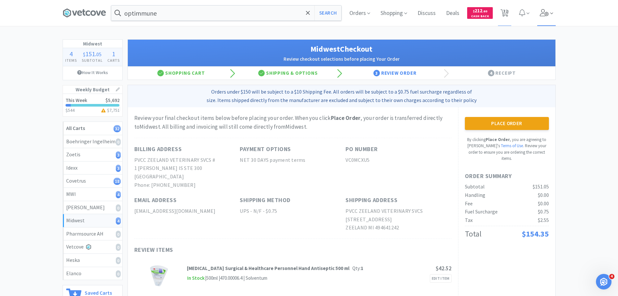
click at [542, 16] on icon at bounding box center [544, 12] width 9 height 7
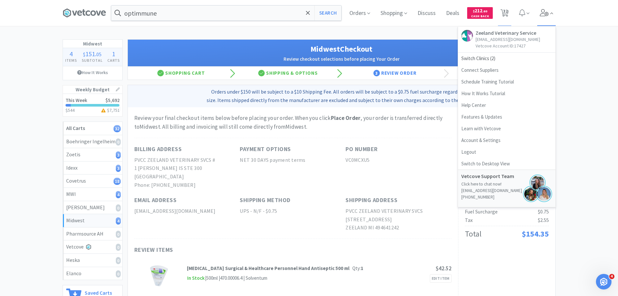
click at [542, 16] on icon at bounding box center [544, 12] width 9 height 7
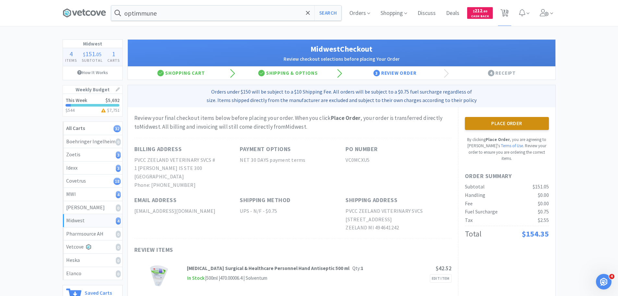
click at [517, 120] on button "Place Order" at bounding box center [507, 123] width 84 height 13
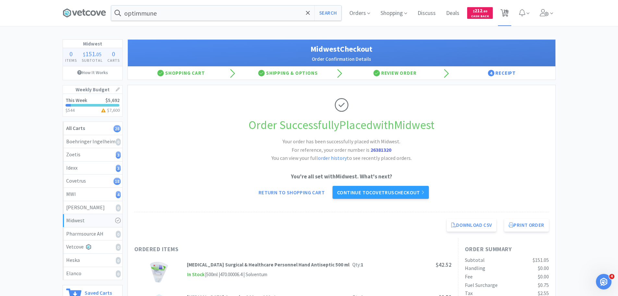
click at [507, 11] on span "28" at bounding box center [505, 11] width 5 height 26
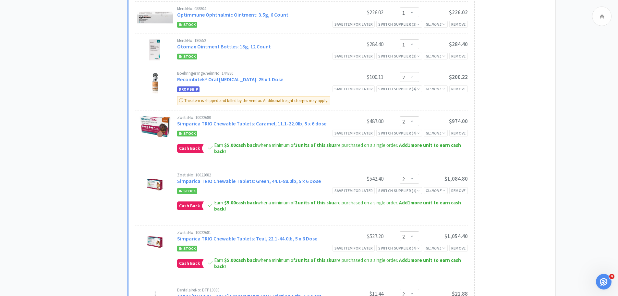
scroll to position [1104, 0]
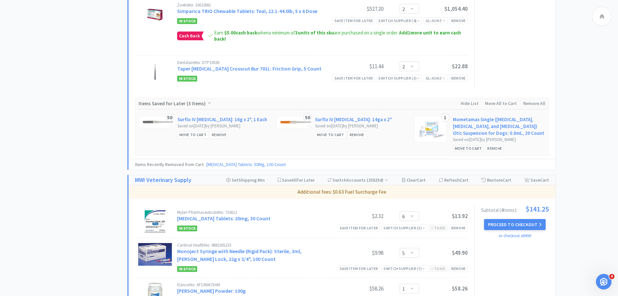
click at [469, 146] on div "Move to Cart" at bounding box center [468, 148] width 31 height 7
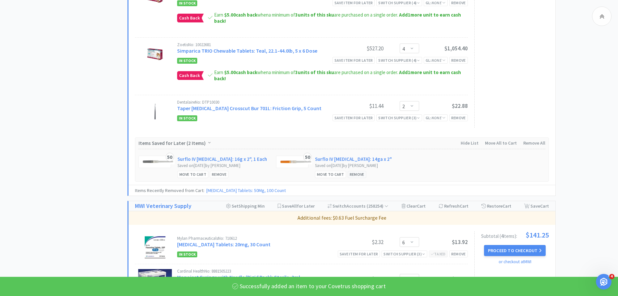
click at [360, 175] on div "Remove" at bounding box center [357, 174] width 19 height 7
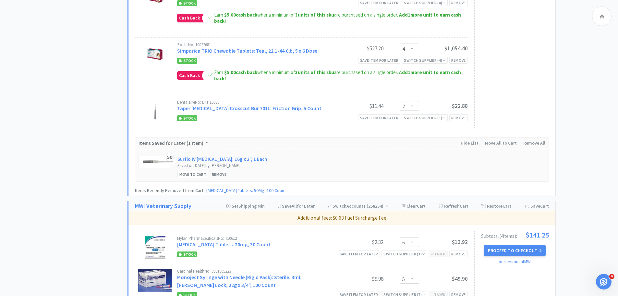
click at [224, 175] on div "Remove" at bounding box center [219, 174] width 19 height 7
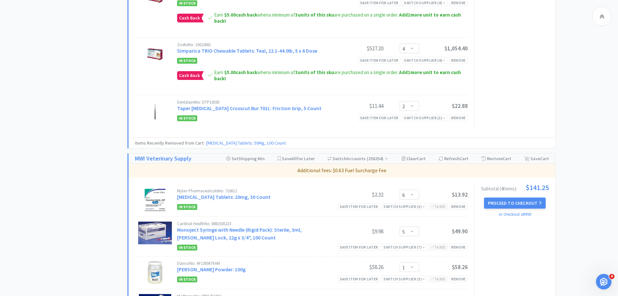
scroll to position [1213, 0]
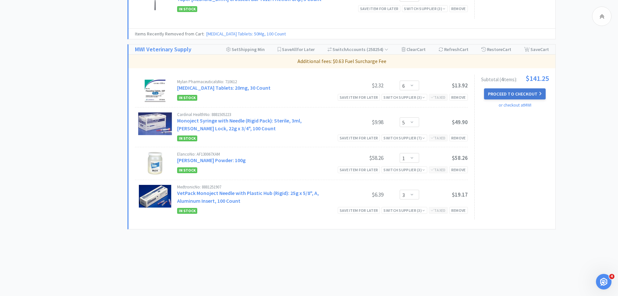
click at [505, 94] on button "Proceed to Checkout" at bounding box center [515, 93] width 62 height 11
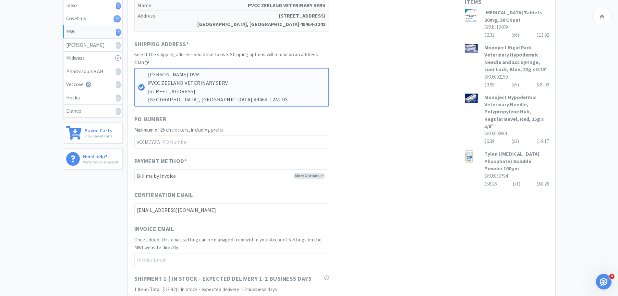
scroll to position [325, 0]
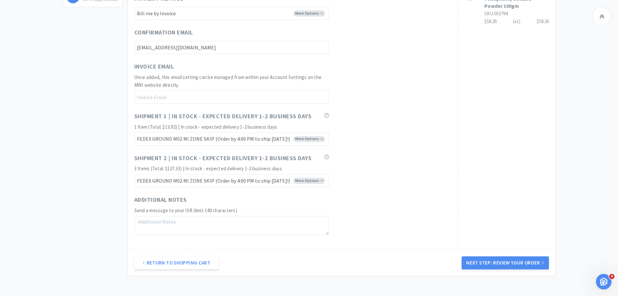
click at [480, 262] on button "Next Step: Review Your Order" at bounding box center [505, 262] width 87 height 13
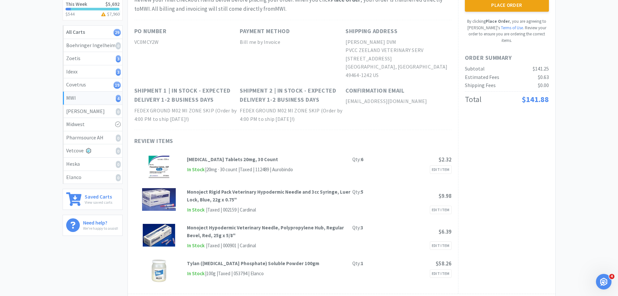
scroll to position [0, 0]
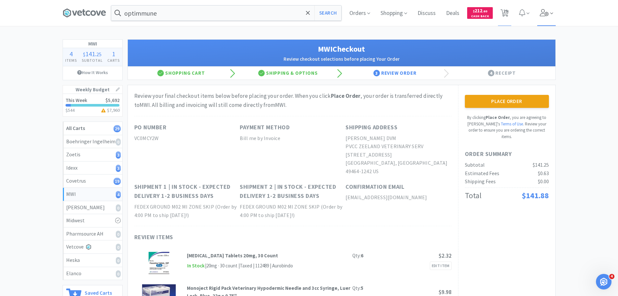
click at [543, 14] on icon at bounding box center [544, 12] width 9 height 7
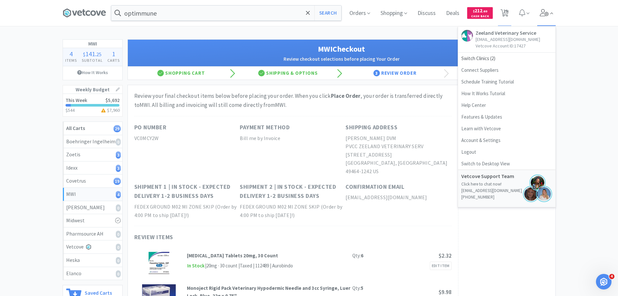
click at [543, 14] on icon at bounding box center [544, 12] width 9 height 7
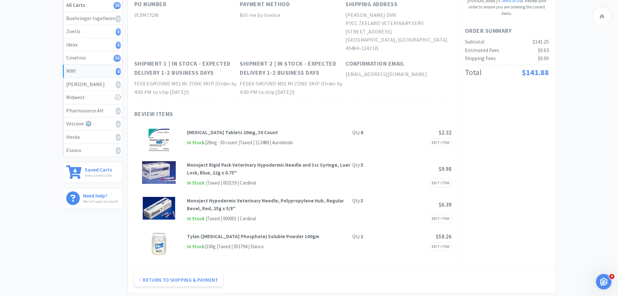
scroll to position [97, 0]
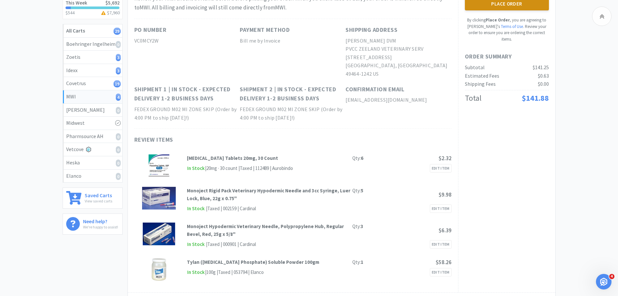
click at [526, 9] on button "Place Order" at bounding box center [507, 3] width 84 height 13
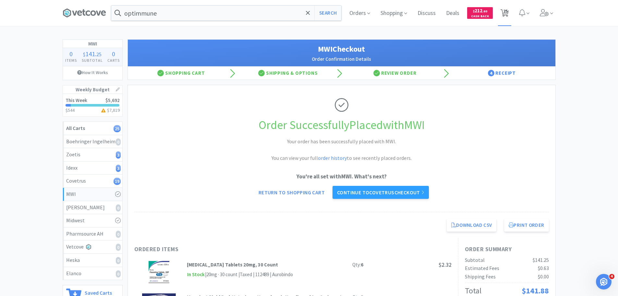
click at [502, 13] on icon at bounding box center [505, 12] width 8 height 7
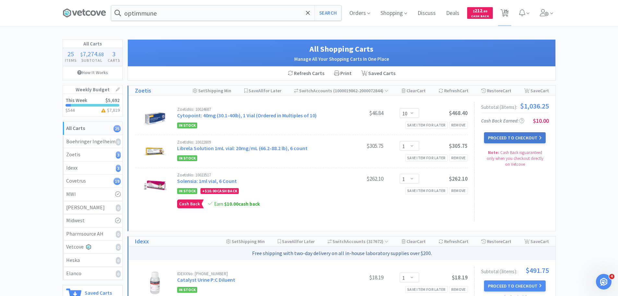
click at [509, 138] on button "Proceed to Checkout" at bounding box center [515, 137] width 62 height 11
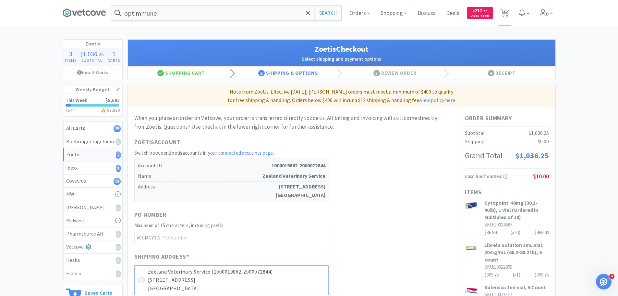
click at [141, 279] on icon at bounding box center [141, 280] width 5 height 5
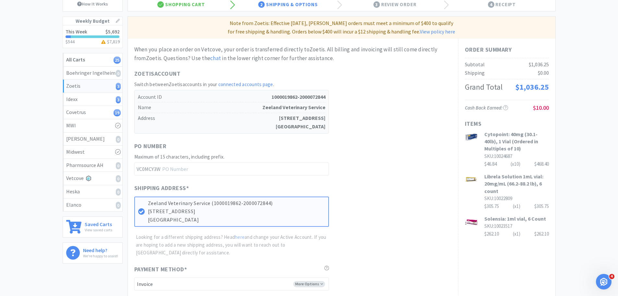
scroll to position [171, 0]
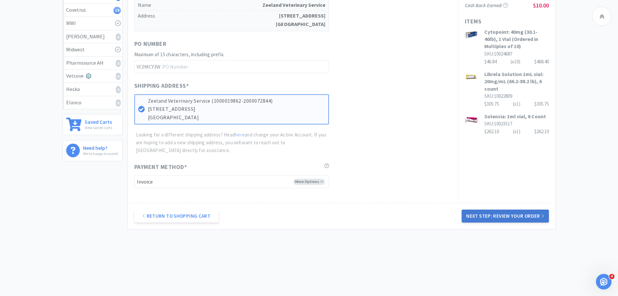
click at [478, 216] on button "Next Step: Review Your Order" at bounding box center [505, 215] width 87 height 13
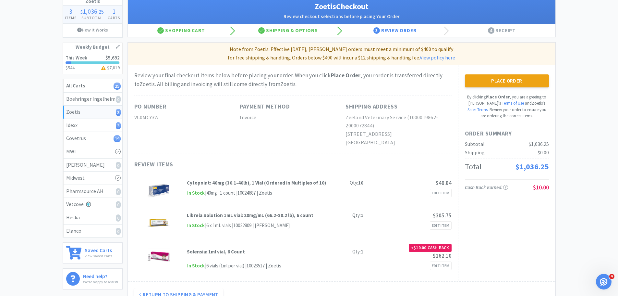
scroll to position [97, 0]
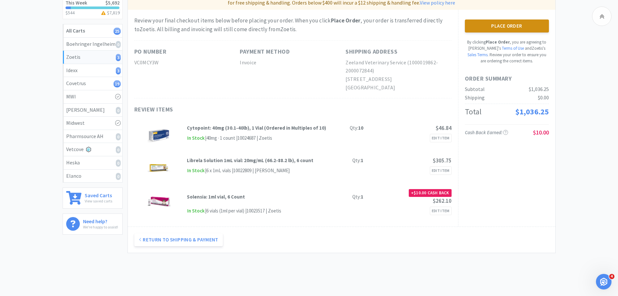
click at [509, 27] on button "Place Order" at bounding box center [507, 25] width 84 height 13
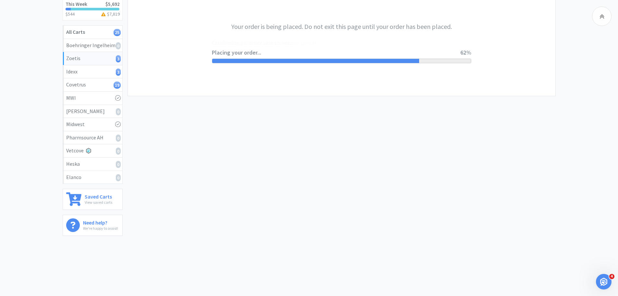
scroll to position [97, 0]
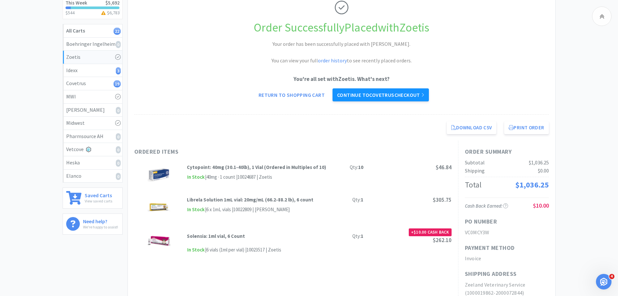
click at [415, 96] on link "Continue to Covetrus checkout" at bounding box center [381, 94] width 96 height 13
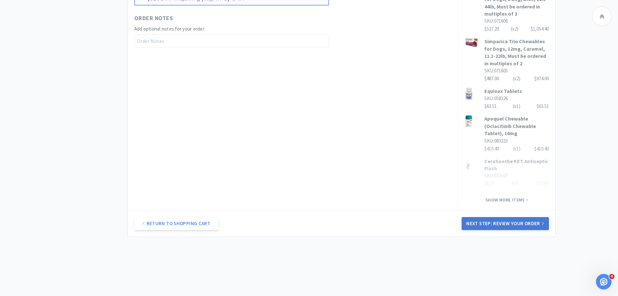
click at [477, 217] on button "Next Step: Review Your Order" at bounding box center [505, 223] width 87 height 13
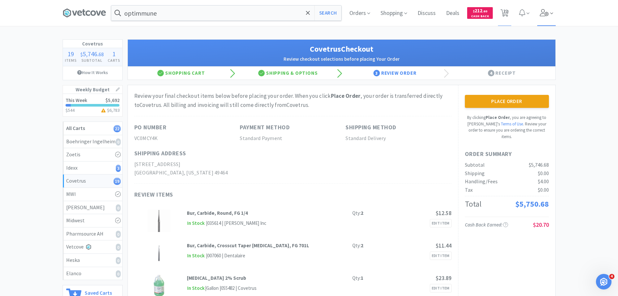
click at [544, 12] on icon at bounding box center [544, 12] width 9 height 7
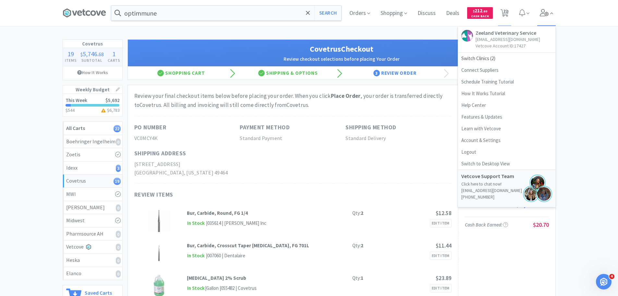
click at [543, 12] on icon at bounding box center [544, 12] width 9 height 7
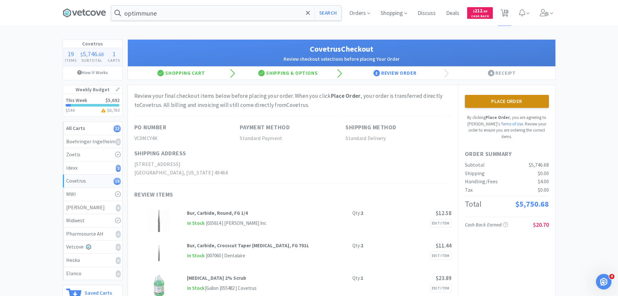
click at [508, 99] on button "Place Order" at bounding box center [507, 101] width 84 height 13
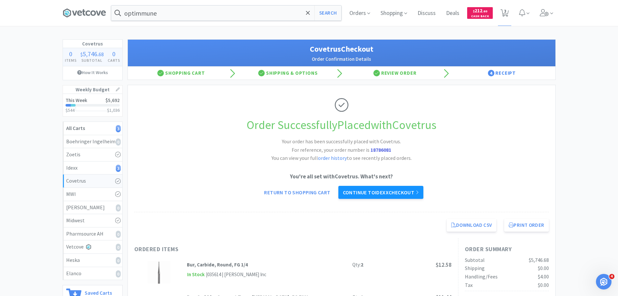
click at [409, 193] on link "Continue to Idexx checkout" at bounding box center [381, 192] width 85 height 13
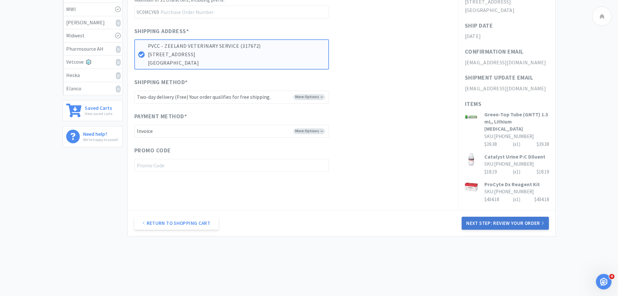
click at [481, 217] on button "Next Step: Review Your Order" at bounding box center [505, 223] width 87 height 13
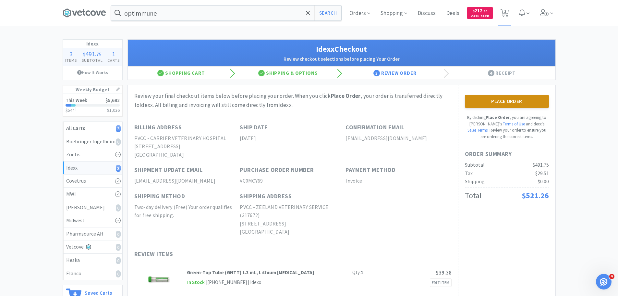
click at [505, 98] on button "Place Order" at bounding box center [507, 101] width 84 height 13
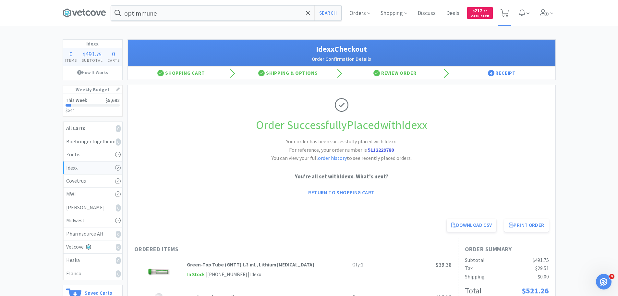
click at [502, 11] on icon at bounding box center [505, 12] width 8 height 7
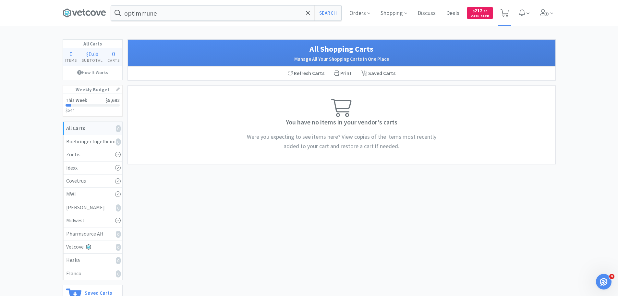
click at [505, 11] on icon at bounding box center [505, 12] width 8 height 7
